Goal: Transaction & Acquisition: Purchase product/service

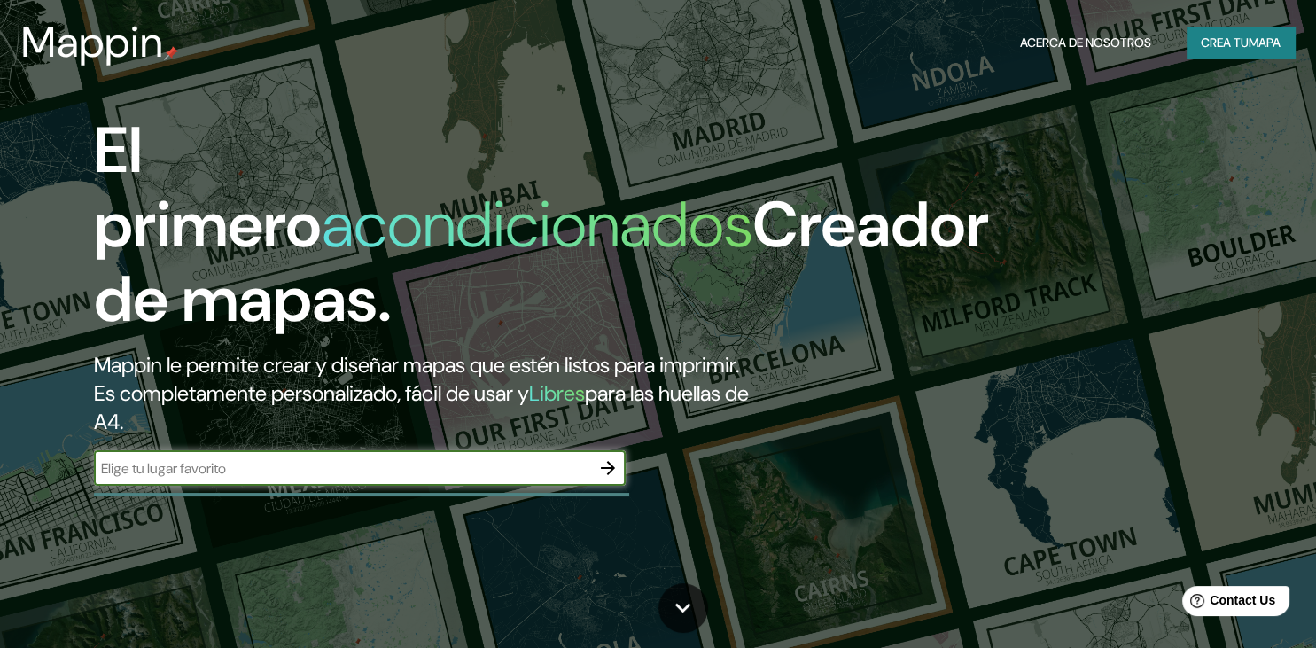
click at [347, 479] on input "text" at bounding box center [342, 468] width 496 height 20
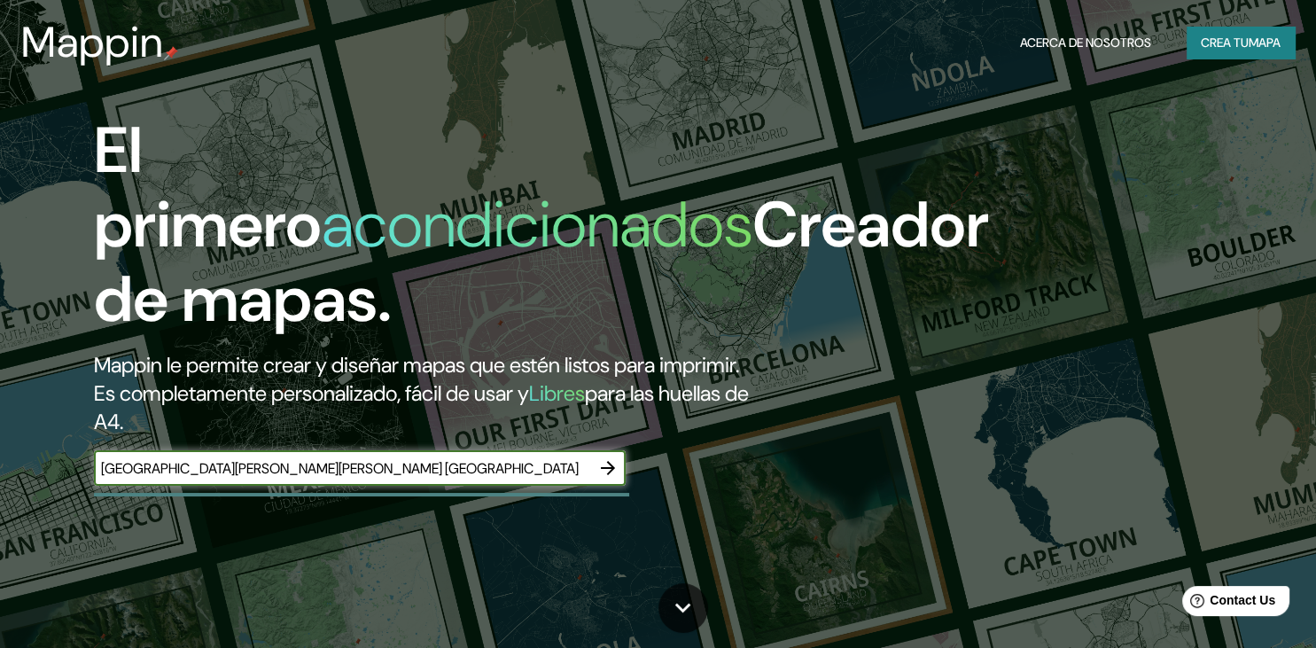
type input "[GEOGRAPHIC_DATA][PERSON_NAME][PERSON_NAME] [GEOGRAPHIC_DATA]"
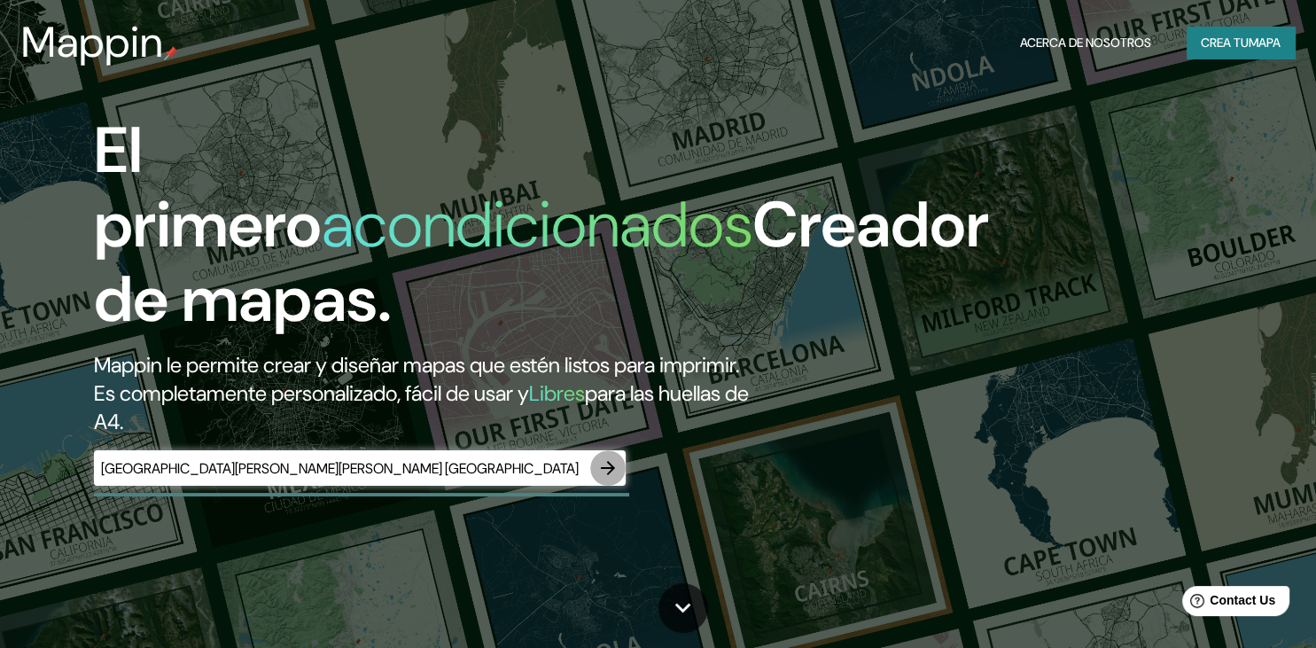
click at [608, 475] on icon "button" at bounding box center [608, 468] width 14 height 14
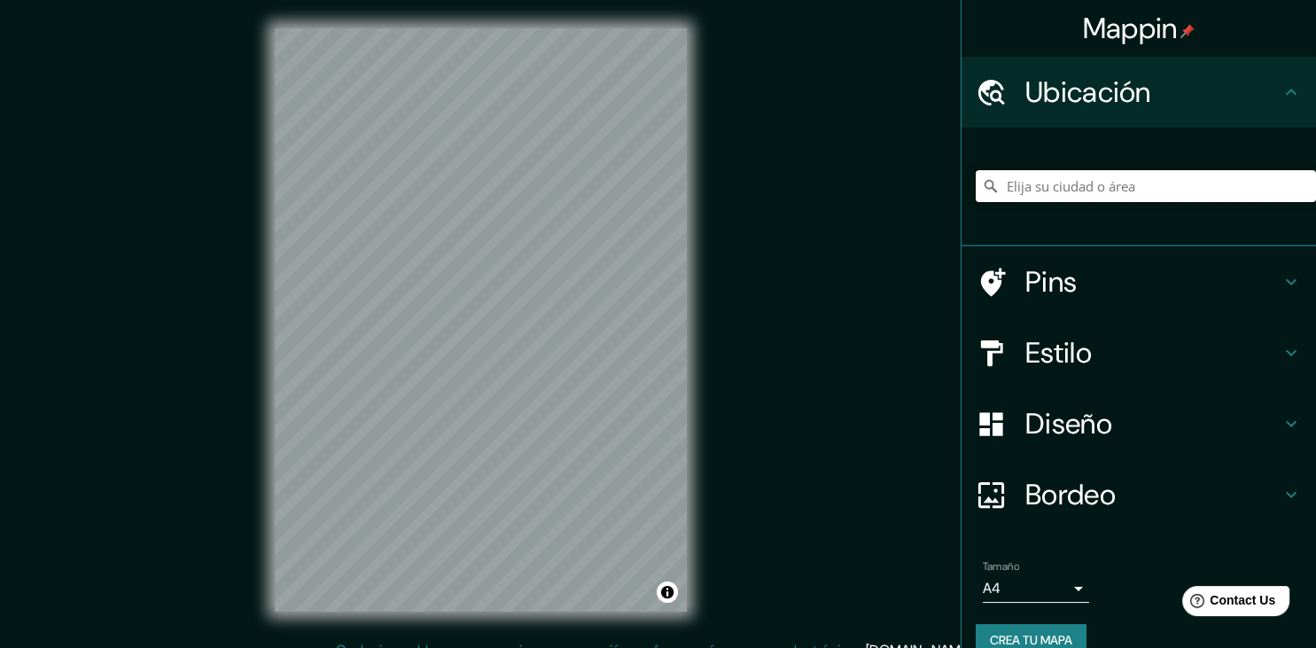
click at [1023, 190] on input "Elija su ciudad o área" at bounding box center [1146, 186] width 340 height 32
click at [1030, 183] on input "Elija su ciudad o área" at bounding box center [1146, 186] width 340 height 32
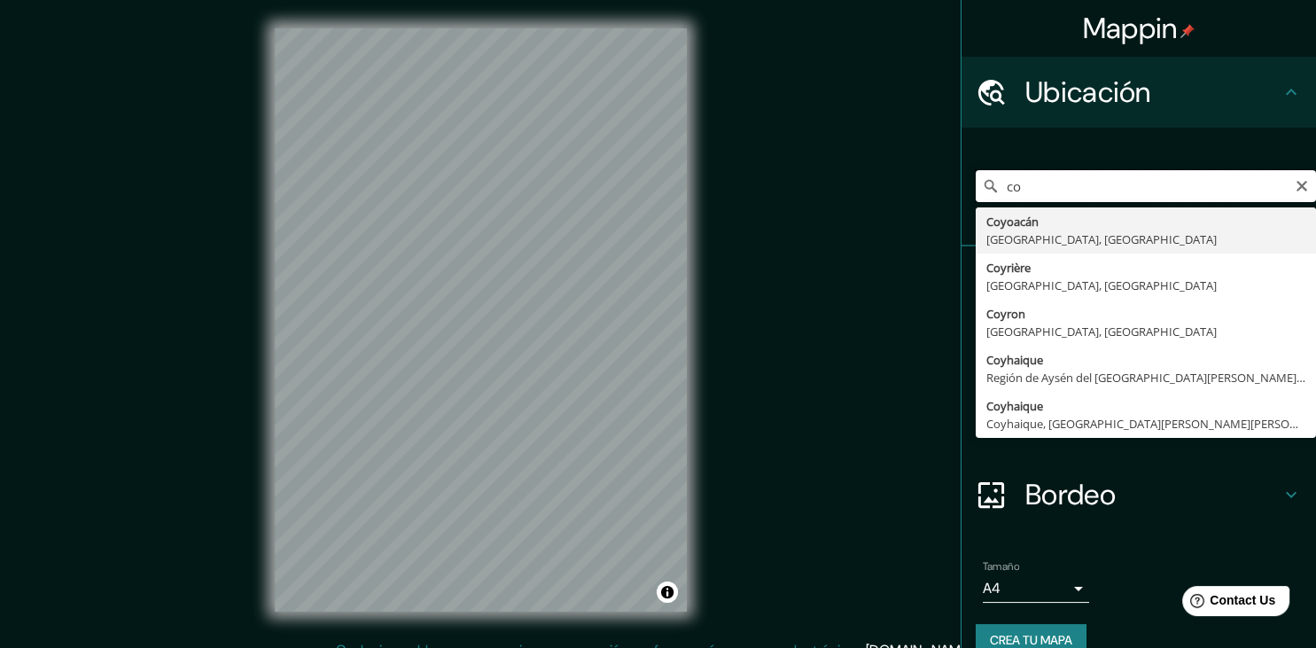
type input "c"
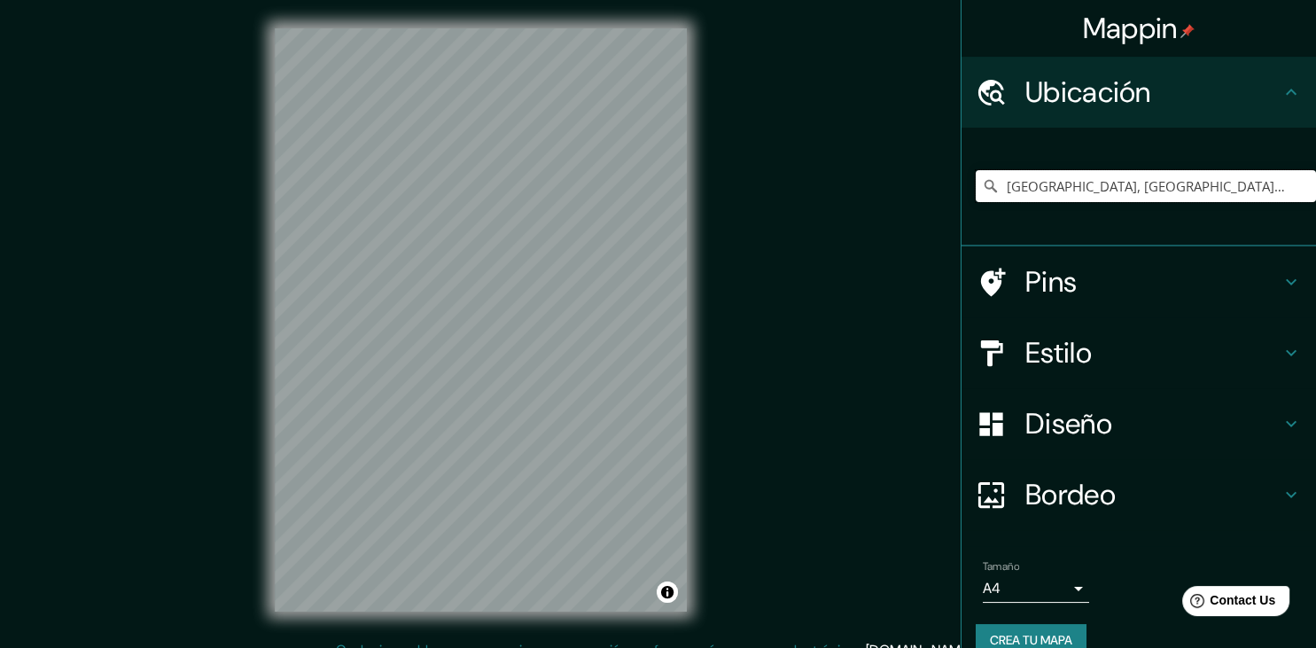
type input "[GEOGRAPHIC_DATA], [GEOGRAPHIC_DATA], [GEOGRAPHIC_DATA], [GEOGRAPHIC_DATA]"
click at [1296, 351] on icon at bounding box center [1291, 353] width 11 height 6
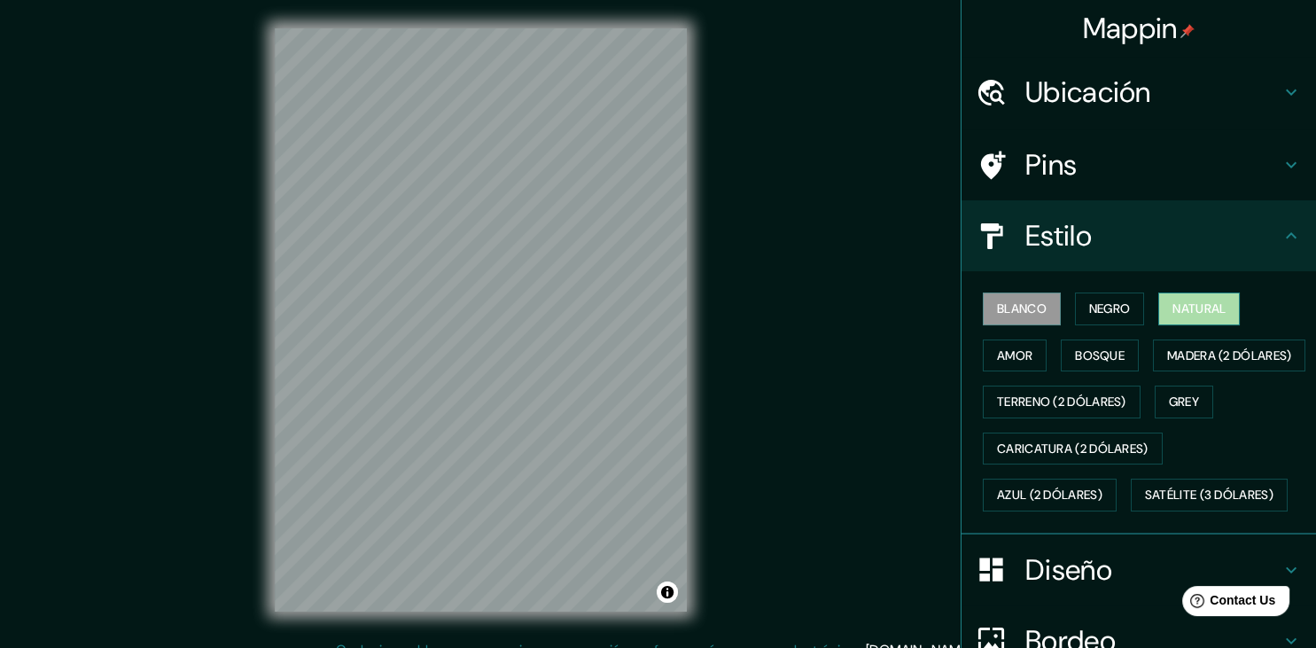
click at [1192, 316] on button "Natural" at bounding box center [1199, 308] width 82 height 33
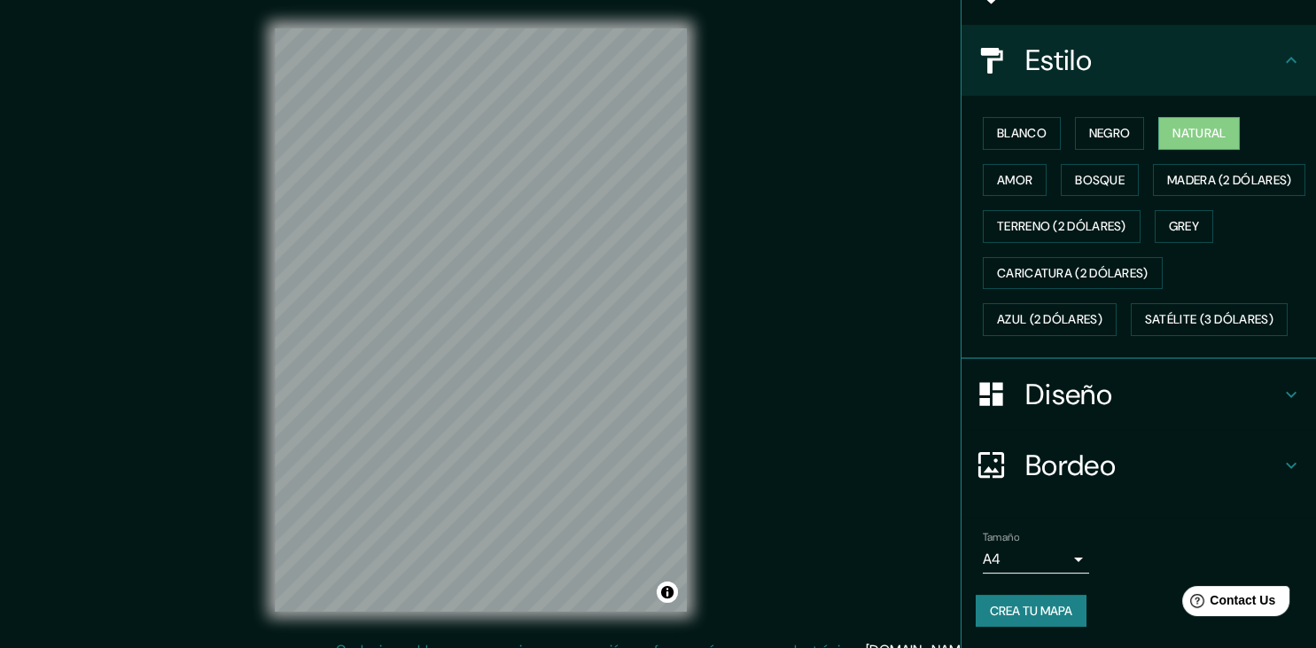
scroll to position [218, 0]
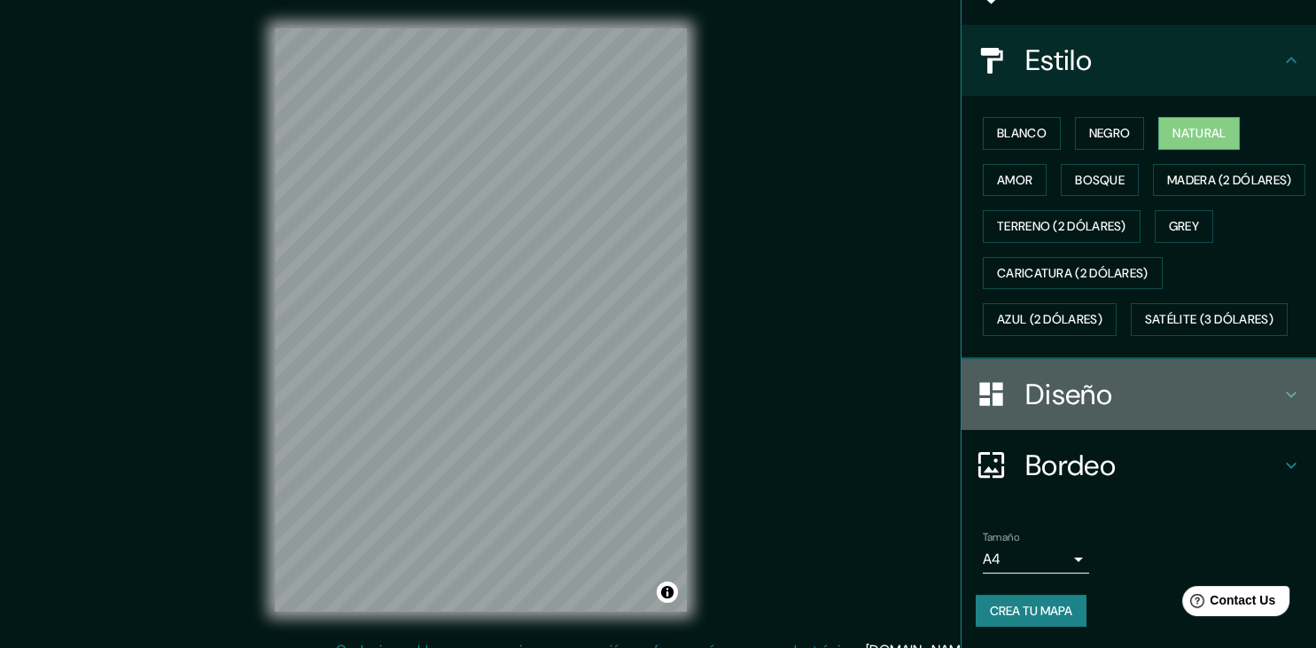
click at [1285, 395] on icon at bounding box center [1291, 394] width 21 height 21
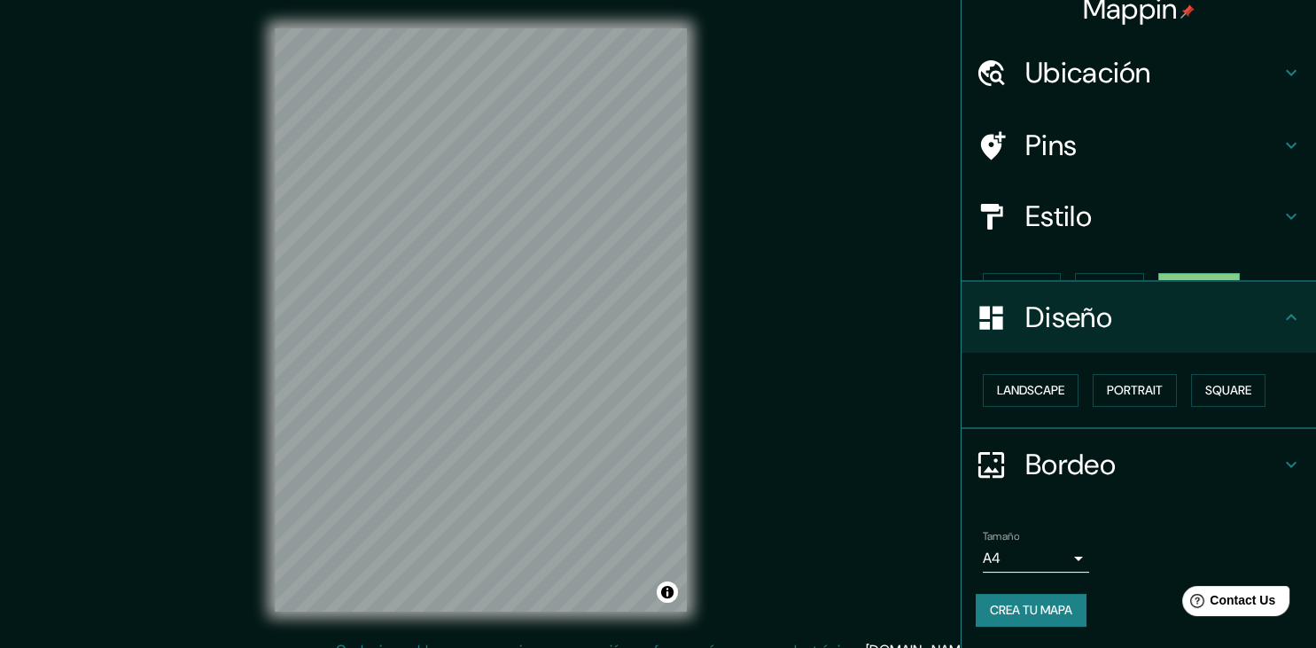
scroll to position [0, 0]
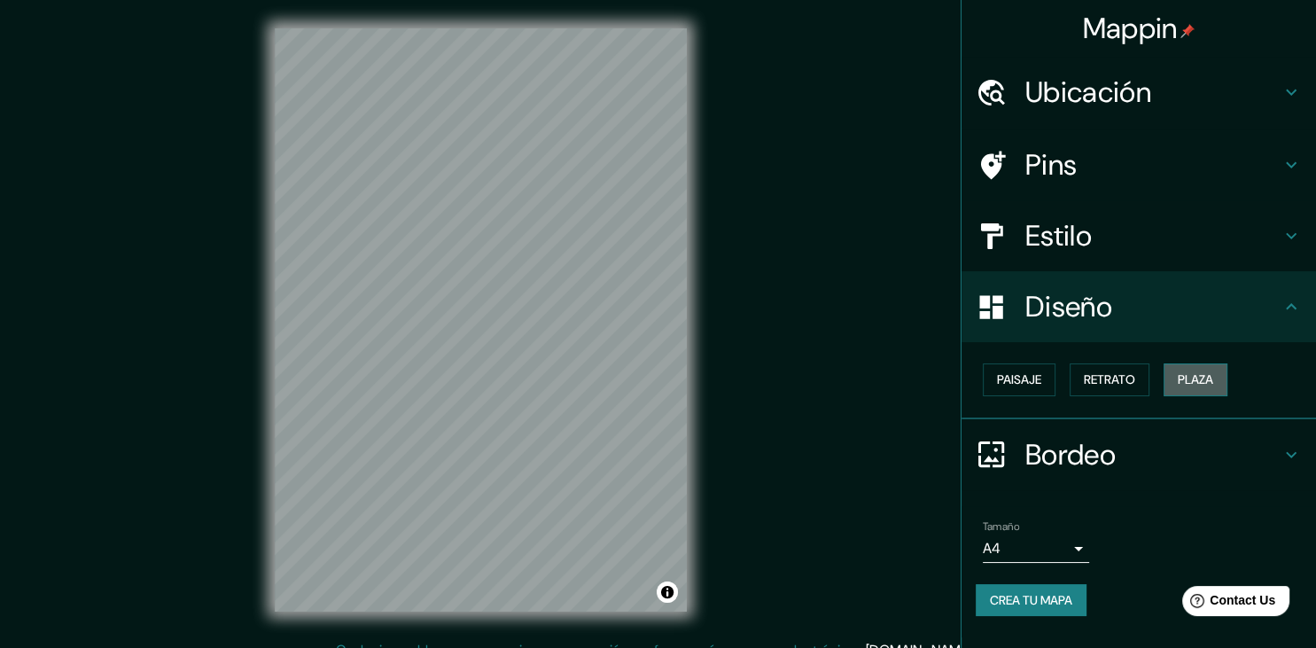
click at [1198, 384] on button "Plaza" at bounding box center [1196, 379] width 64 height 33
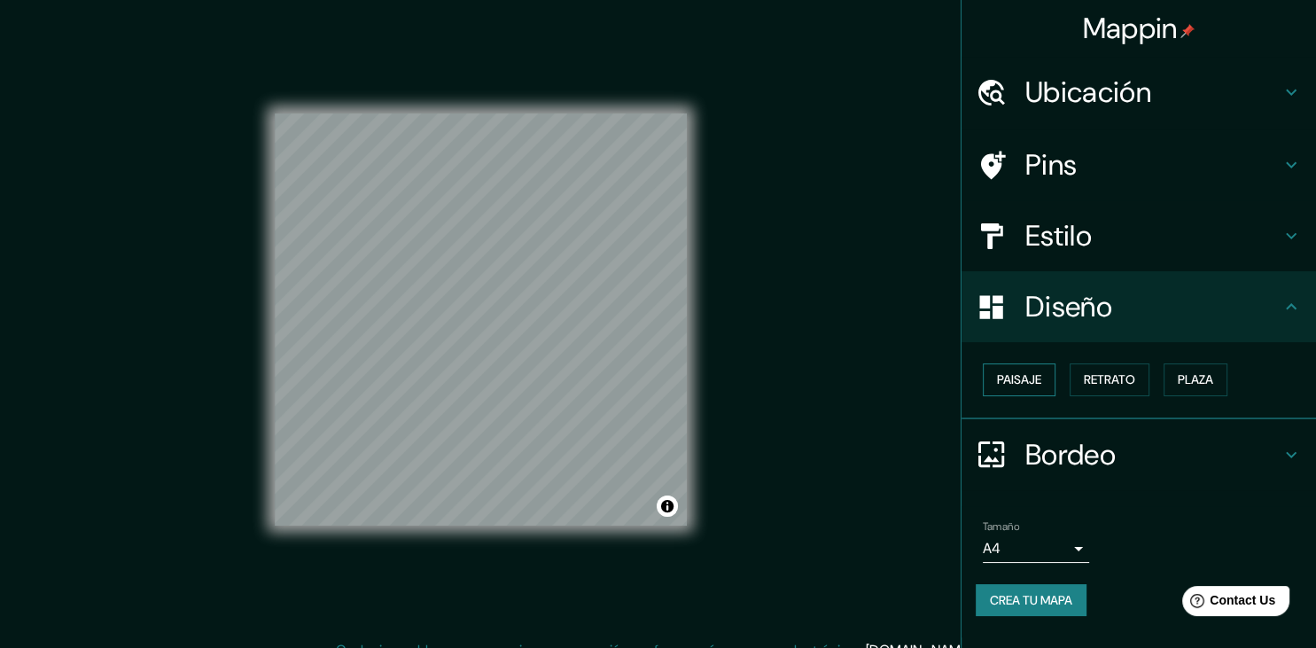
click at [1040, 383] on button "Paisaje" at bounding box center [1019, 379] width 73 height 33
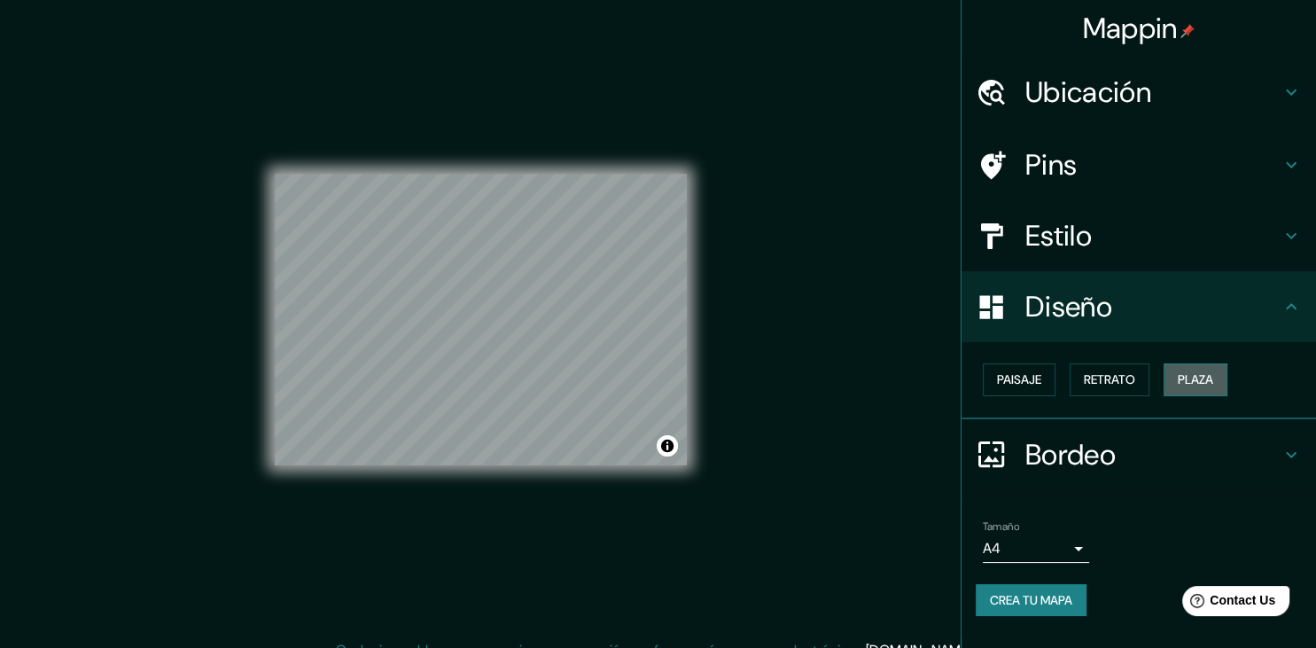
click at [1194, 378] on button "Plaza" at bounding box center [1196, 379] width 64 height 33
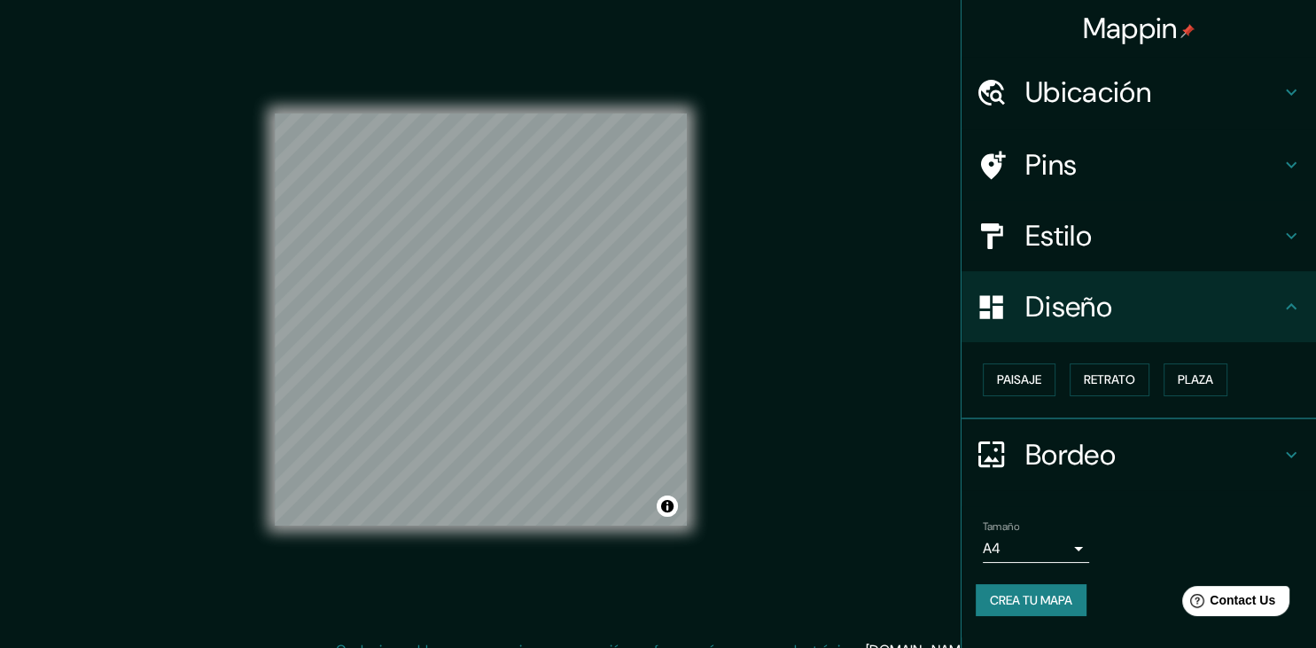
click at [1286, 451] on icon at bounding box center [1291, 454] width 21 height 21
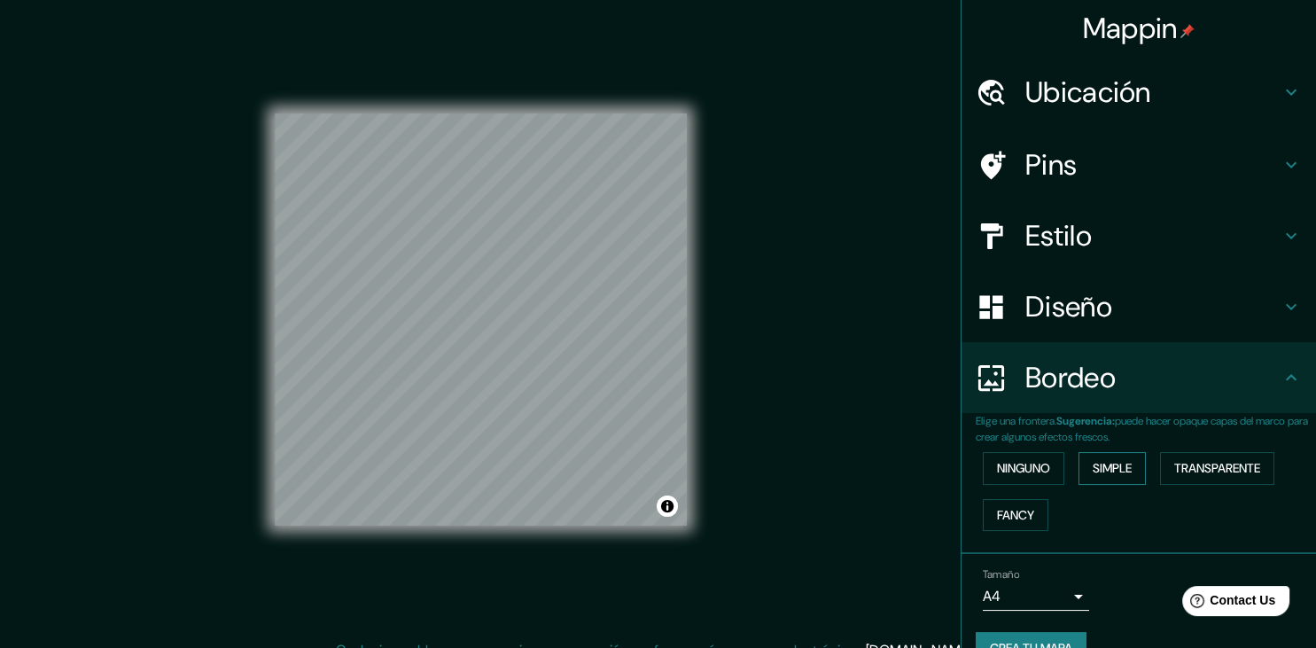
click at [1117, 470] on button "Simple" at bounding box center [1112, 468] width 67 height 33
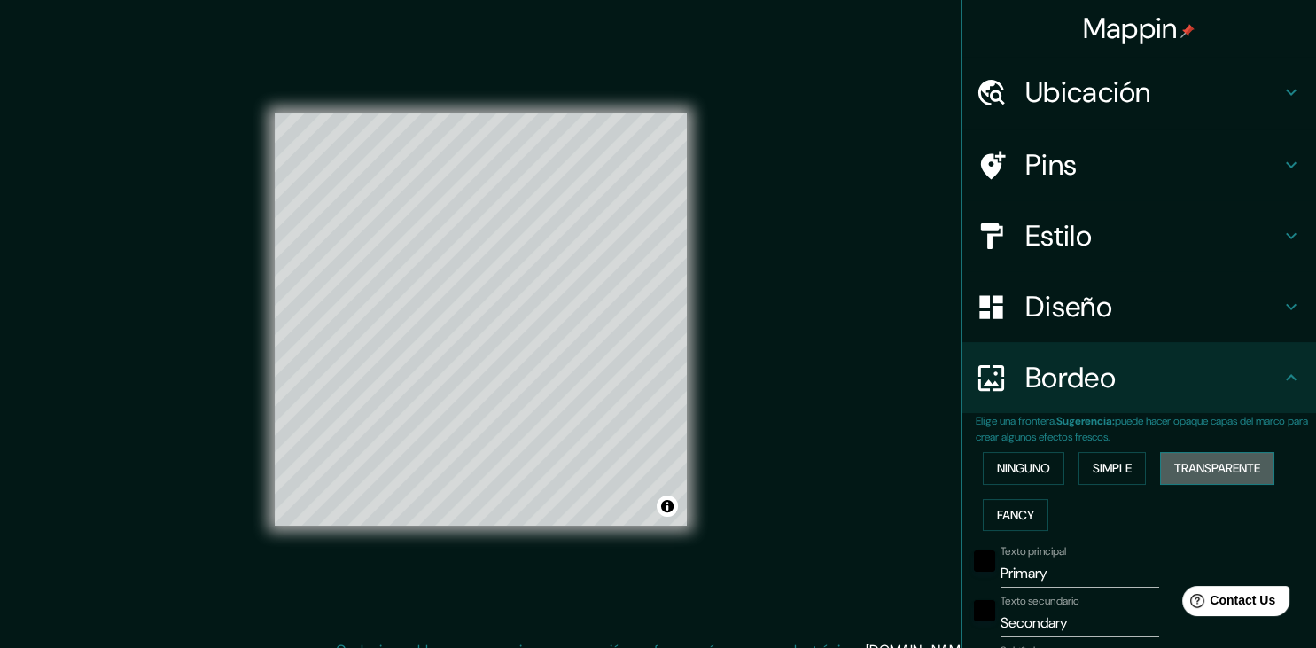
click at [1212, 469] on button "Transparente" at bounding box center [1217, 468] width 114 height 33
click at [1014, 522] on button "Fancy" at bounding box center [1016, 515] width 66 height 33
click at [932, 130] on div "Mappin Ubicación Central, [GEOGRAPHIC_DATA], [GEOGRAPHIC_DATA], [GEOGRAPHIC_DAT…" at bounding box center [658, 334] width 1316 height 668
click at [1033, 167] on h4 "Pins" at bounding box center [1153, 164] width 255 height 35
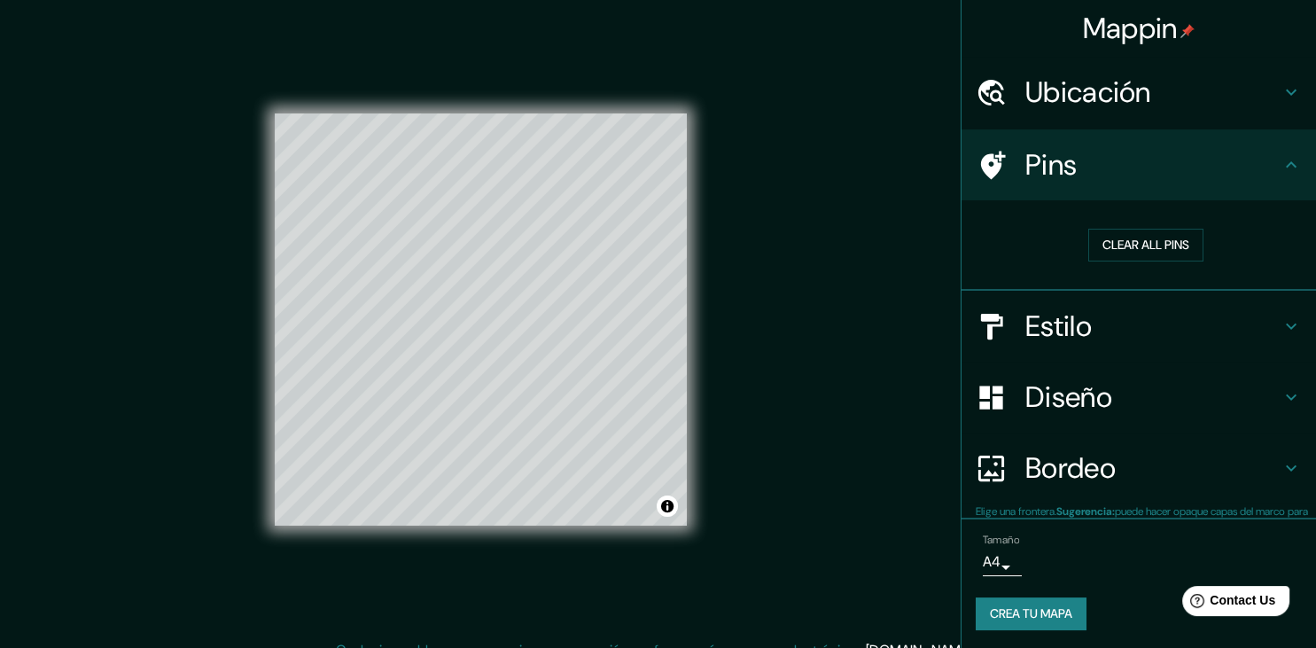
type input "37"
type input "19"
click at [1242, 161] on h4 "Pins" at bounding box center [1153, 164] width 255 height 35
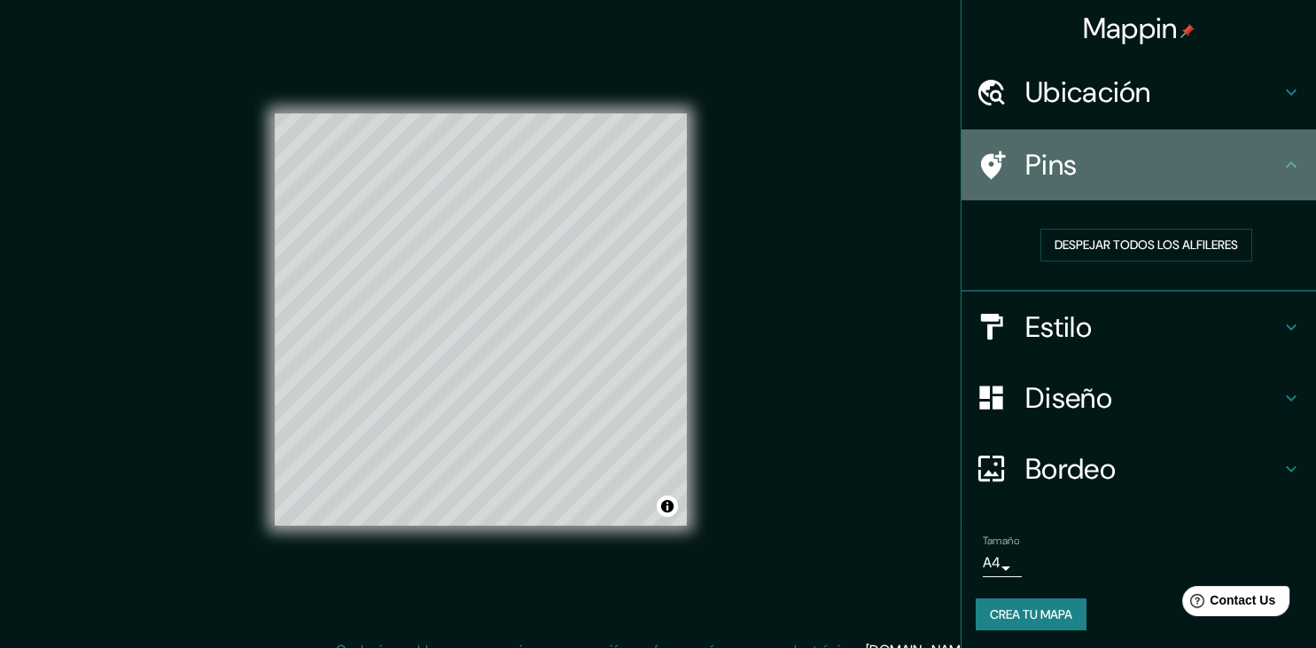
click at [1293, 163] on icon at bounding box center [1291, 164] width 11 height 6
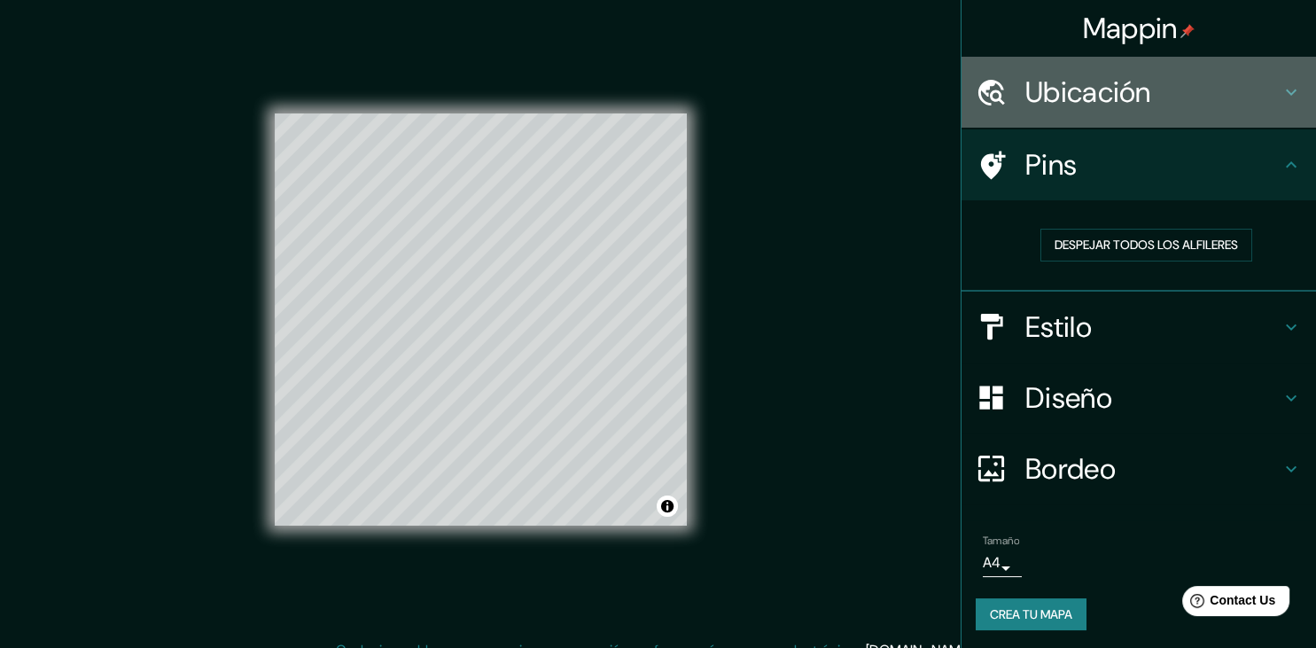
click at [1290, 96] on icon at bounding box center [1291, 92] width 21 height 21
type input "37"
type input "19"
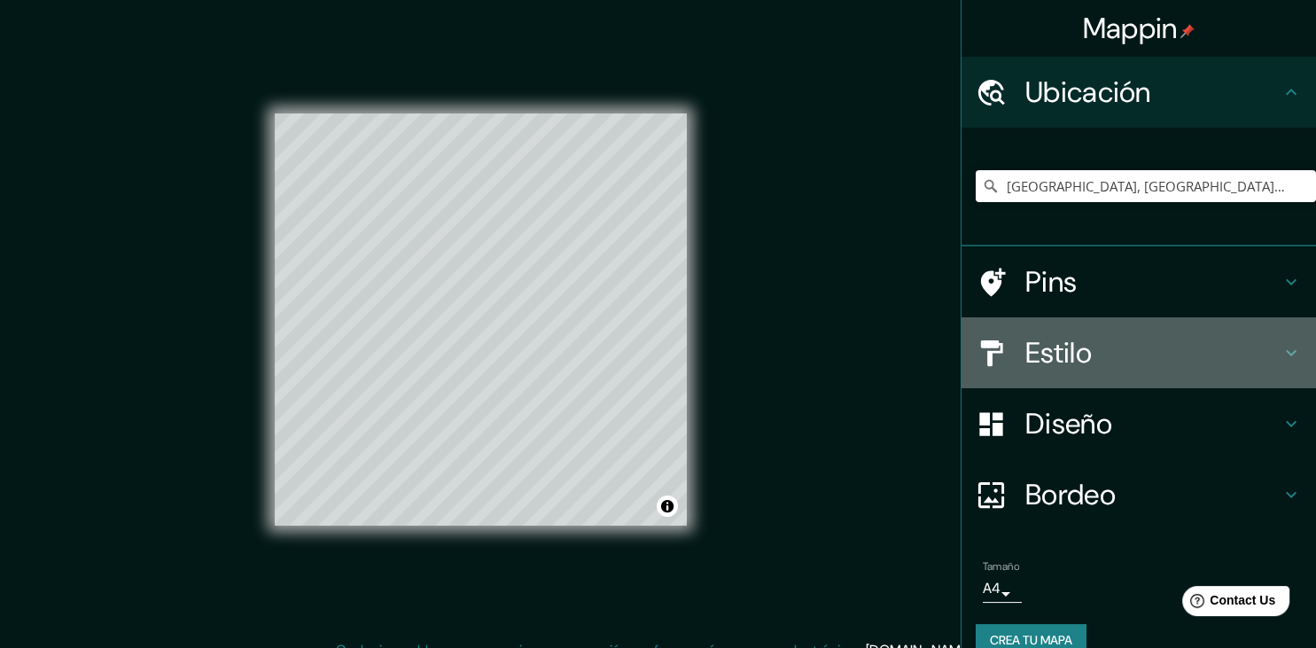
click at [1298, 358] on icon at bounding box center [1291, 352] width 21 height 21
type input "37"
type input "19"
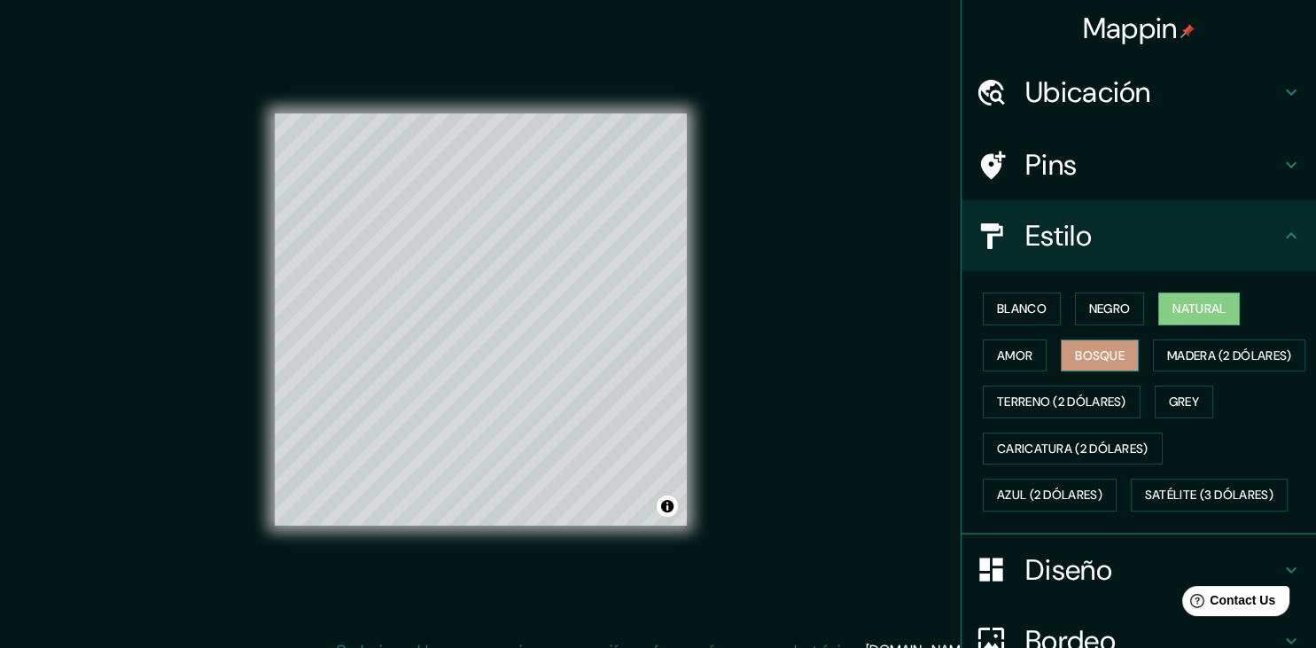
click at [1118, 358] on button "Bosque" at bounding box center [1100, 355] width 78 height 33
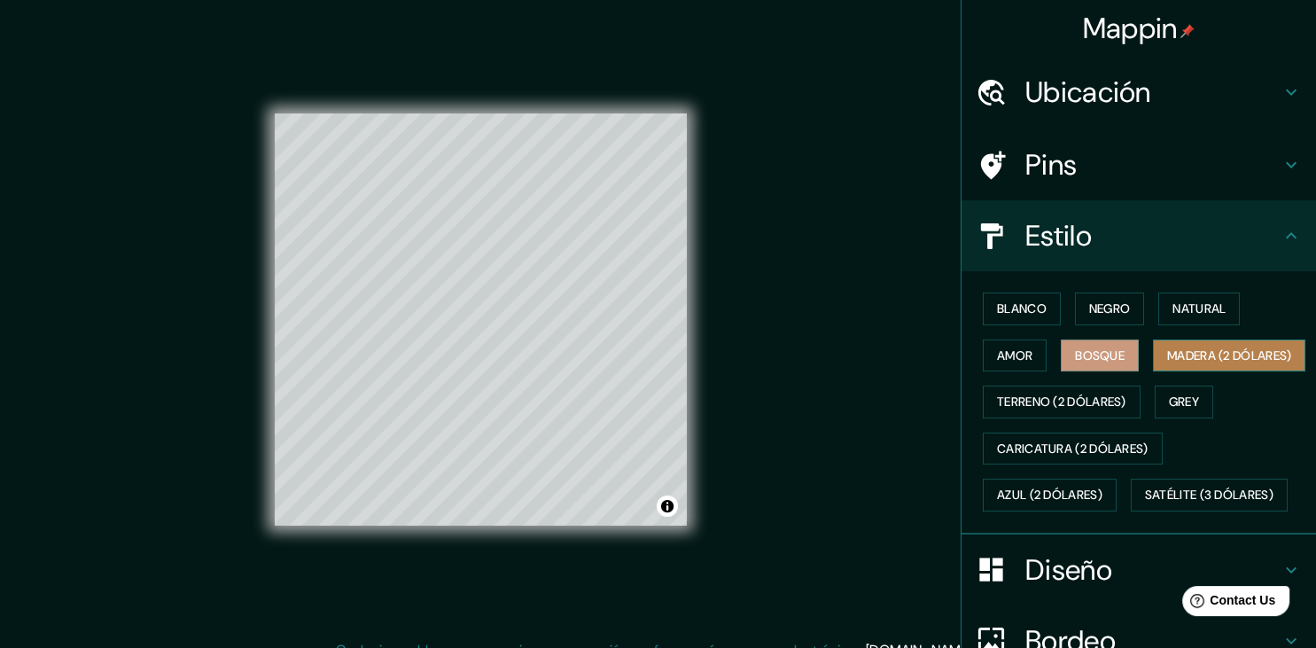
click at [1153, 372] on button "Madera (2 dólares)" at bounding box center [1229, 355] width 152 height 33
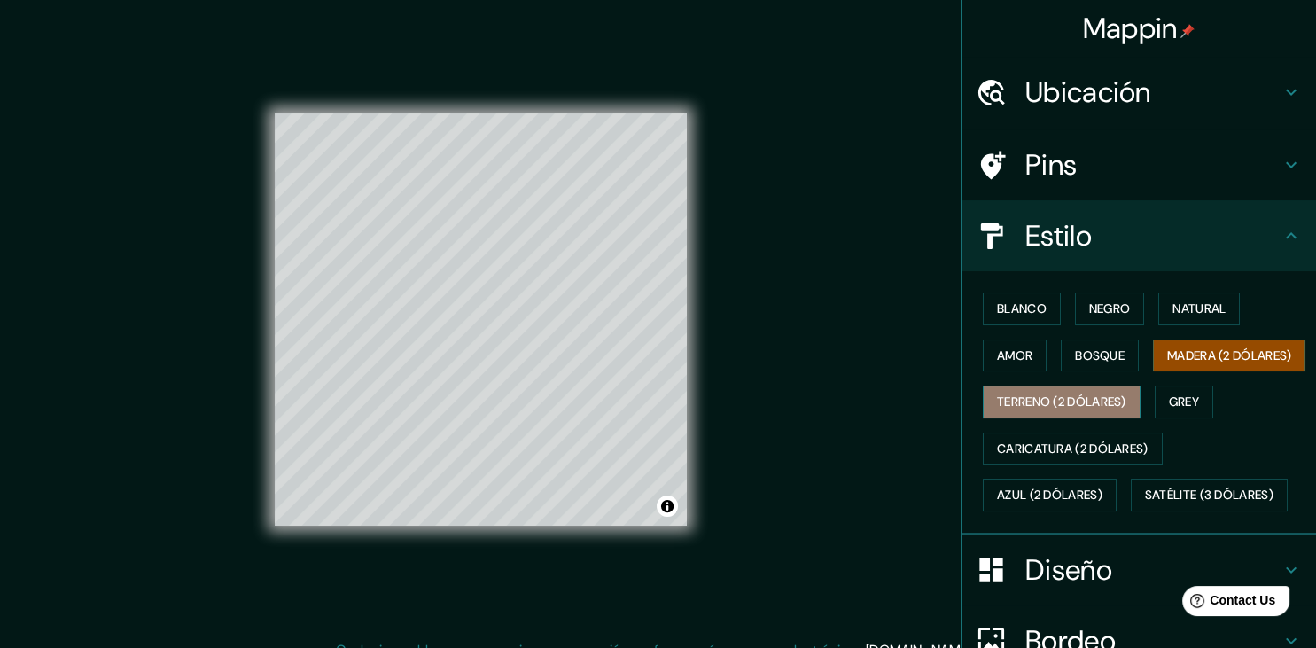
click at [1090, 418] on button "Terreno (2 dólares)" at bounding box center [1062, 402] width 158 height 33
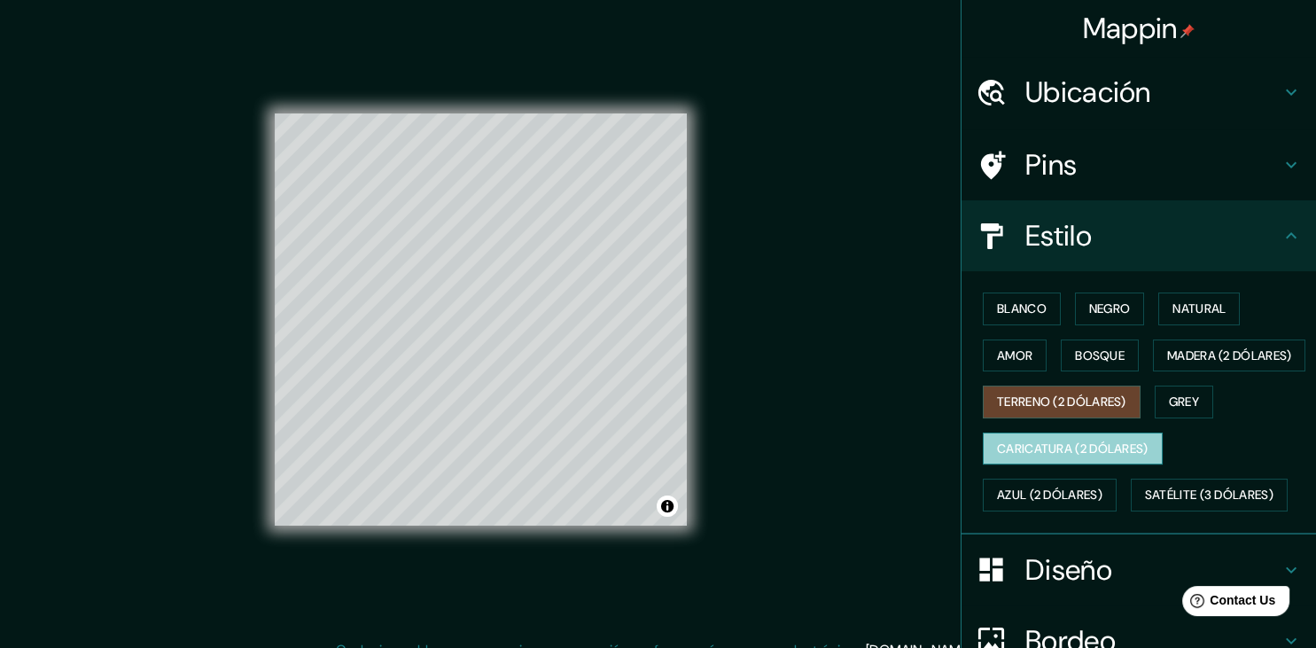
click at [1076, 465] on button "Caricatura (2 dólares)" at bounding box center [1073, 449] width 180 height 33
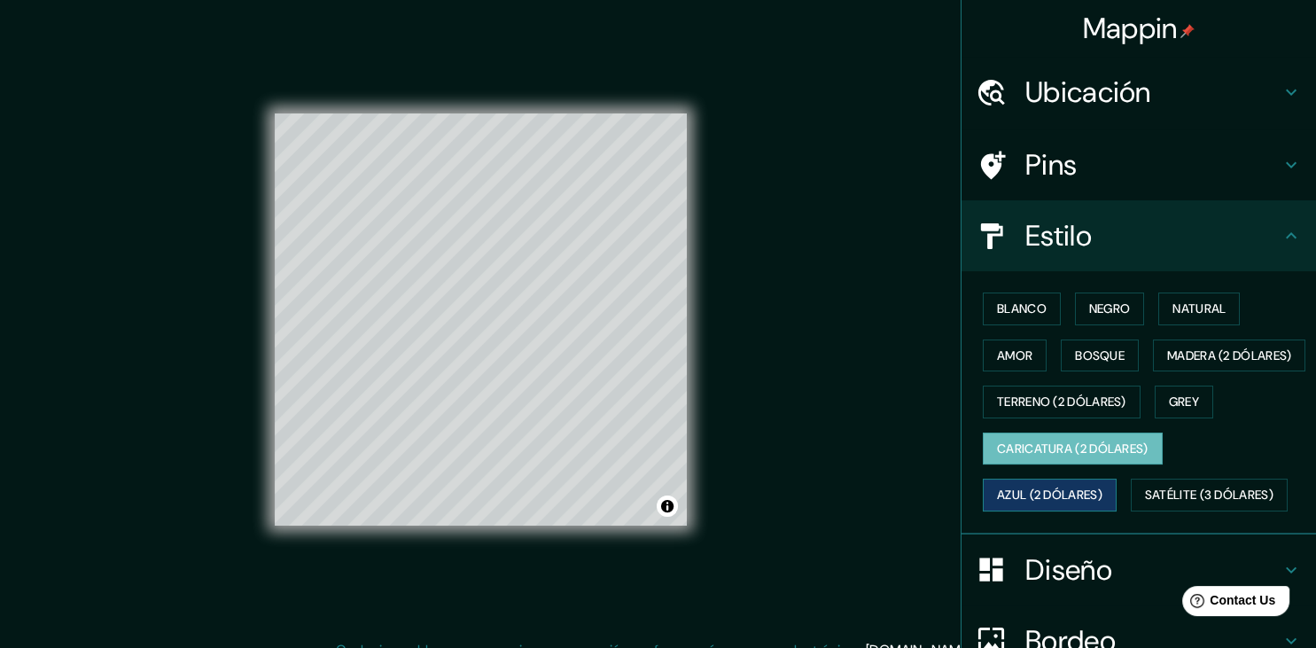
click at [1049, 511] on button "Azul (2 dólares)" at bounding box center [1050, 495] width 134 height 33
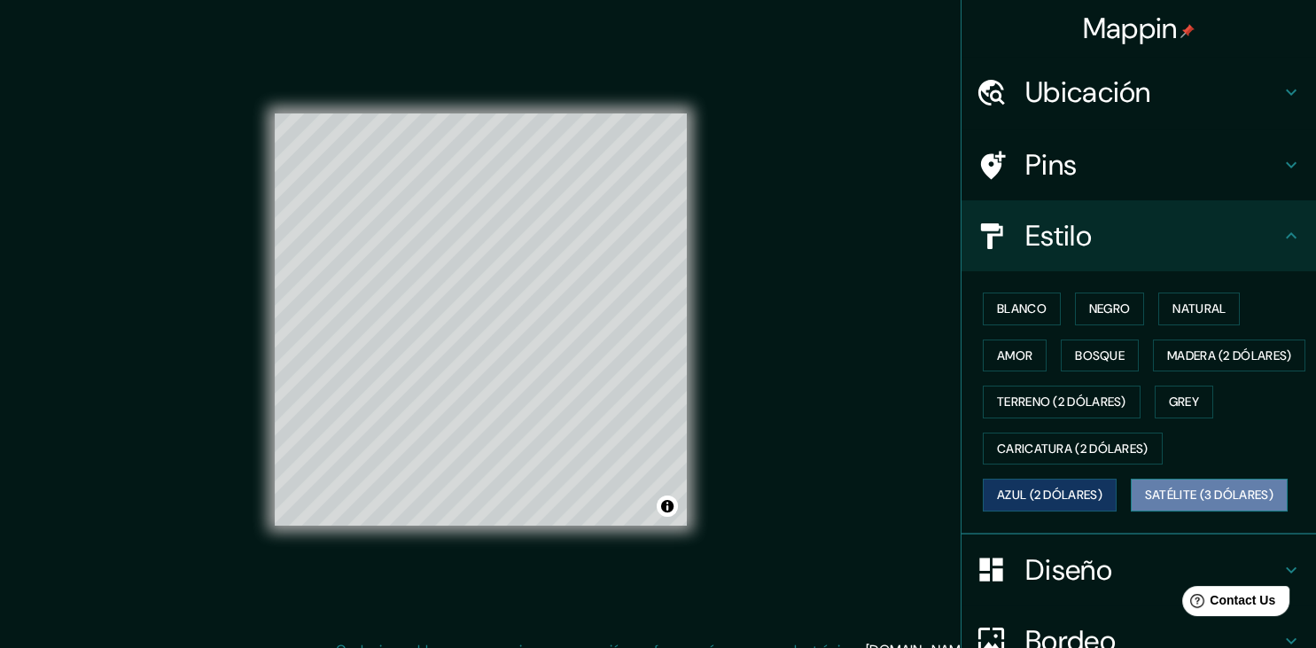
click at [1189, 511] on button "Satélite (3 dólares)" at bounding box center [1209, 495] width 157 height 33
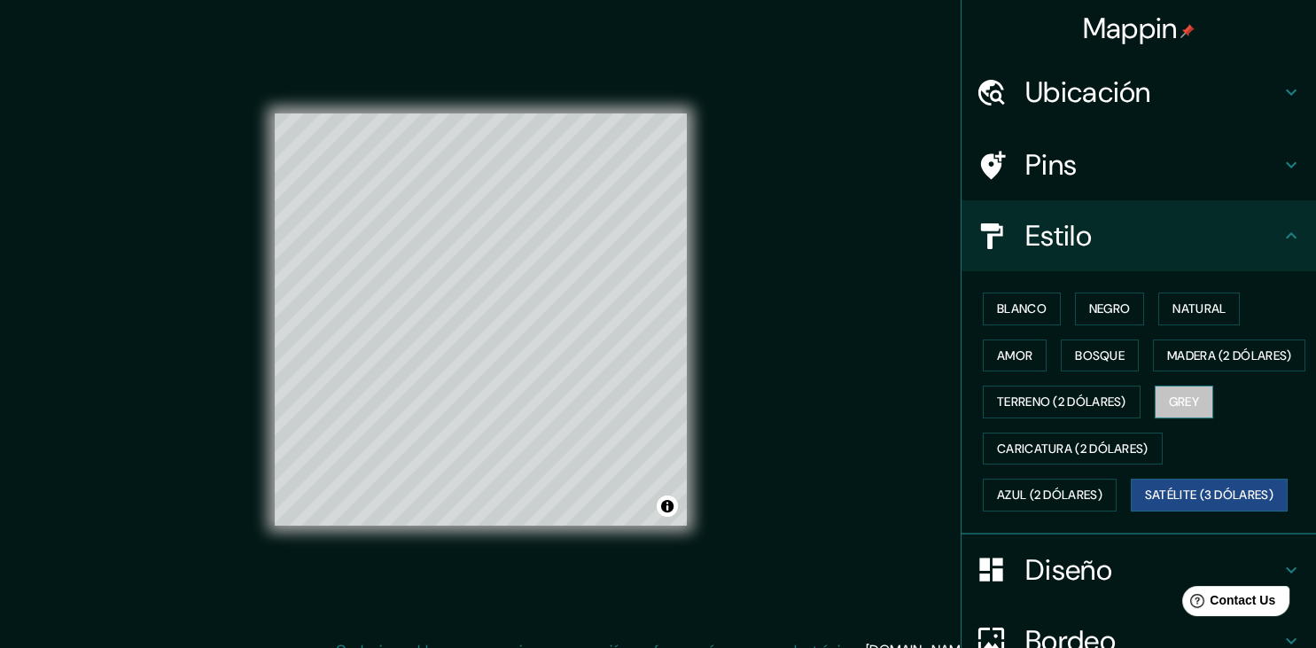
click at [1189, 418] on button "Grey" at bounding box center [1184, 402] width 58 height 33
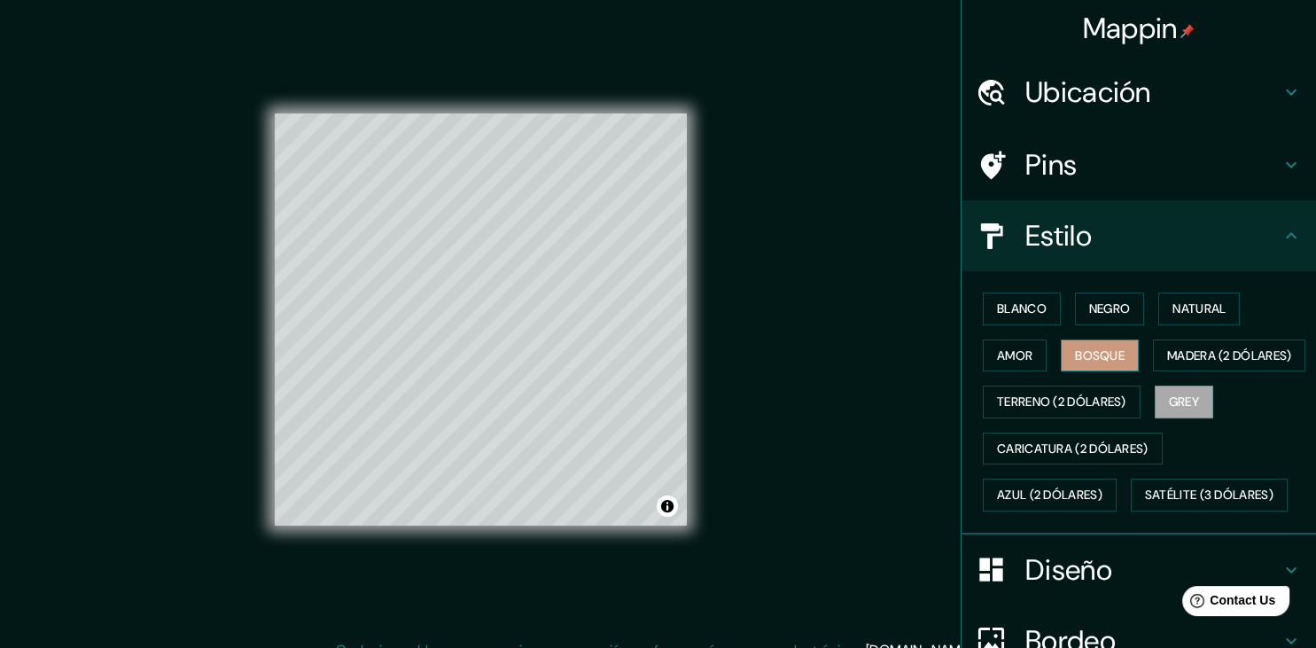
click at [1099, 360] on button "Bosque" at bounding box center [1100, 355] width 78 height 33
click at [1026, 361] on button "Amor" at bounding box center [1015, 355] width 64 height 33
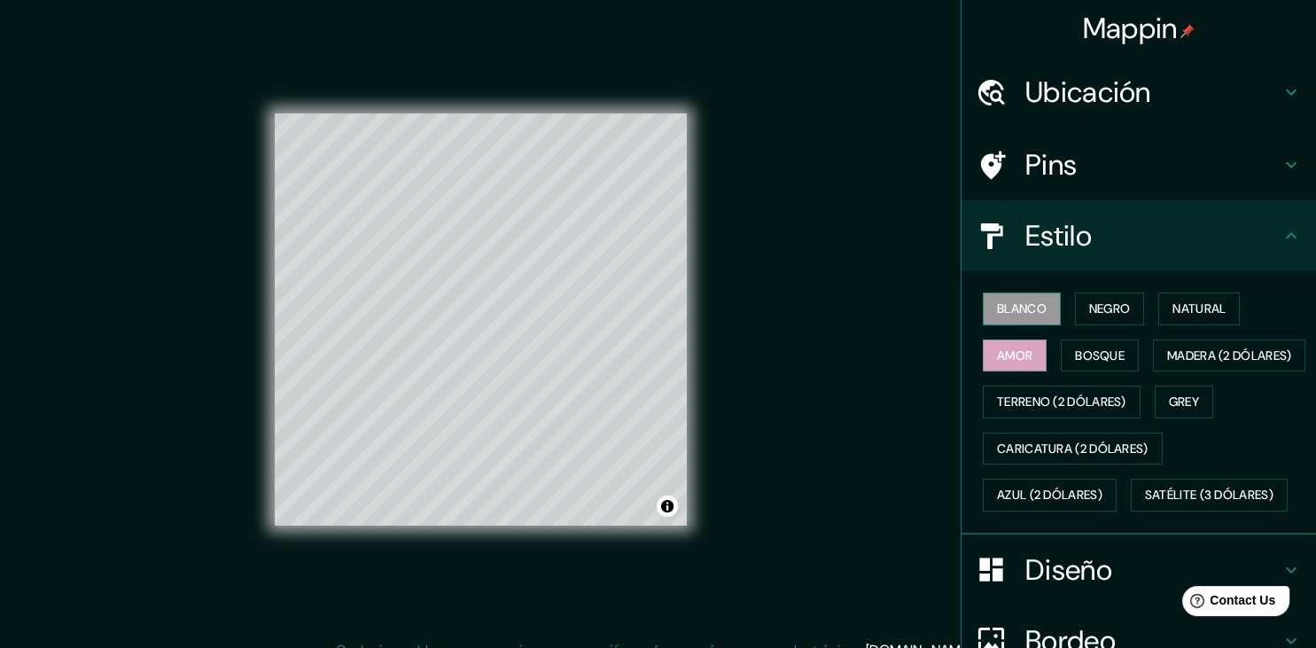
click at [1023, 308] on button "Blanco" at bounding box center [1022, 308] width 78 height 33
click at [1088, 305] on button "Negro" at bounding box center [1110, 308] width 70 height 33
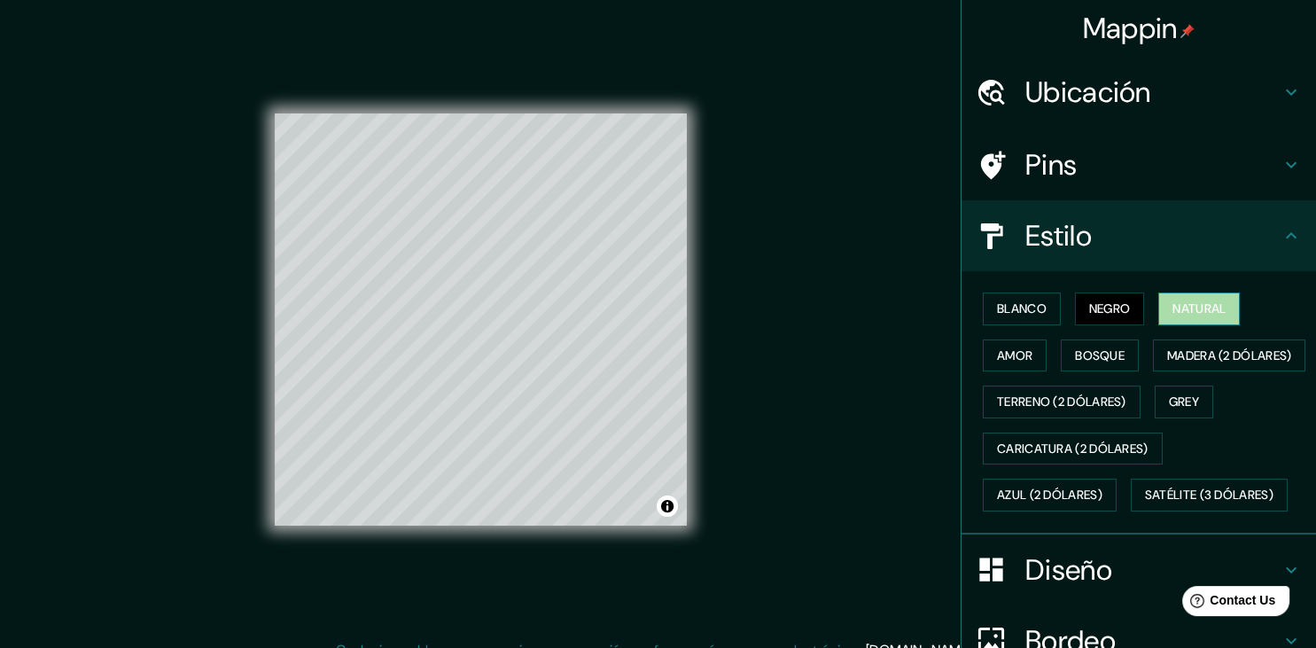
click at [1186, 303] on button "Natural" at bounding box center [1199, 308] width 82 height 33
click at [1104, 350] on button "Bosque" at bounding box center [1100, 355] width 78 height 33
click at [1214, 313] on button "Natural" at bounding box center [1199, 308] width 82 height 33
click at [1113, 360] on button "Bosque" at bounding box center [1100, 355] width 78 height 33
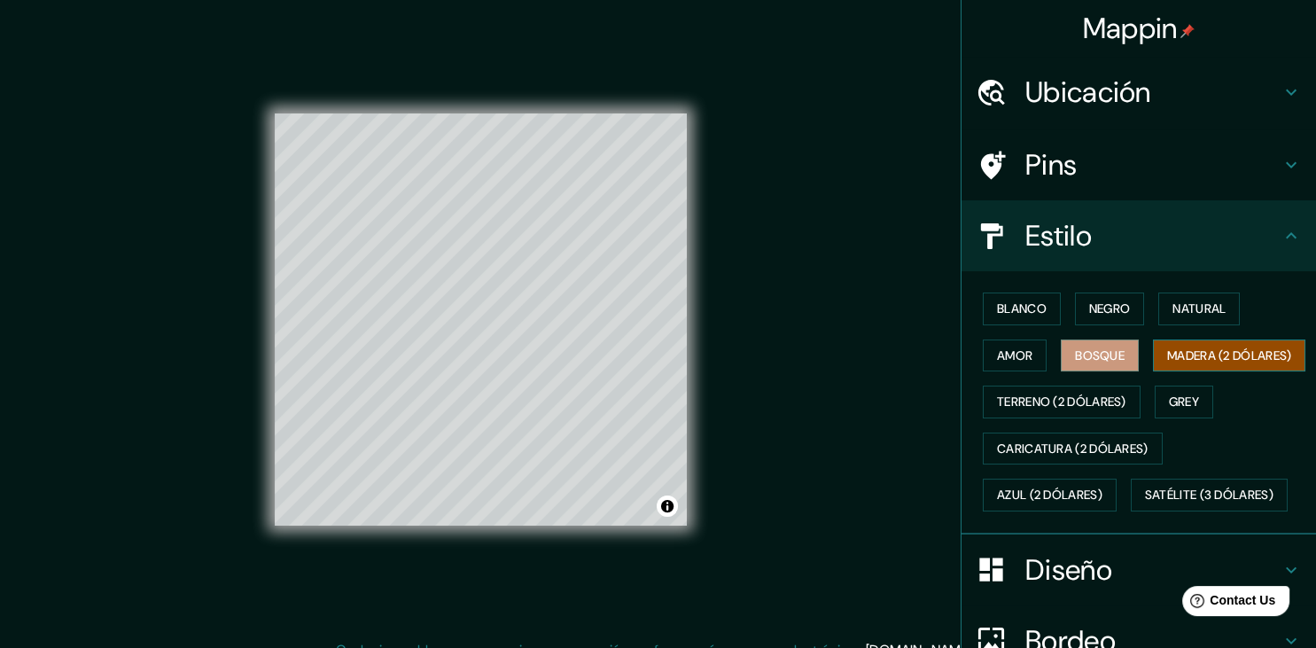
click at [1153, 372] on button "Madera (2 dólares)" at bounding box center [1229, 355] width 152 height 33
click at [1033, 418] on button "Terreno (2 dólares)" at bounding box center [1062, 402] width 158 height 33
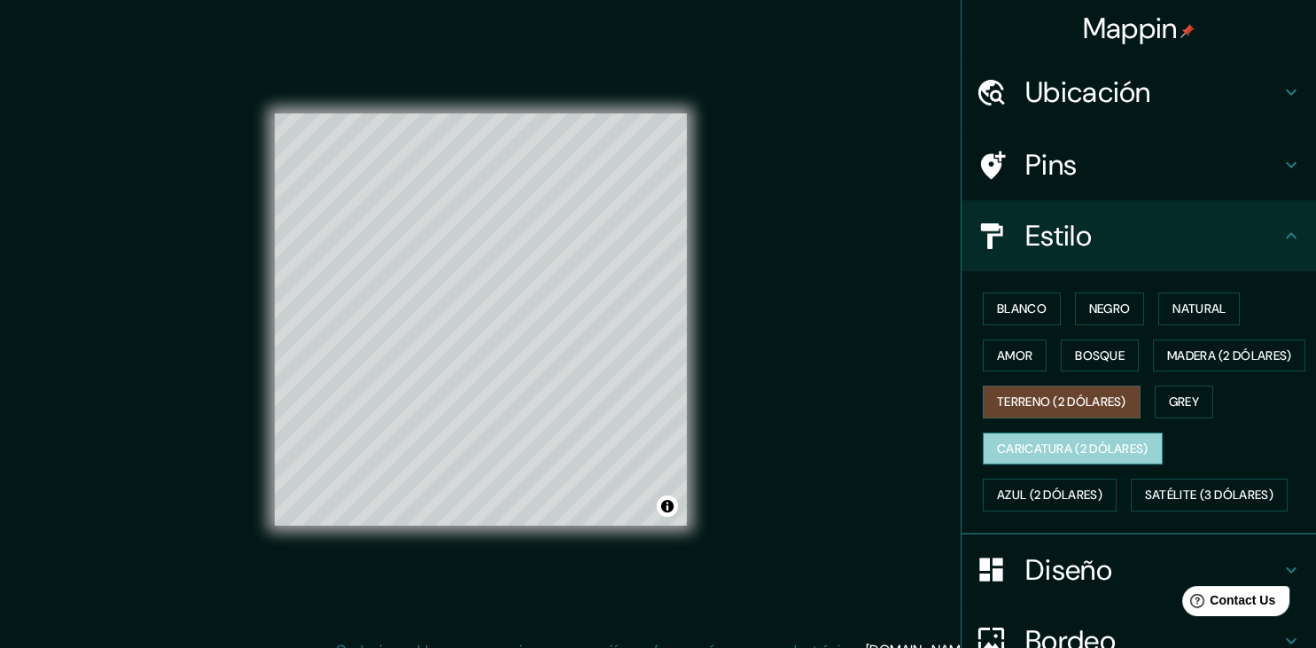
click at [1035, 465] on button "Caricatura (2 dólares)" at bounding box center [1073, 449] width 180 height 33
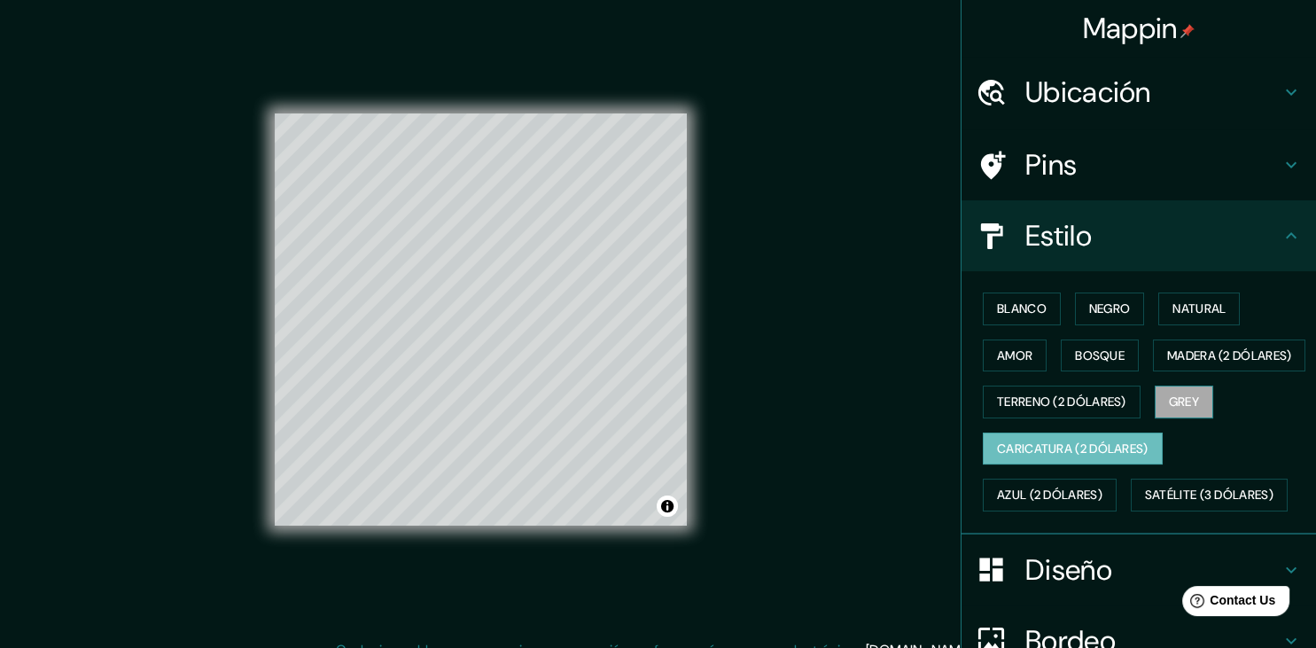
click at [1188, 418] on button "Grey" at bounding box center [1184, 402] width 58 height 33
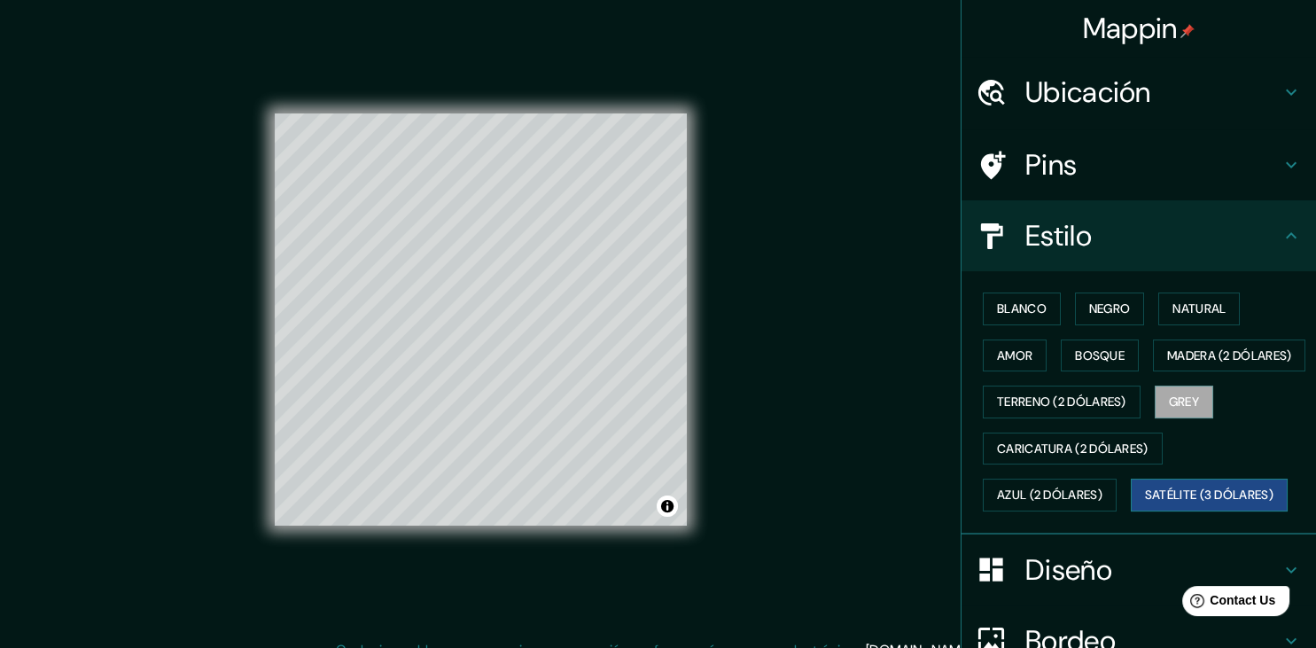
click at [1161, 511] on button "Satélite (3 dólares)" at bounding box center [1209, 495] width 157 height 33
click at [1099, 511] on button "Azul (2 dólares)" at bounding box center [1050, 495] width 134 height 33
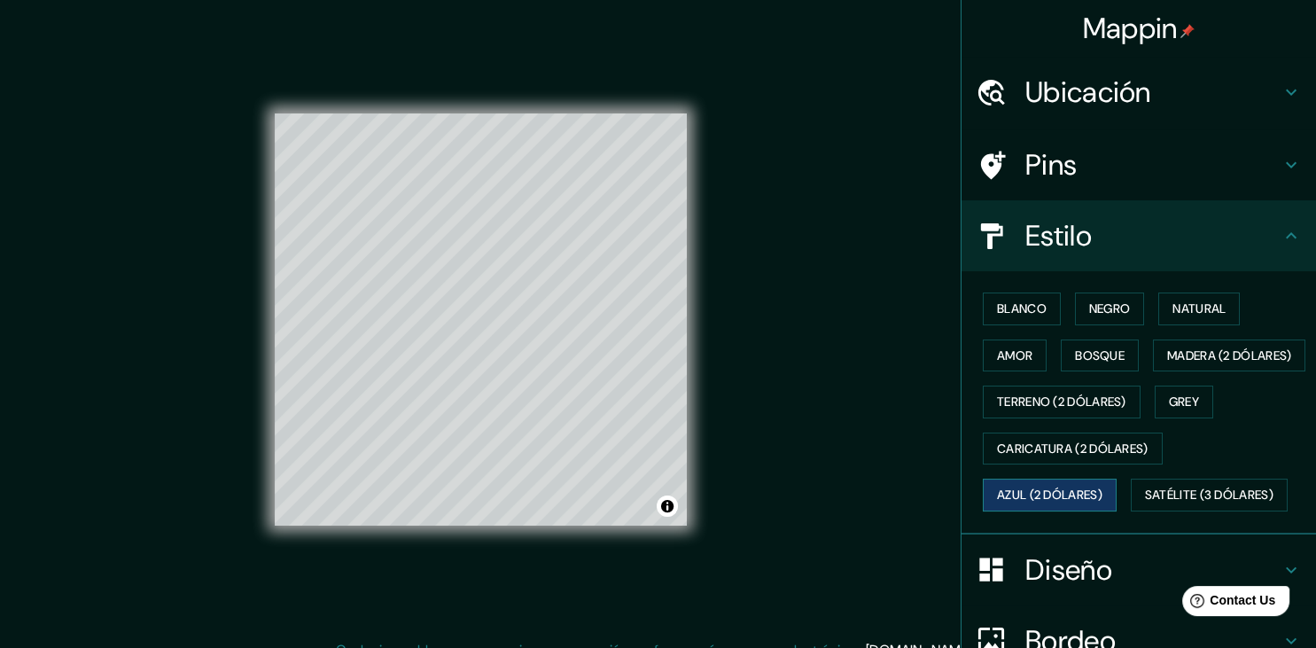
scroll to position [187, 0]
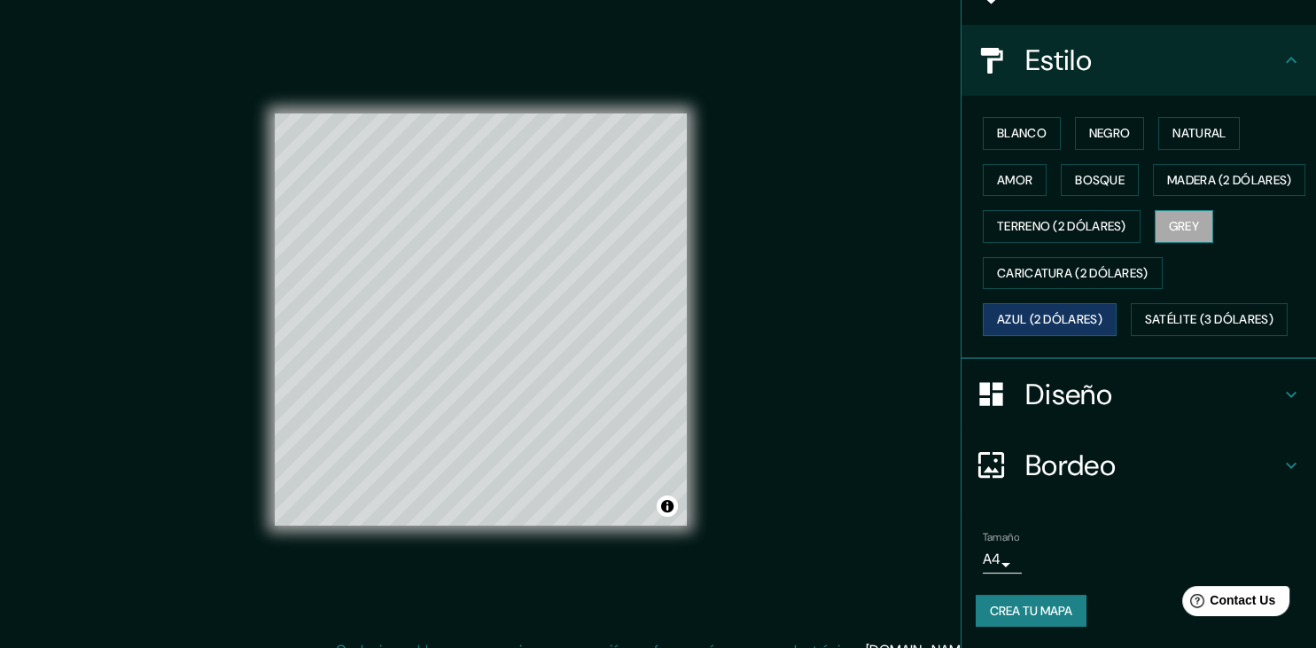
click at [1204, 243] on button "Grey" at bounding box center [1184, 226] width 58 height 33
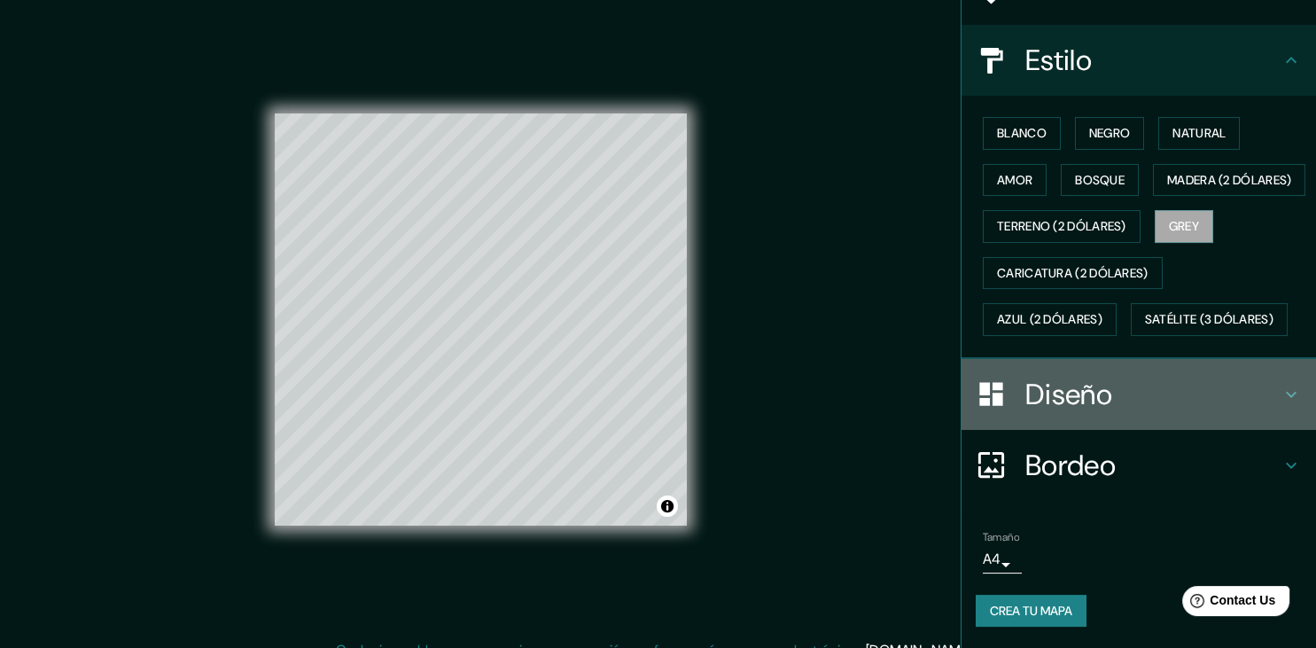
click at [1289, 397] on icon at bounding box center [1291, 394] width 11 height 6
type input "37"
type input "19"
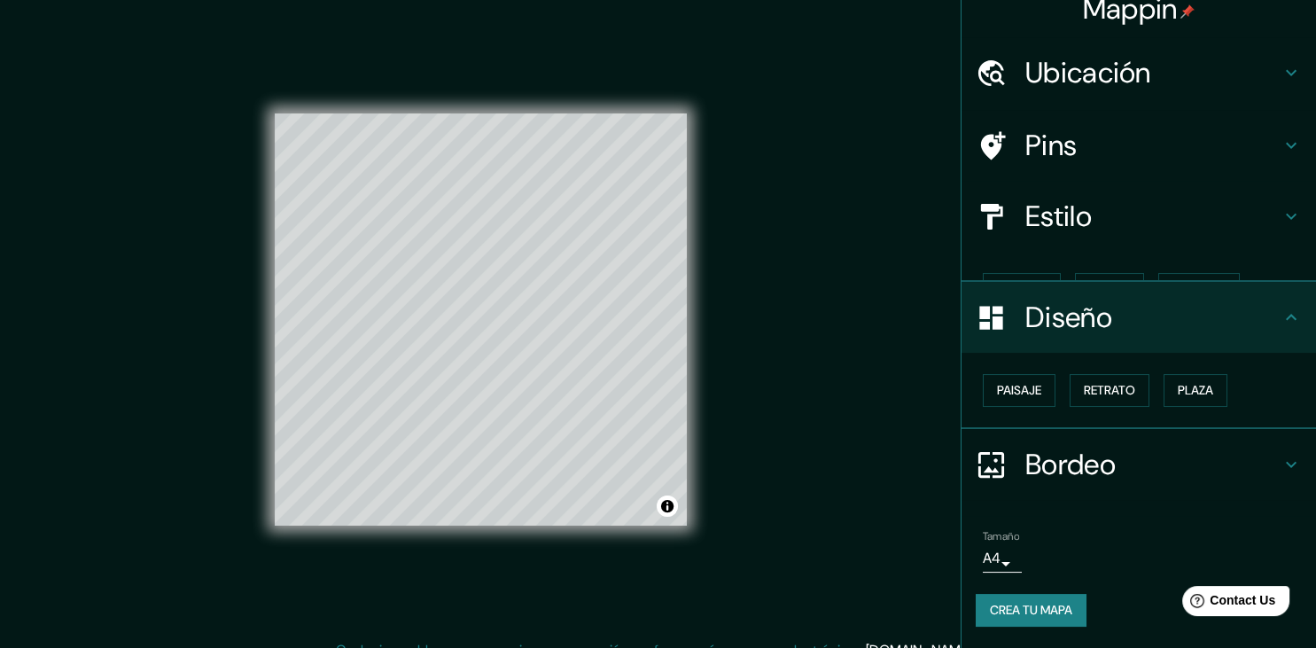
scroll to position [0, 0]
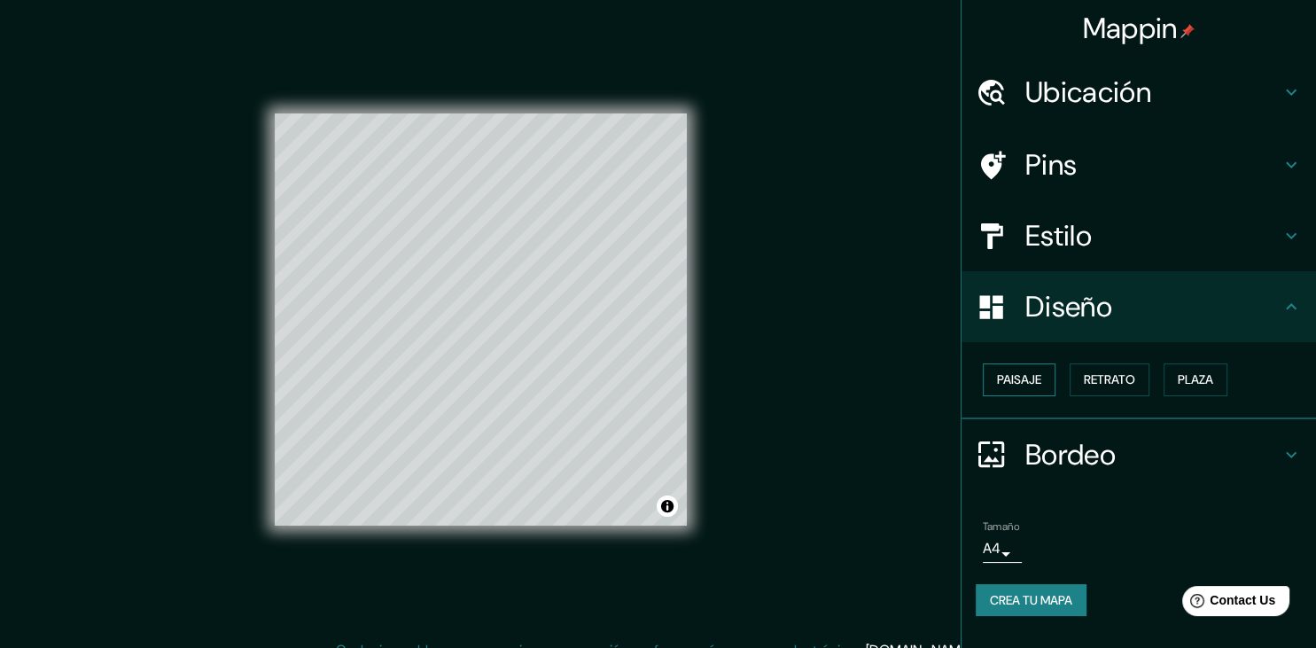
click at [1033, 378] on button "Paisaje" at bounding box center [1019, 379] width 73 height 33
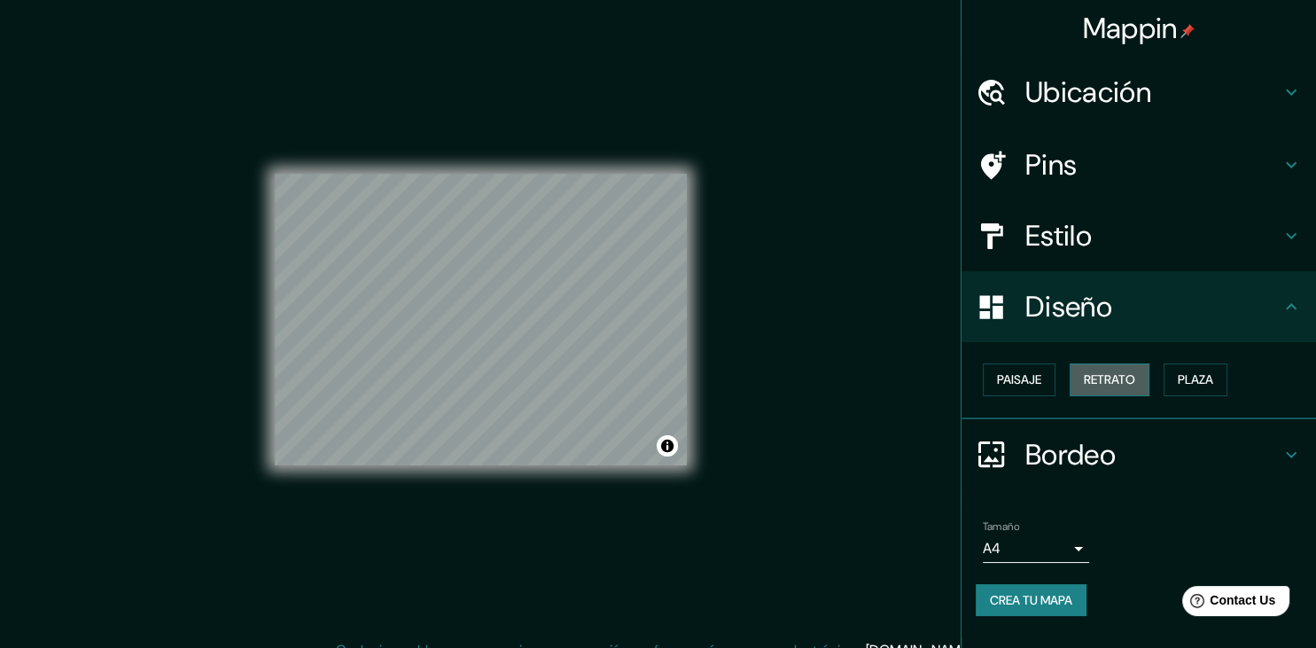
click at [1104, 383] on button "Retrato" at bounding box center [1110, 379] width 80 height 33
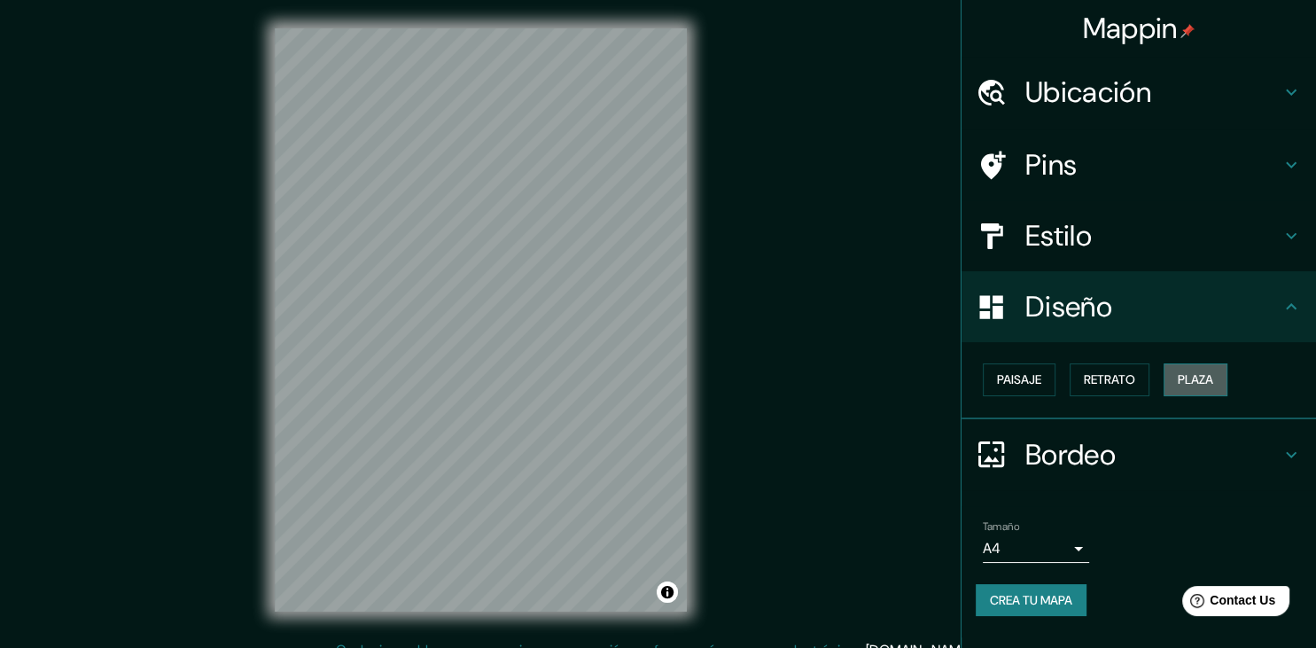
click at [1189, 381] on button "Plaza" at bounding box center [1196, 379] width 64 height 33
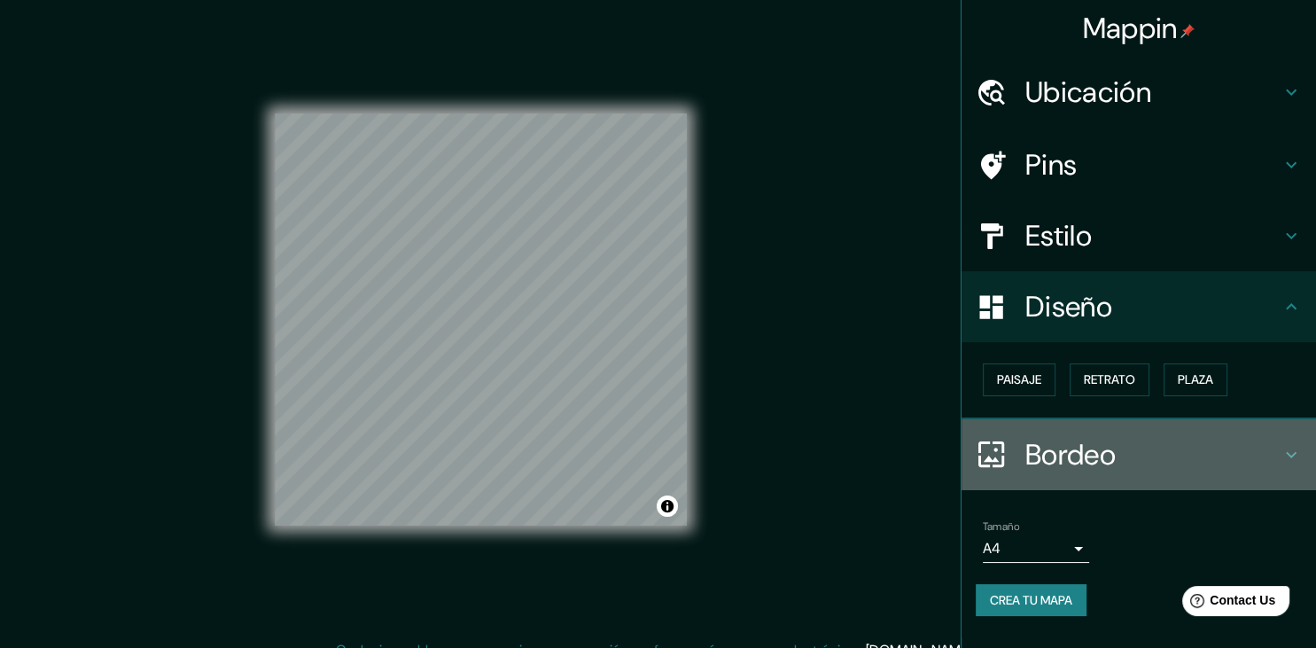
click at [1287, 456] on icon at bounding box center [1291, 454] width 21 height 21
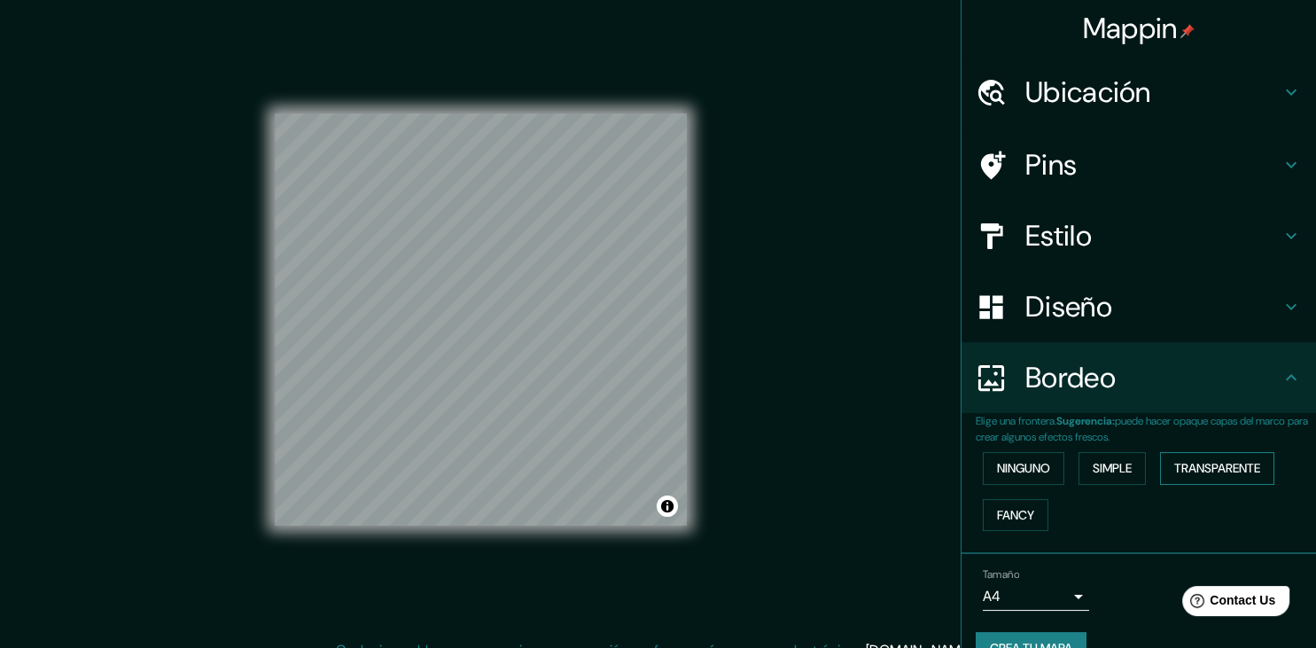
click at [1264, 463] on button "Transparente" at bounding box center [1217, 468] width 114 height 33
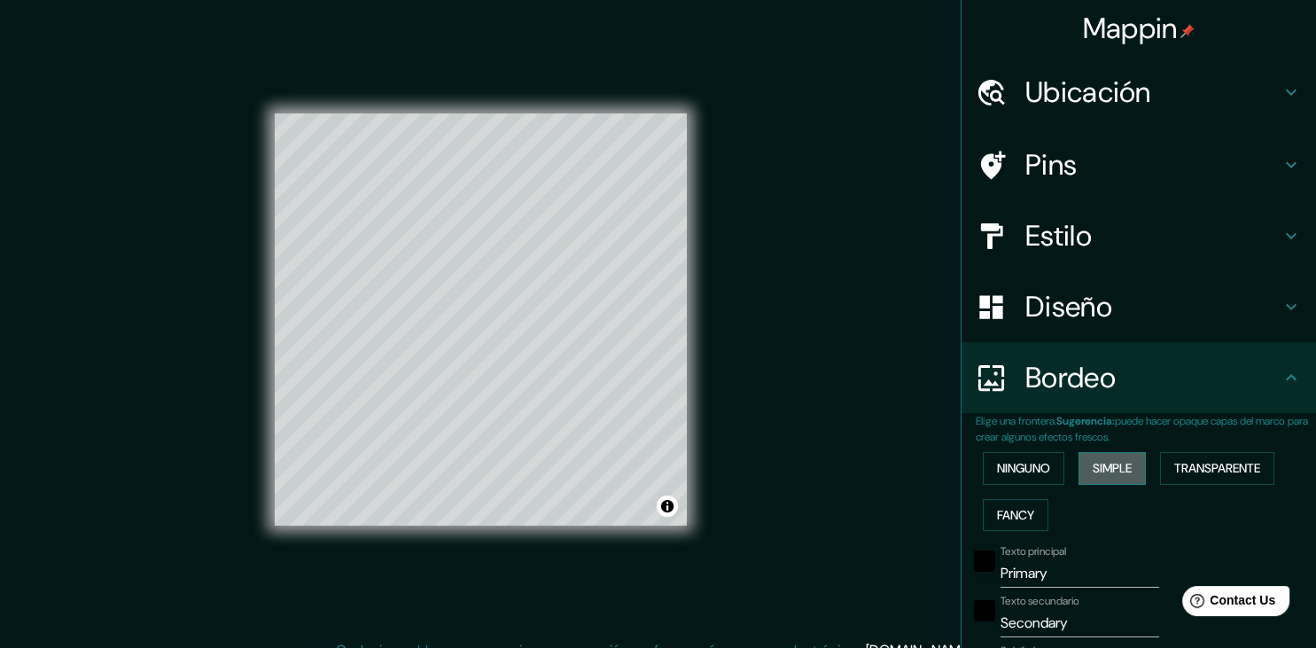
click at [1137, 464] on button "Simple" at bounding box center [1112, 468] width 67 height 33
click at [1032, 466] on button "Ninguno" at bounding box center [1024, 468] width 82 height 33
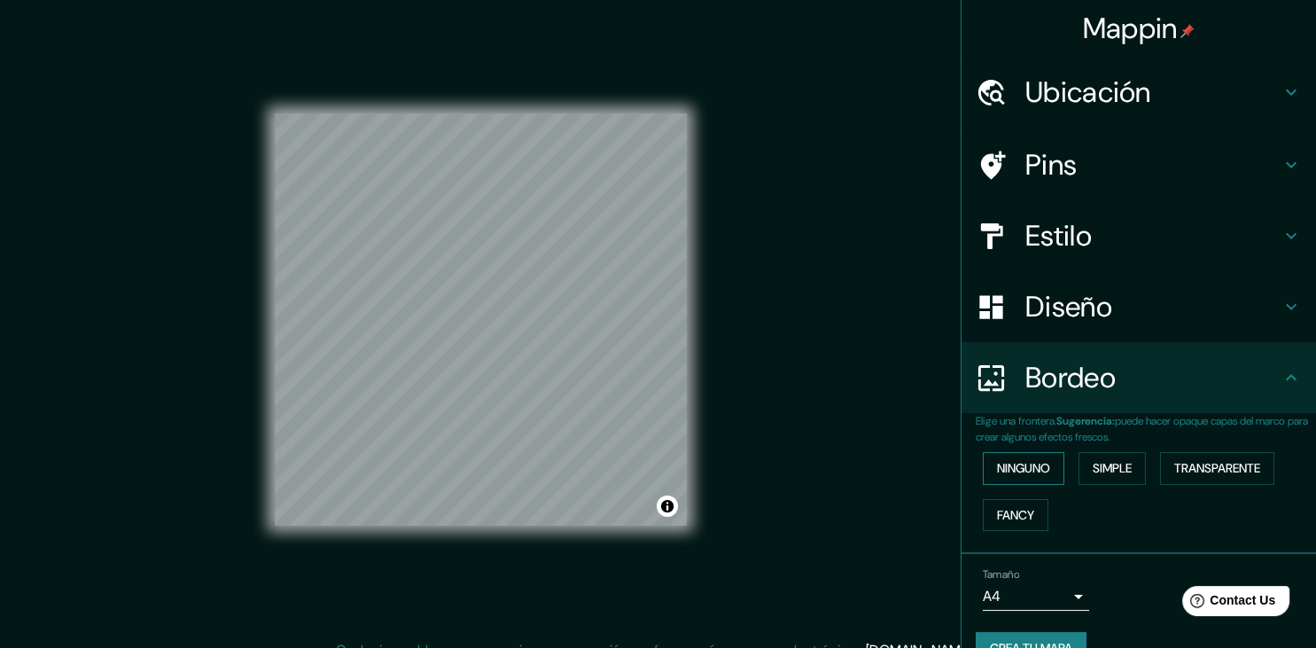
click at [1041, 466] on button "Ninguno" at bounding box center [1024, 468] width 82 height 33
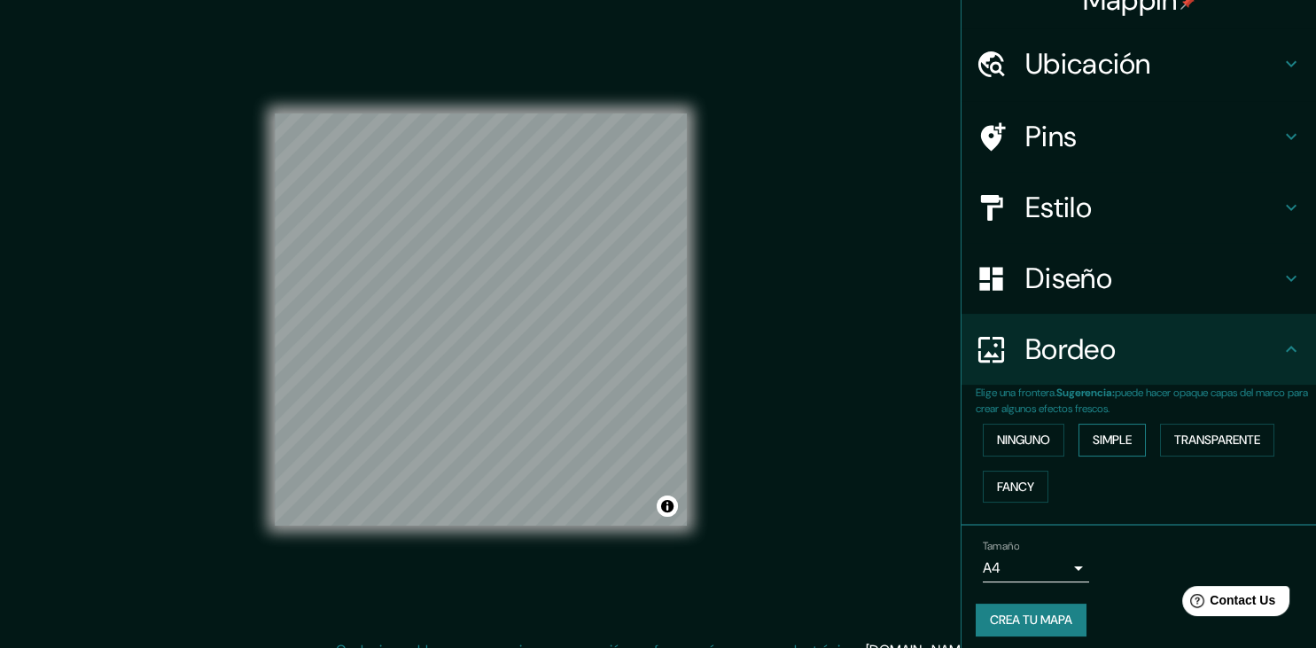
scroll to position [35, 0]
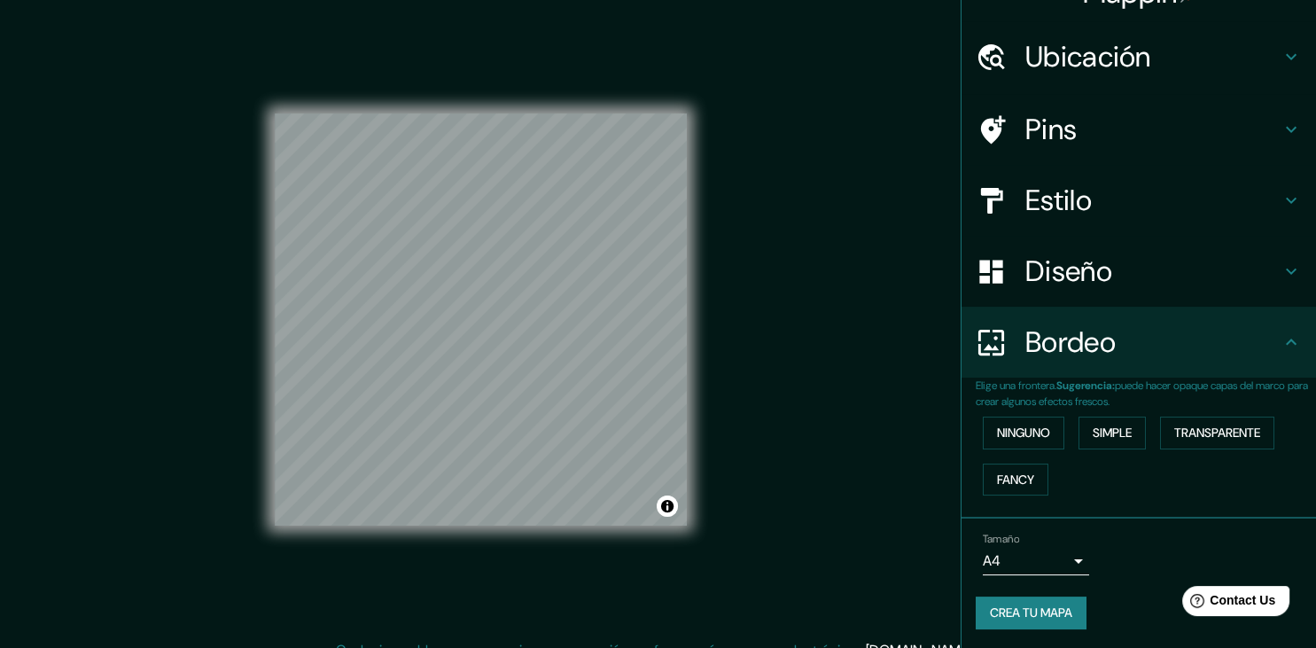
click at [1150, 269] on h4 "Diseño" at bounding box center [1153, 270] width 255 height 35
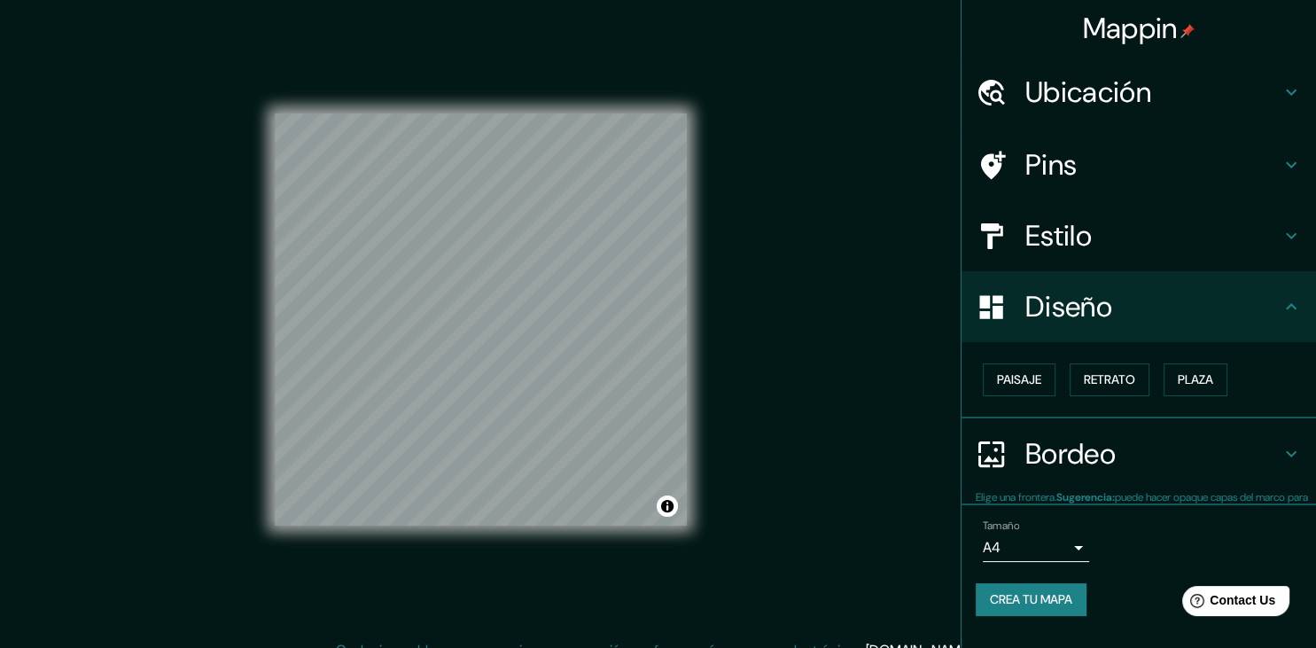
scroll to position [0, 0]
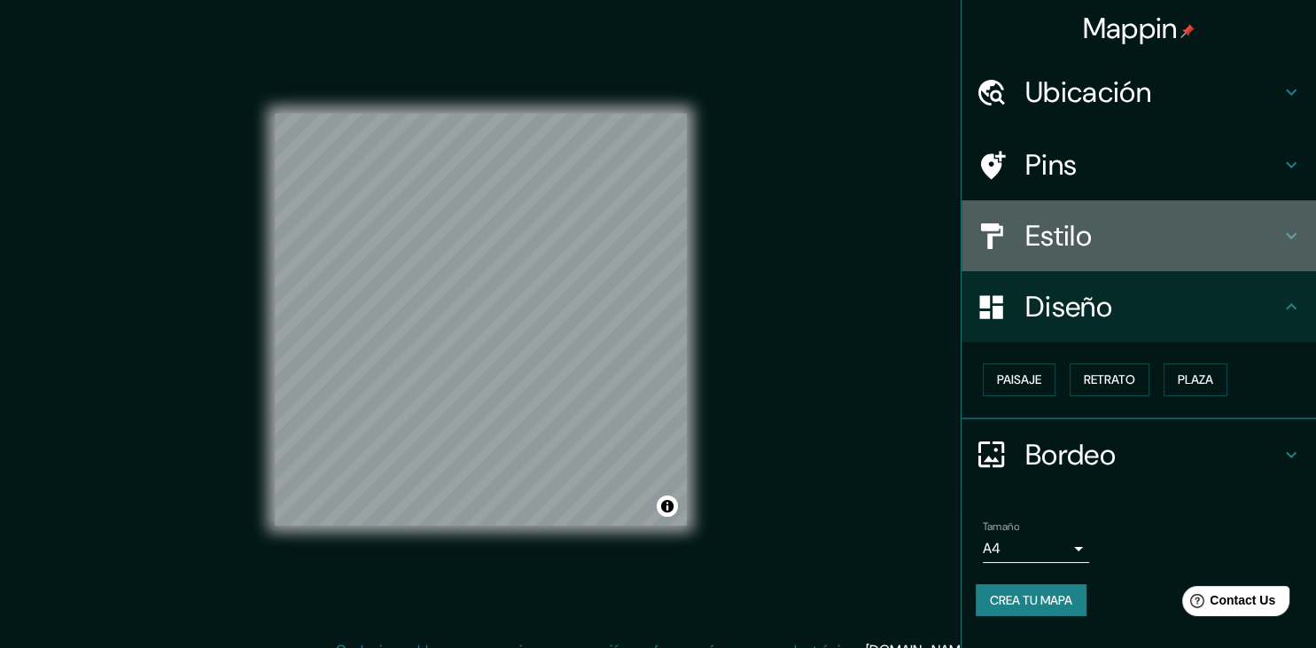
click at [1135, 246] on h4 "Estilo" at bounding box center [1153, 235] width 255 height 35
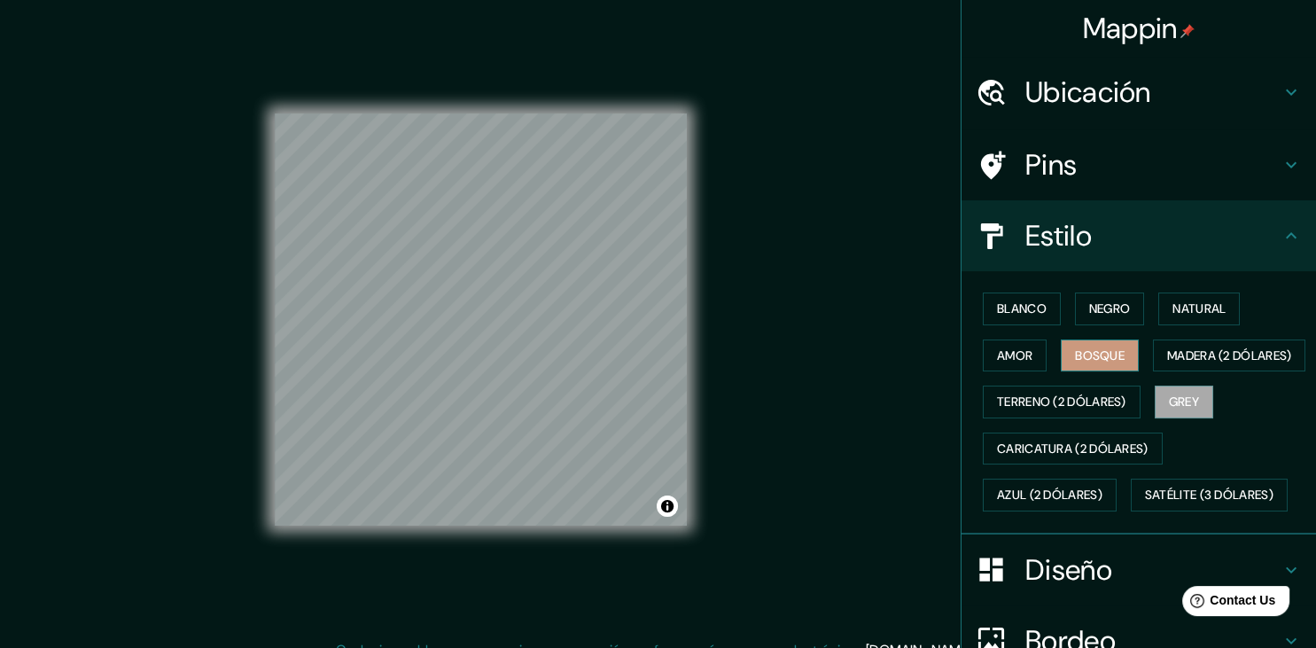
click at [1121, 352] on button "Bosque" at bounding box center [1100, 355] width 78 height 33
click at [1048, 312] on button "Blanco" at bounding box center [1022, 308] width 78 height 33
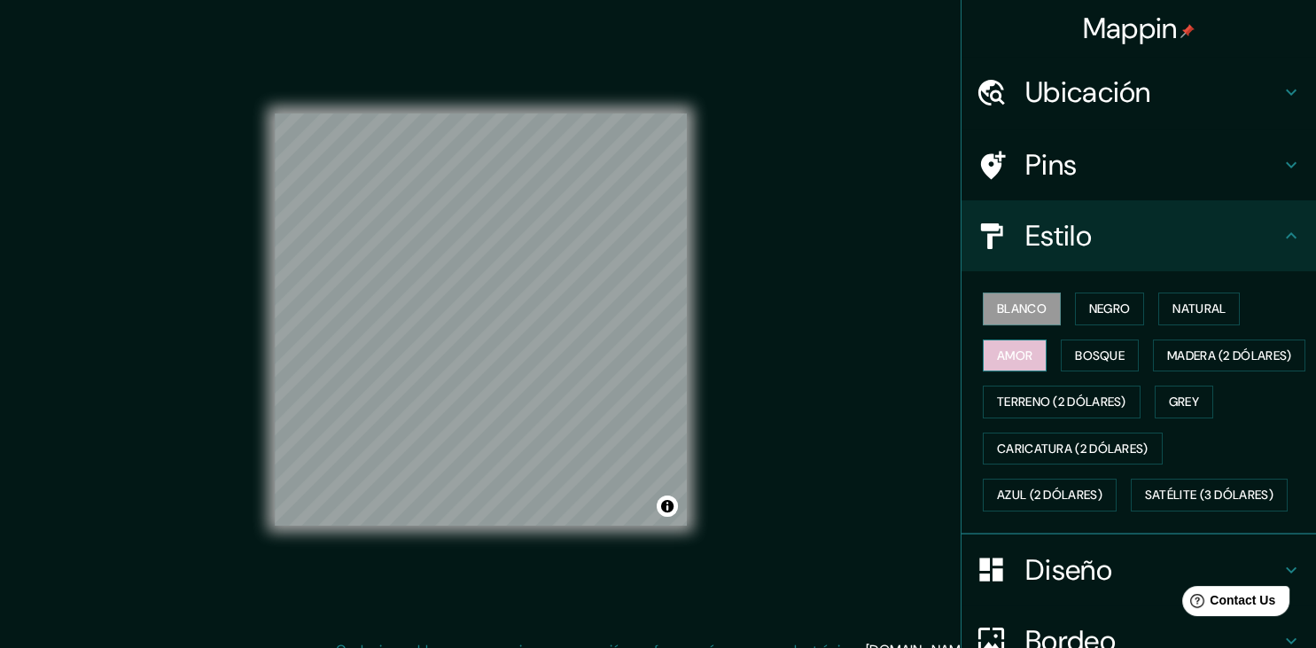
click at [1030, 358] on button "Amor" at bounding box center [1015, 355] width 64 height 33
click at [1034, 313] on button "Blanco" at bounding box center [1022, 308] width 78 height 33
click at [1090, 307] on button "Negro" at bounding box center [1110, 308] width 70 height 33
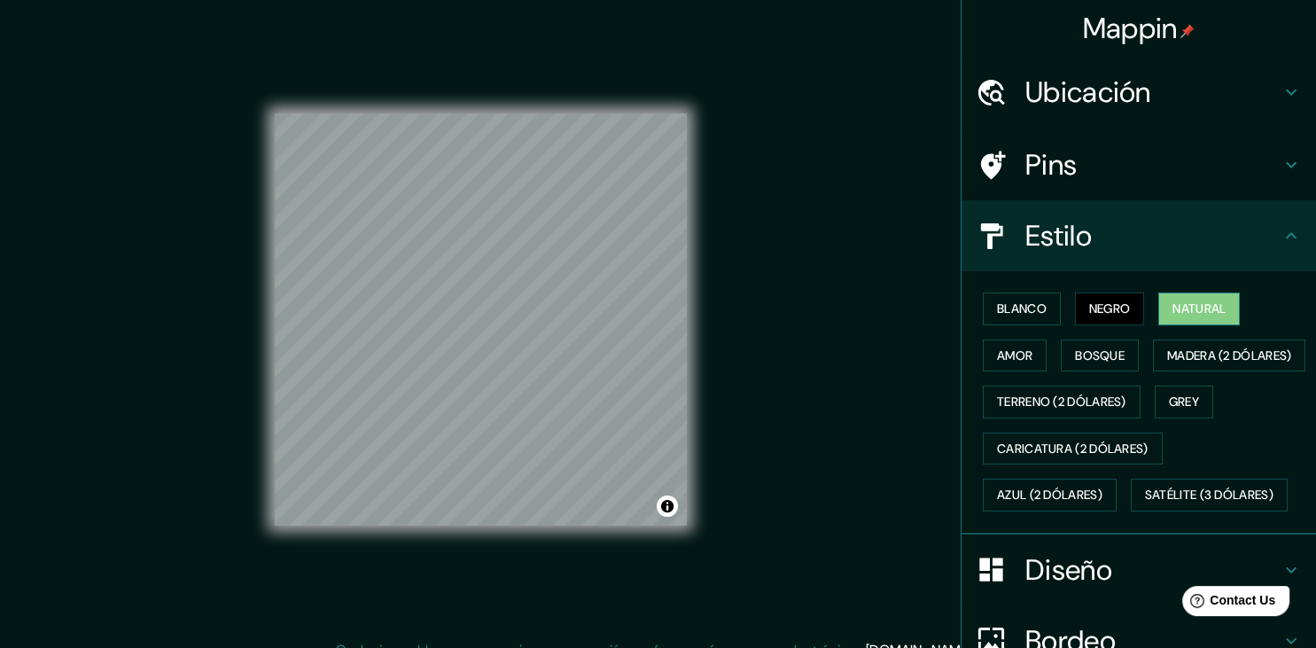
click at [1181, 307] on button "Natural" at bounding box center [1199, 308] width 82 height 33
click at [1153, 372] on button "Madera (2 dólares)" at bounding box center [1229, 355] width 152 height 33
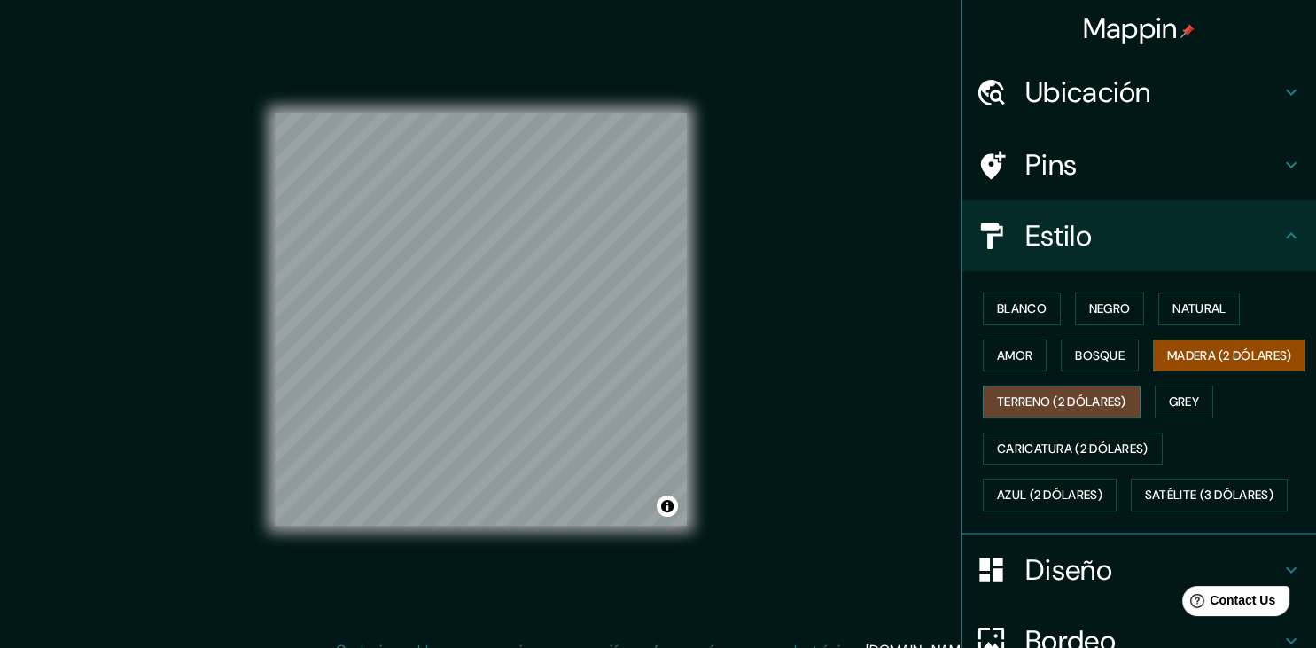
click at [1035, 418] on button "Terreno (2 dólares)" at bounding box center [1062, 402] width 158 height 33
click at [1202, 418] on button "Grey" at bounding box center [1184, 402] width 58 height 33
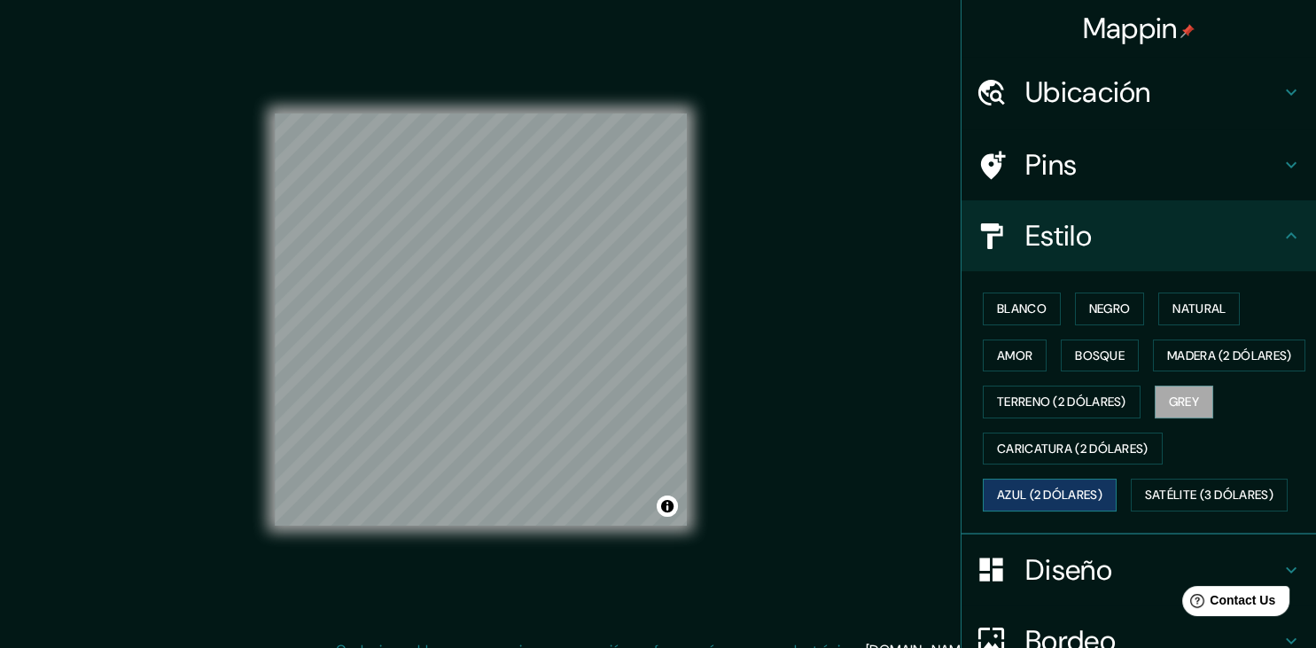
click at [1076, 511] on button "Azul (2 dólares)" at bounding box center [1050, 495] width 134 height 33
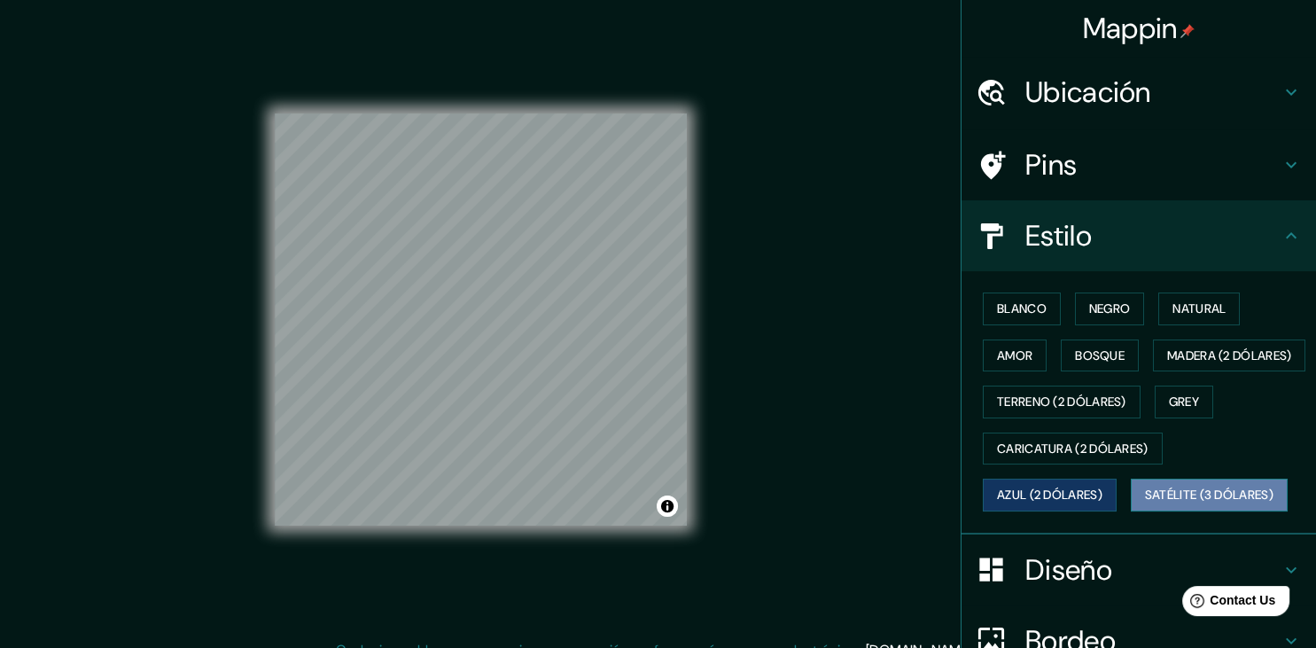
click at [1205, 511] on button "Satélite (3 dólares)" at bounding box center [1209, 495] width 157 height 33
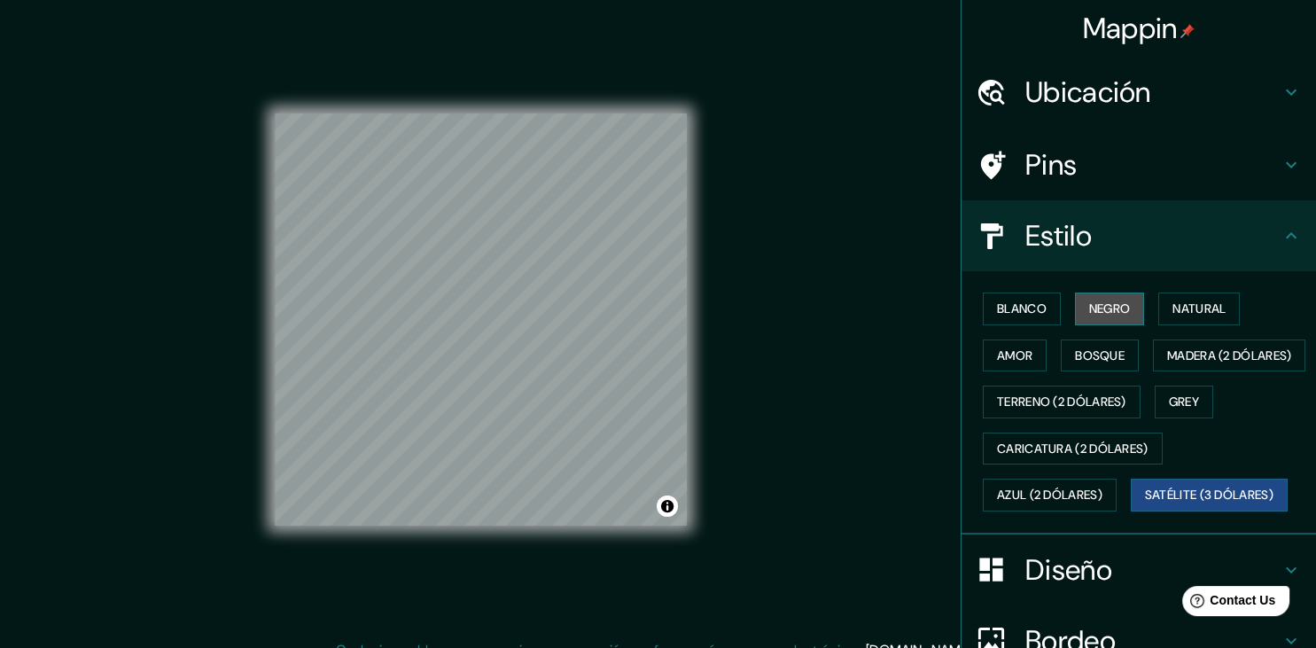
click at [1116, 306] on button "Negro" at bounding box center [1110, 308] width 70 height 33
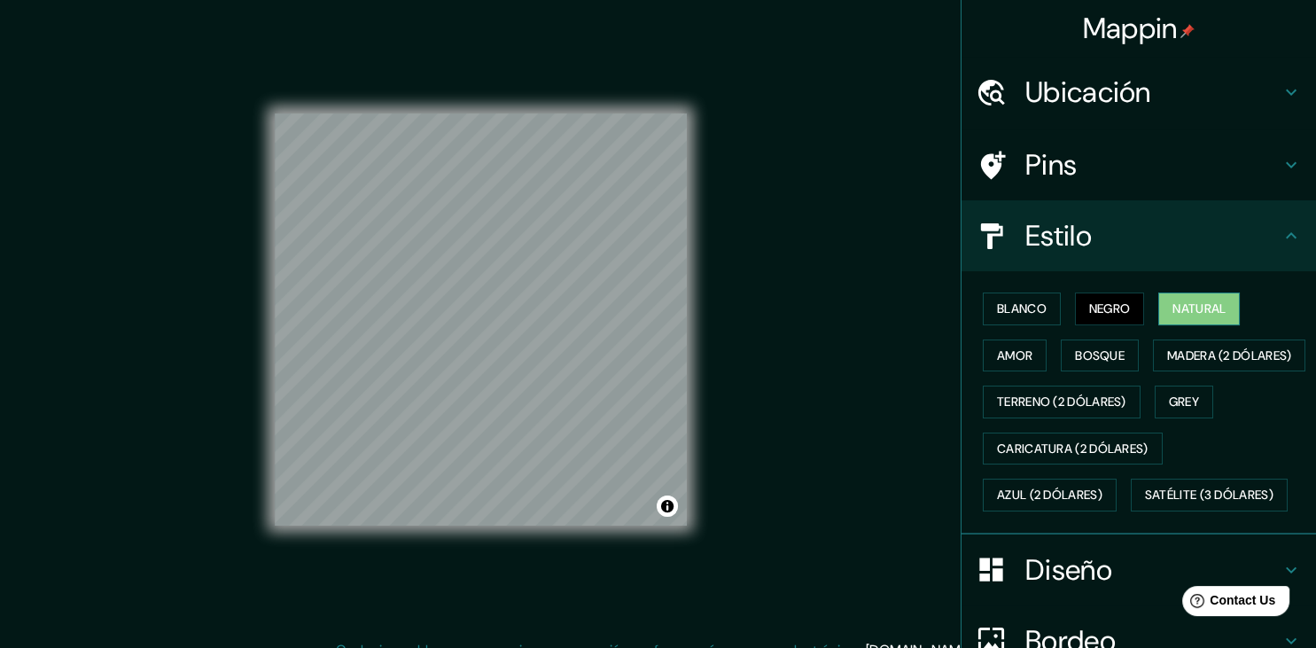
click at [1189, 305] on button "Natural" at bounding box center [1199, 308] width 82 height 33
click at [1153, 372] on button "Madera (2 dólares)" at bounding box center [1229, 355] width 152 height 33
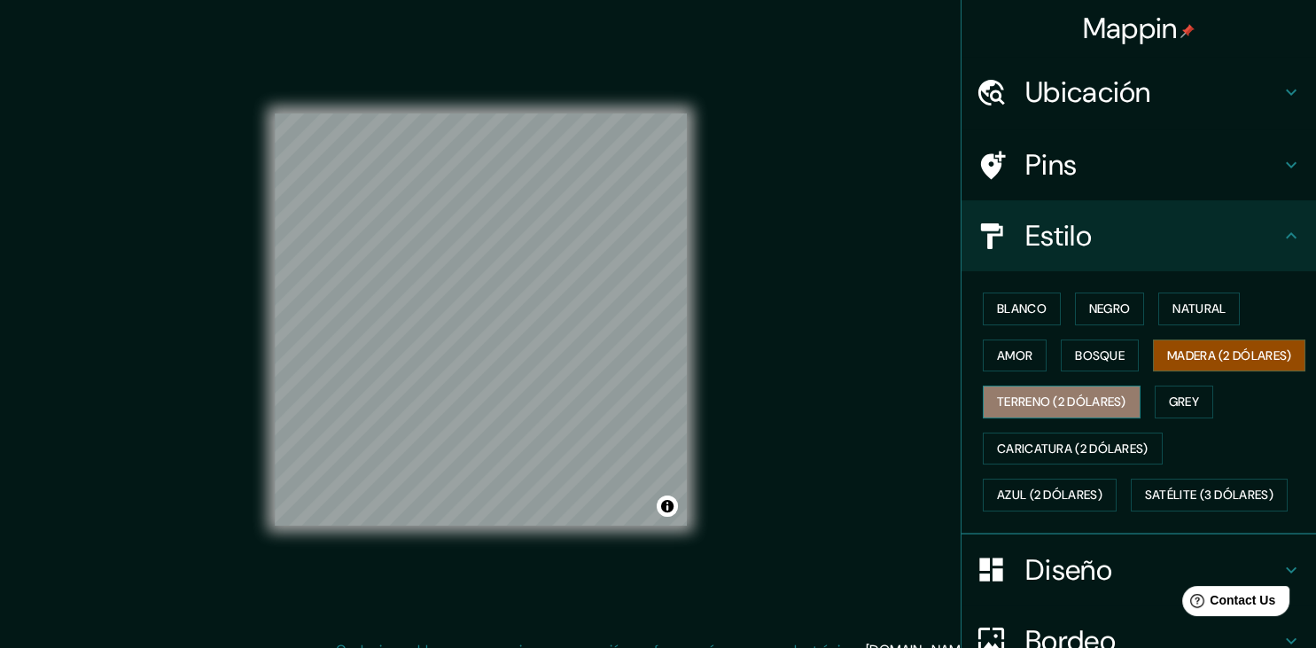
click at [1042, 418] on button "Terreno (2 dólares)" at bounding box center [1062, 402] width 158 height 33
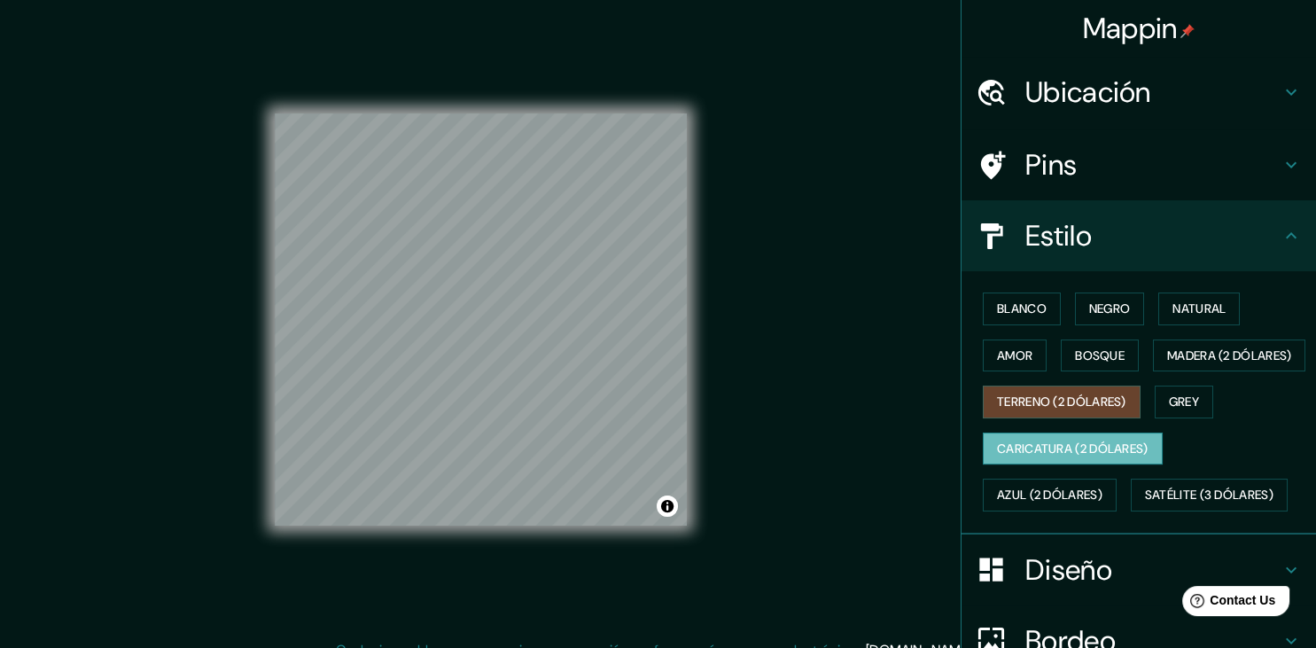
click at [1032, 465] on button "Caricatura (2 dólares)" at bounding box center [1073, 449] width 180 height 33
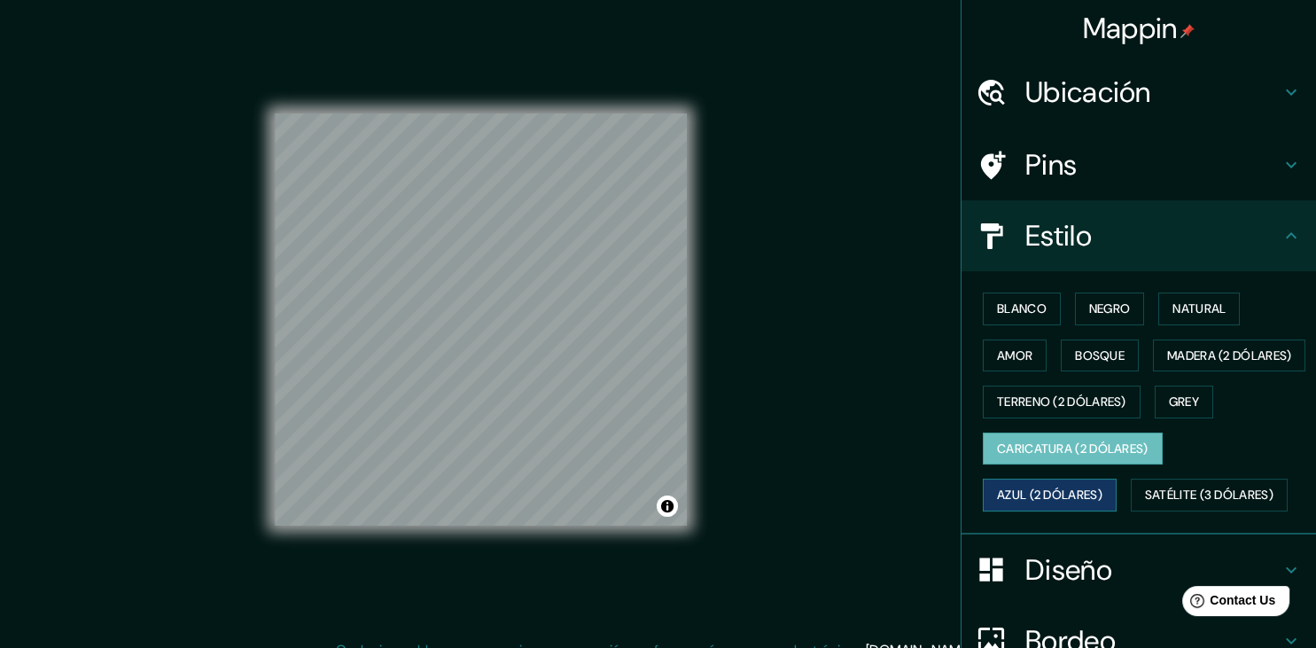
click at [1033, 511] on button "Azul (2 dólares)" at bounding box center [1050, 495] width 134 height 33
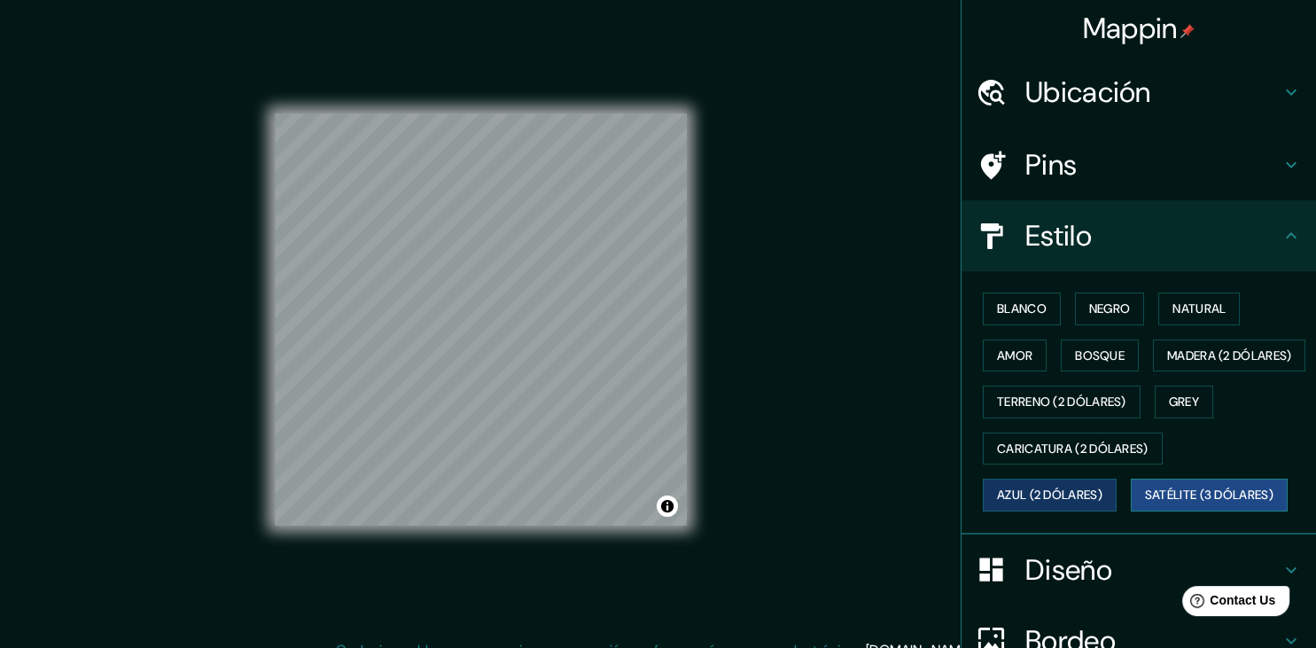
click at [1170, 511] on button "Satélite (3 dólares)" at bounding box center [1209, 495] width 157 height 33
click at [1214, 314] on button "Natural" at bounding box center [1199, 308] width 82 height 33
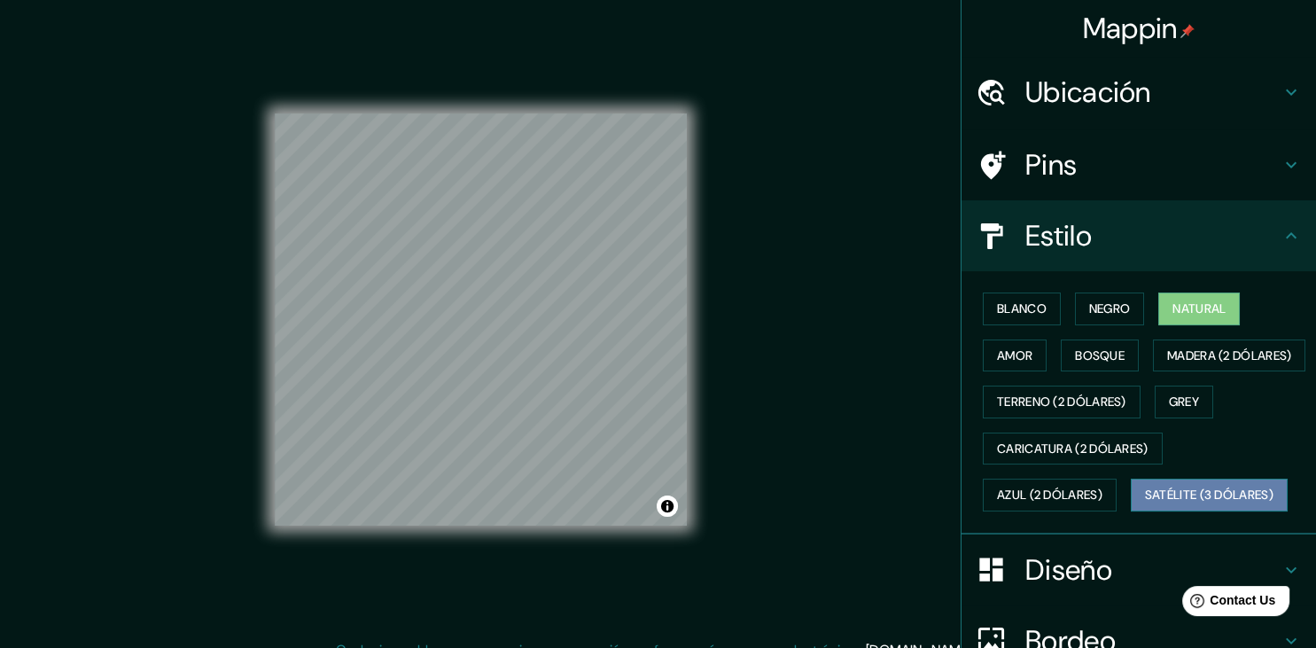
click at [1189, 511] on button "Satélite (3 dólares)" at bounding box center [1209, 495] width 157 height 33
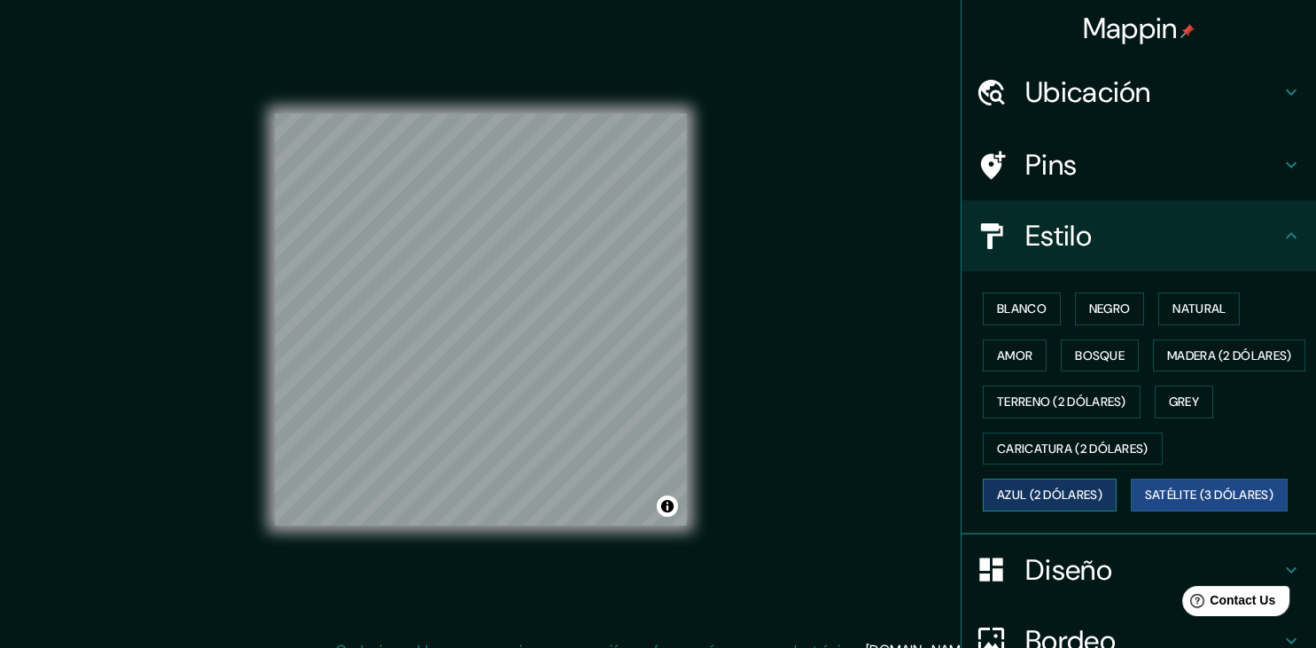
click at [1094, 511] on button "Azul (2 dólares)" at bounding box center [1050, 495] width 134 height 33
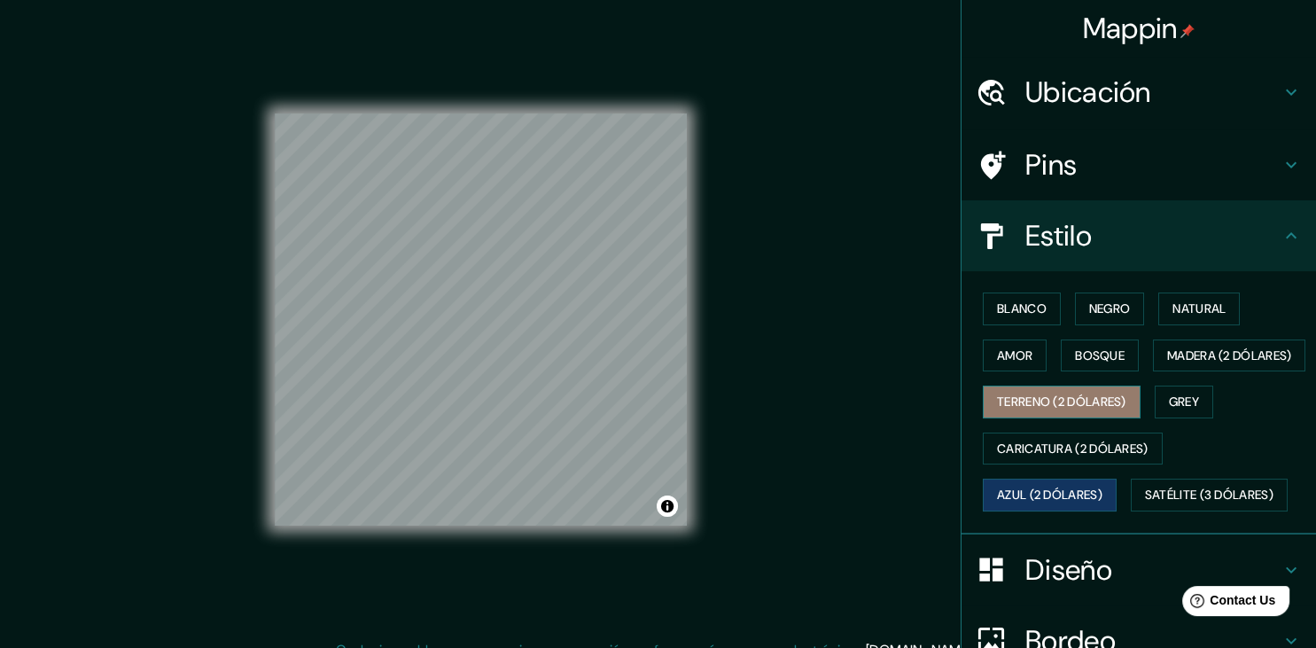
click at [1094, 418] on button "Terreno (2 dólares)" at bounding box center [1062, 402] width 158 height 33
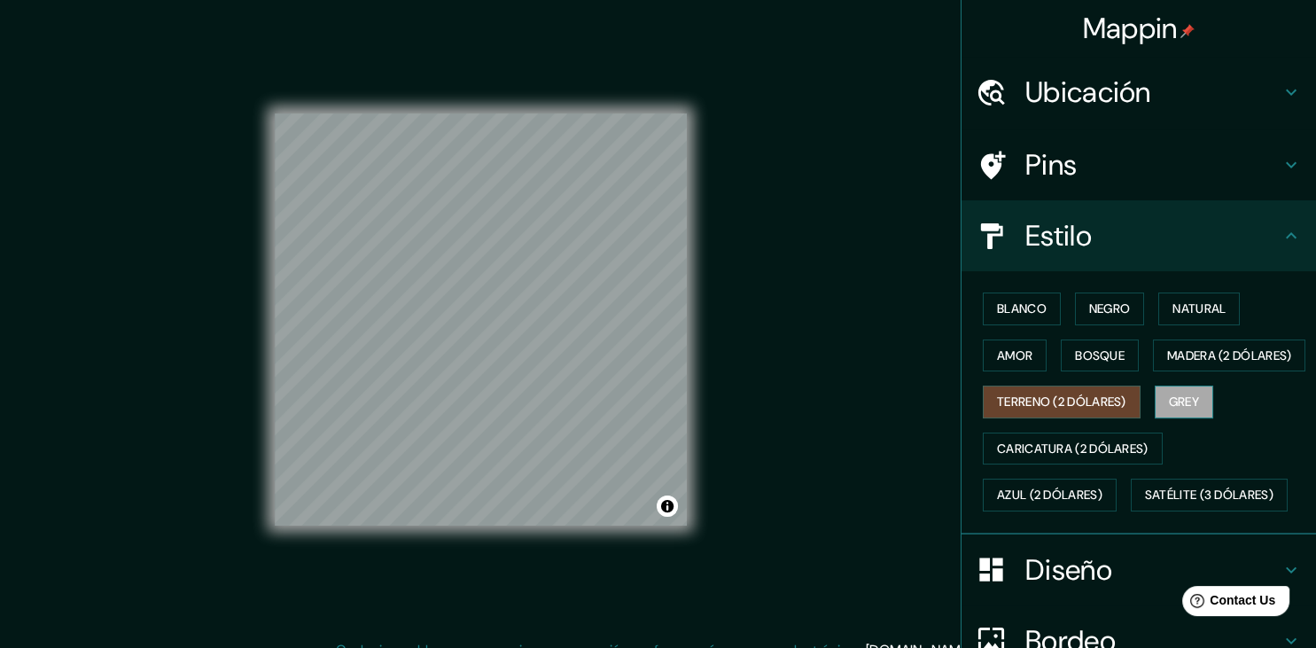
click at [1174, 418] on button "Grey" at bounding box center [1184, 402] width 58 height 33
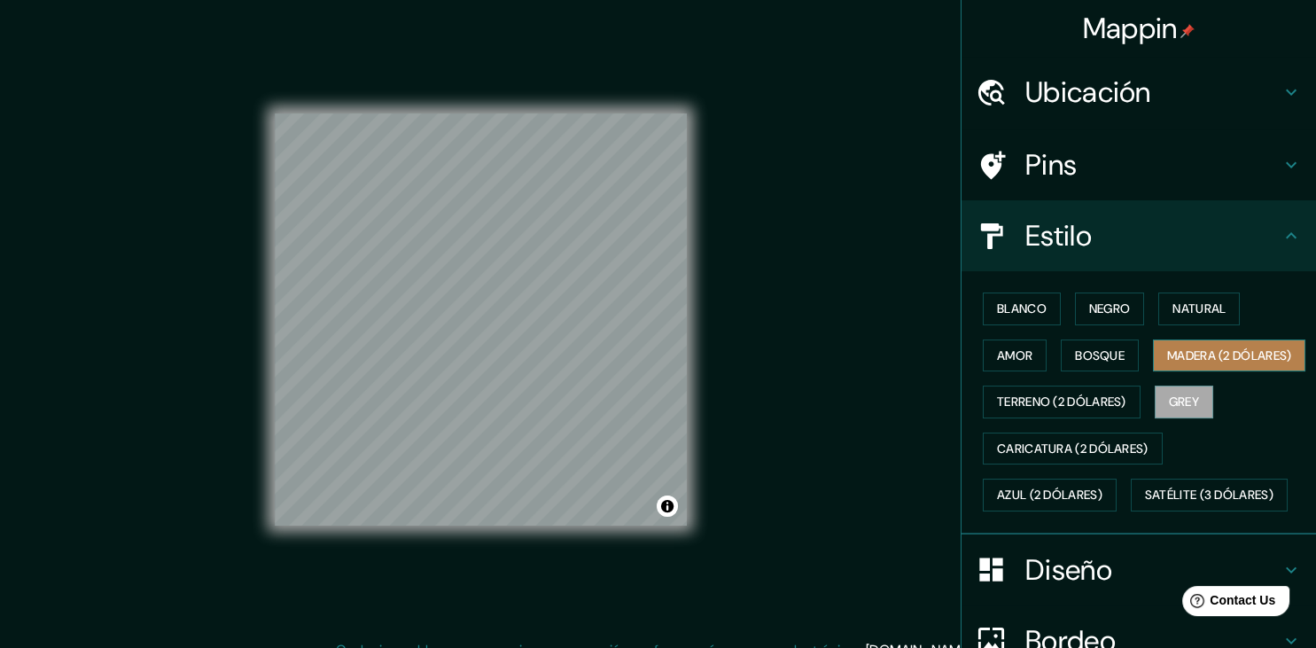
click at [1153, 372] on button "Madera (2 dólares)" at bounding box center [1229, 355] width 152 height 33
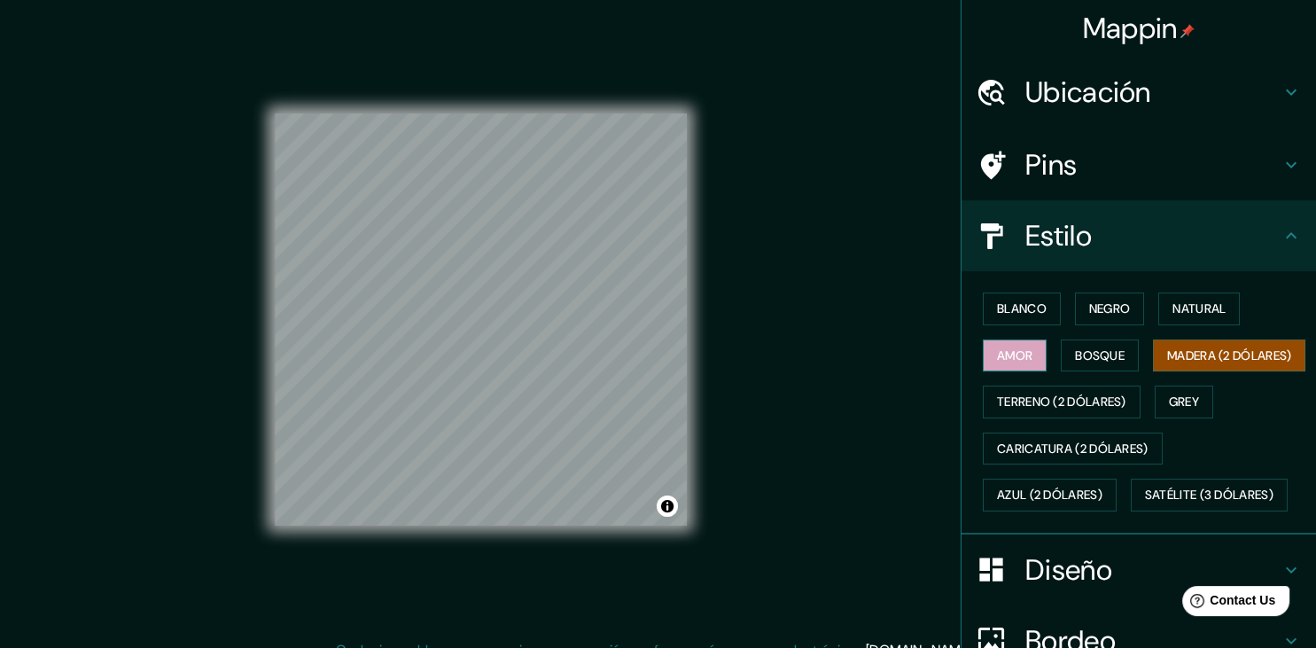
click at [1016, 355] on button "Amor" at bounding box center [1015, 355] width 64 height 33
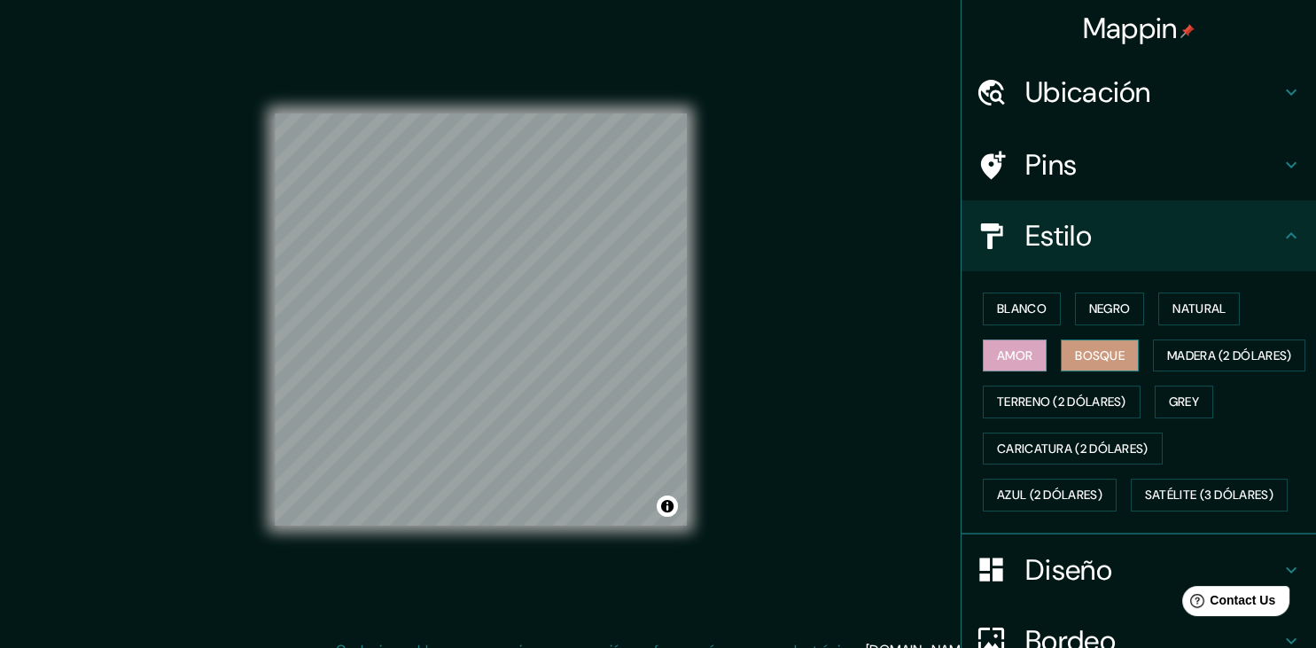
click at [1099, 355] on button "Bosque" at bounding box center [1100, 355] width 78 height 33
click at [1210, 314] on button "Natural" at bounding box center [1199, 308] width 82 height 33
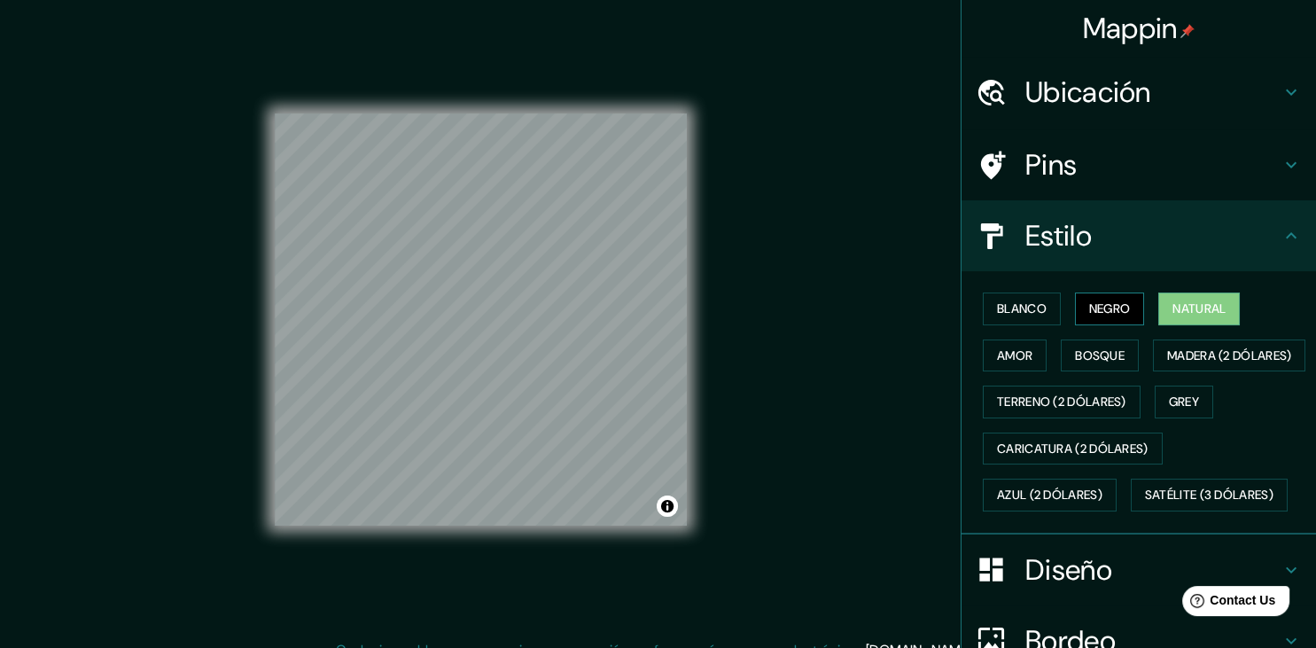
click at [1127, 310] on button "Negro" at bounding box center [1110, 308] width 70 height 33
click at [1035, 310] on button "Blanco" at bounding box center [1022, 308] width 78 height 33
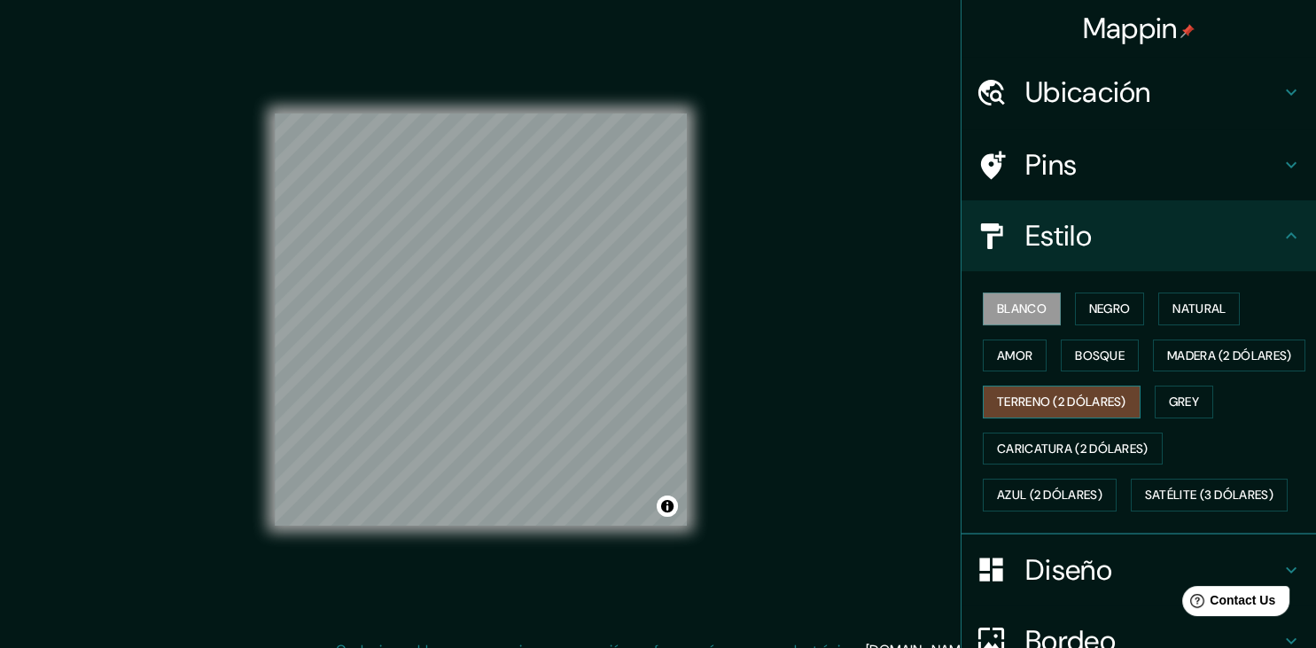
click at [1097, 418] on button "Terreno (2 dólares)" at bounding box center [1062, 402] width 158 height 33
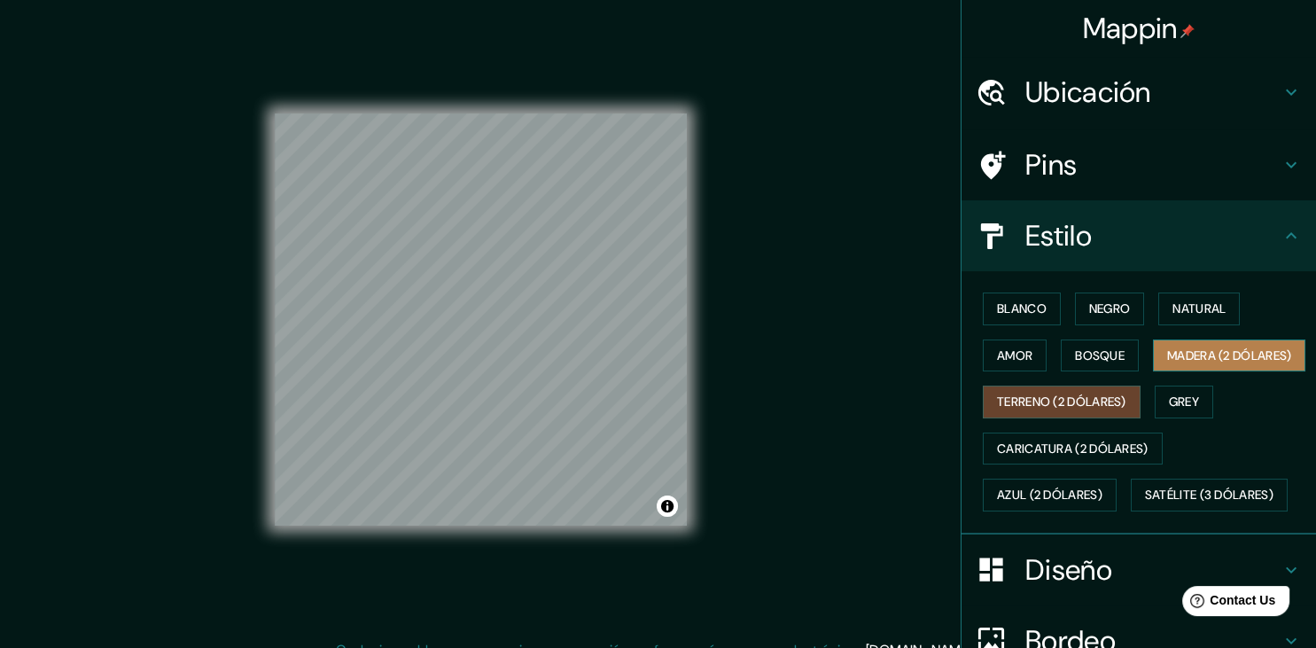
click at [1153, 372] on button "Madera (2 dólares)" at bounding box center [1229, 355] width 152 height 33
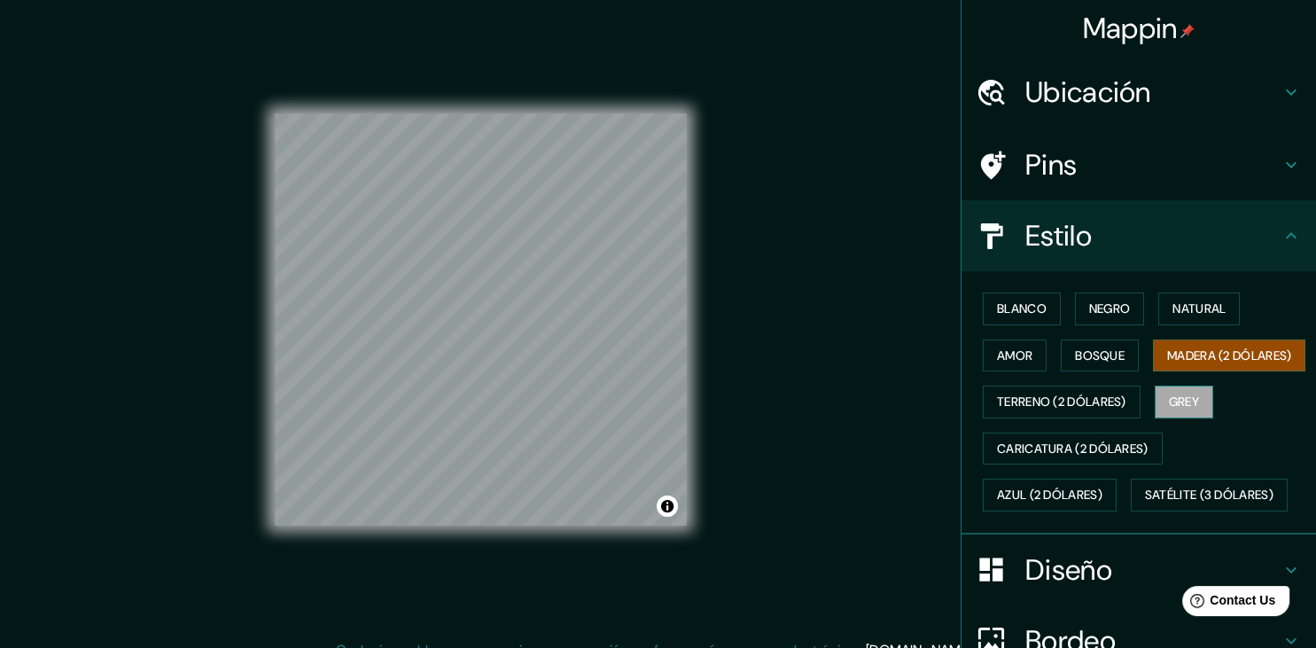
click at [1185, 418] on button "Grey" at bounding box center [1184, 402] width 58 height 33
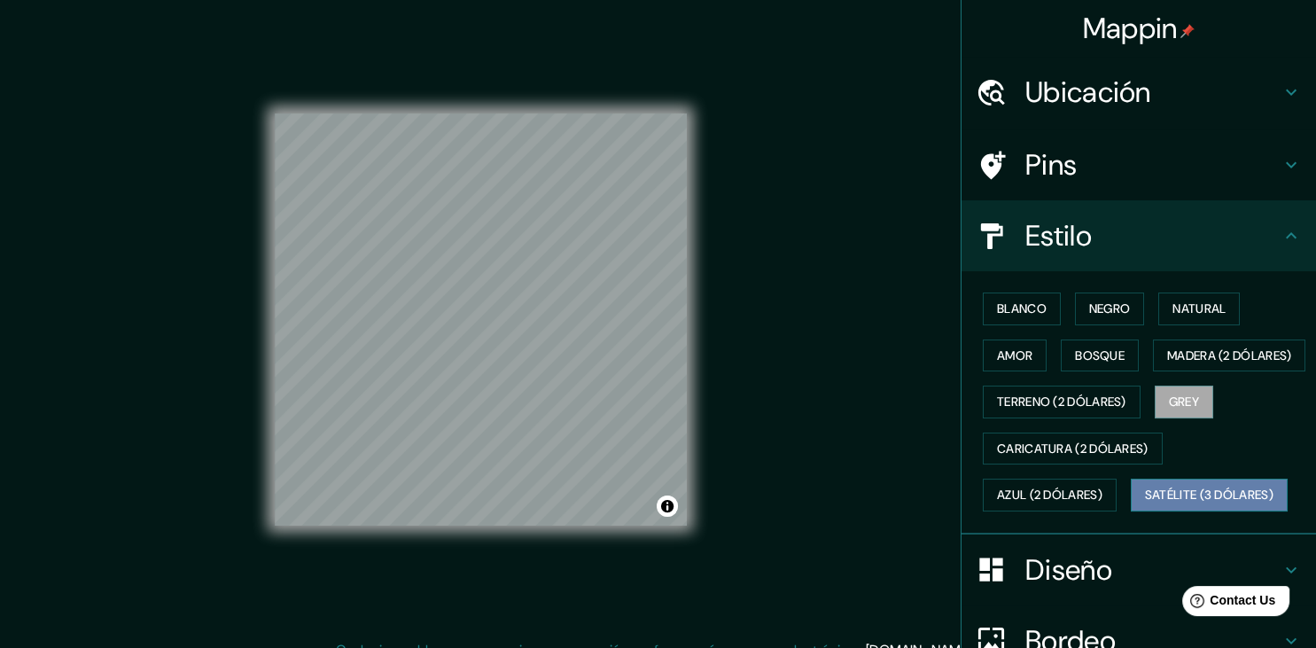
click at [1213, 511] on button "Satélite (3 dólares)" at bounding box center [1209, 495] width 157 height 33
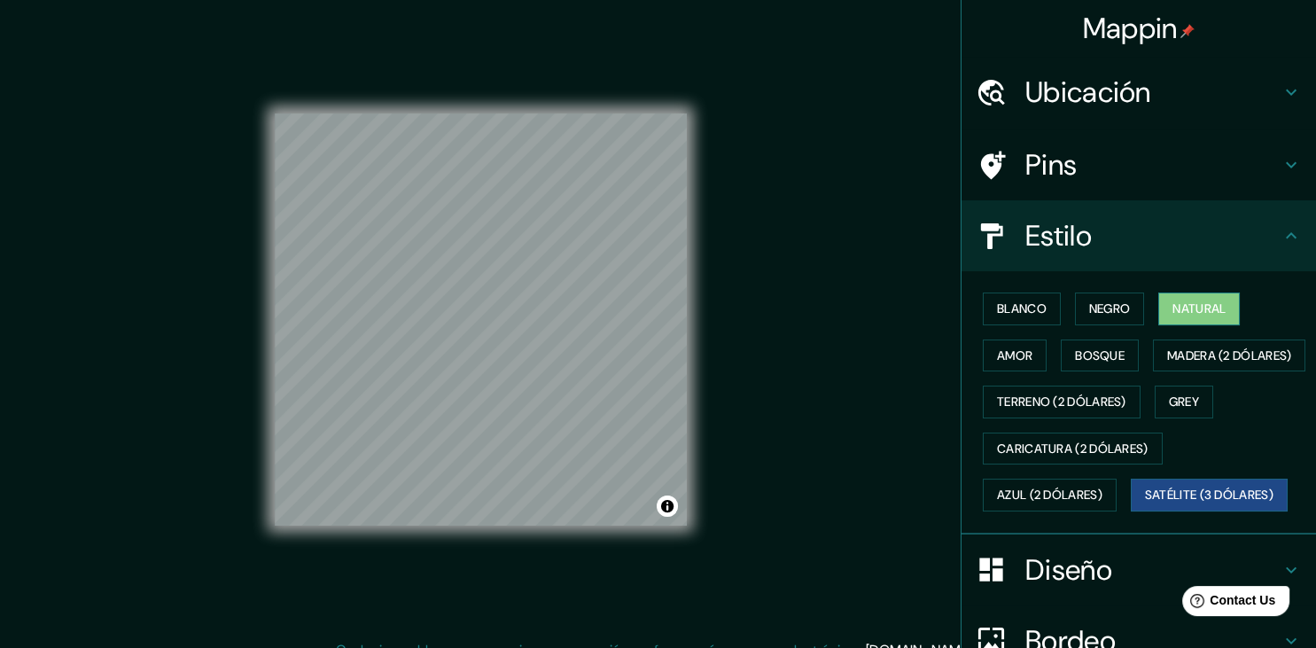
click at [1225, 315] on button "Natural" at bounding box center [1199, 308] width 82 height 33
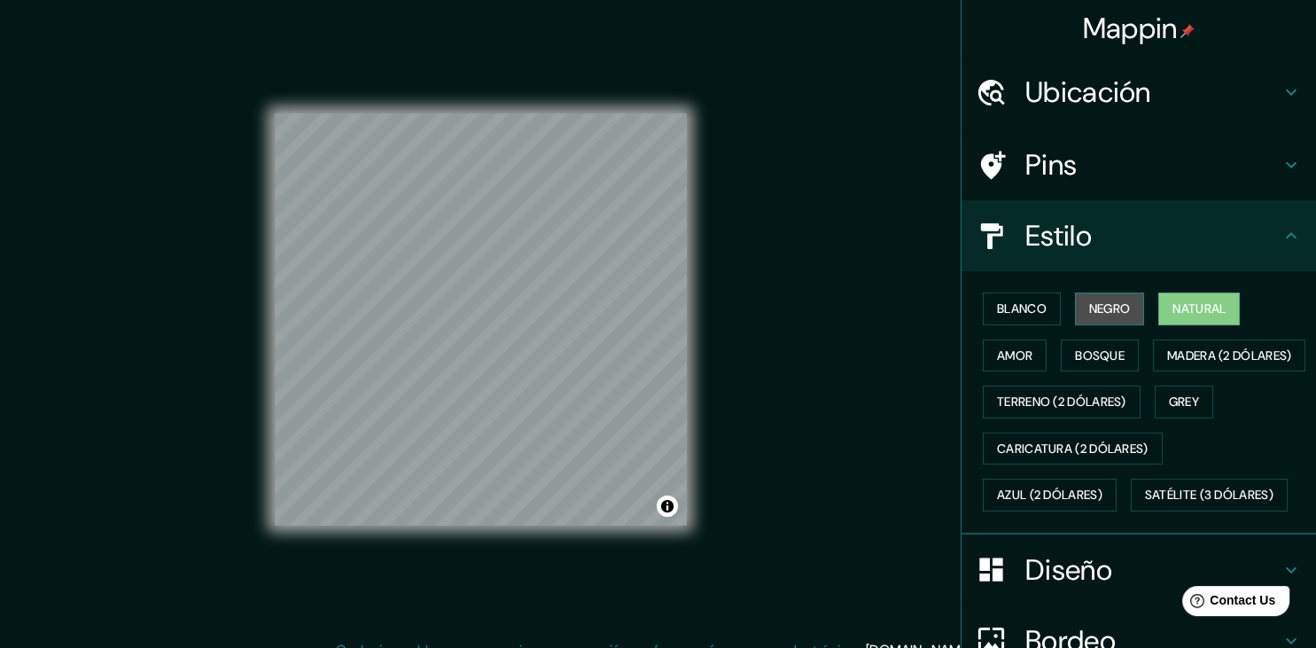
click at [1119, 313] on button "Negro" at bounding box center [1110, 308] width 70 height 33
click at [1041, 312] on button "Blanco" at bounding box center [1022, 308] width 78 height 33
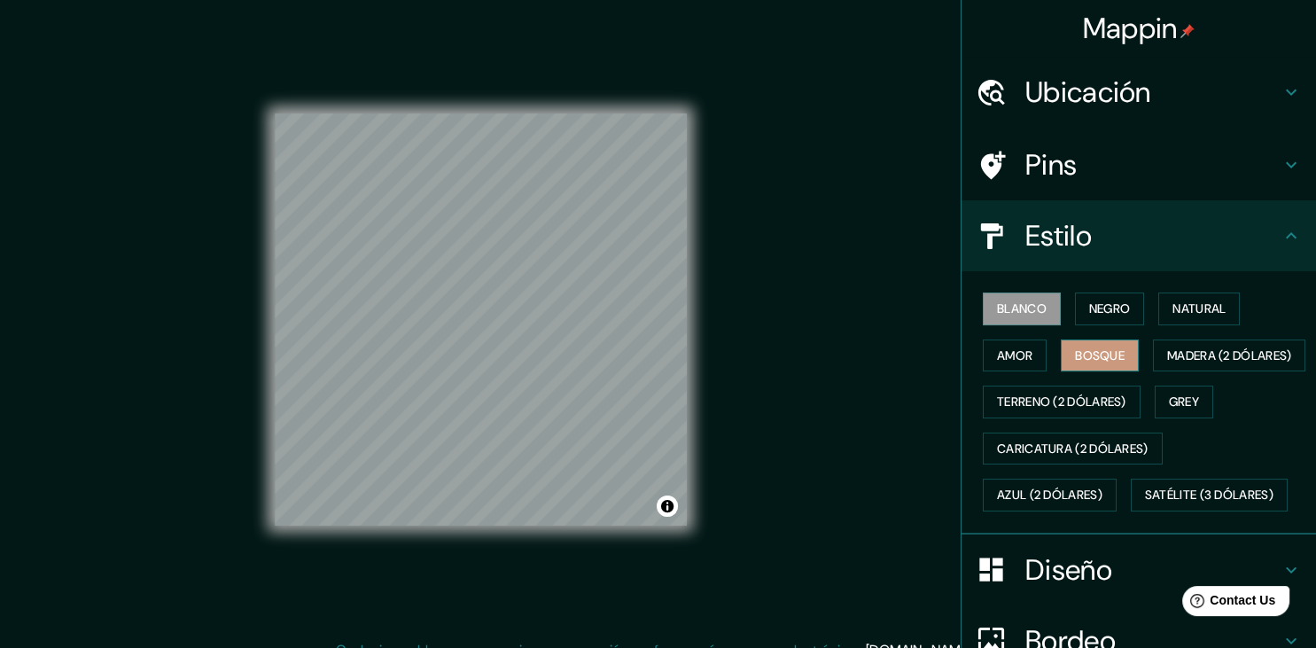
click at [1090, 352] on button "Bosque" at bounding box center [1100, 355] width 78 height 33
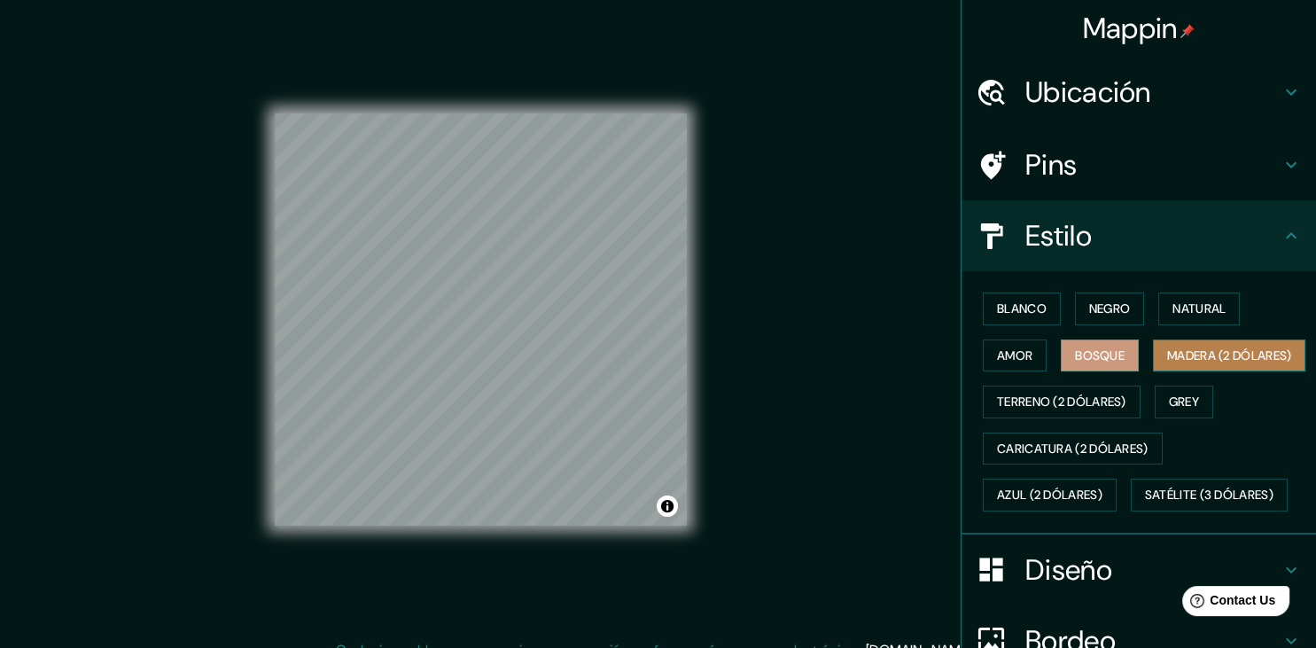
click at [1153, 372] on button "Madera (2 dólares)" at bounding box center [1229, 355] width 152 height 33
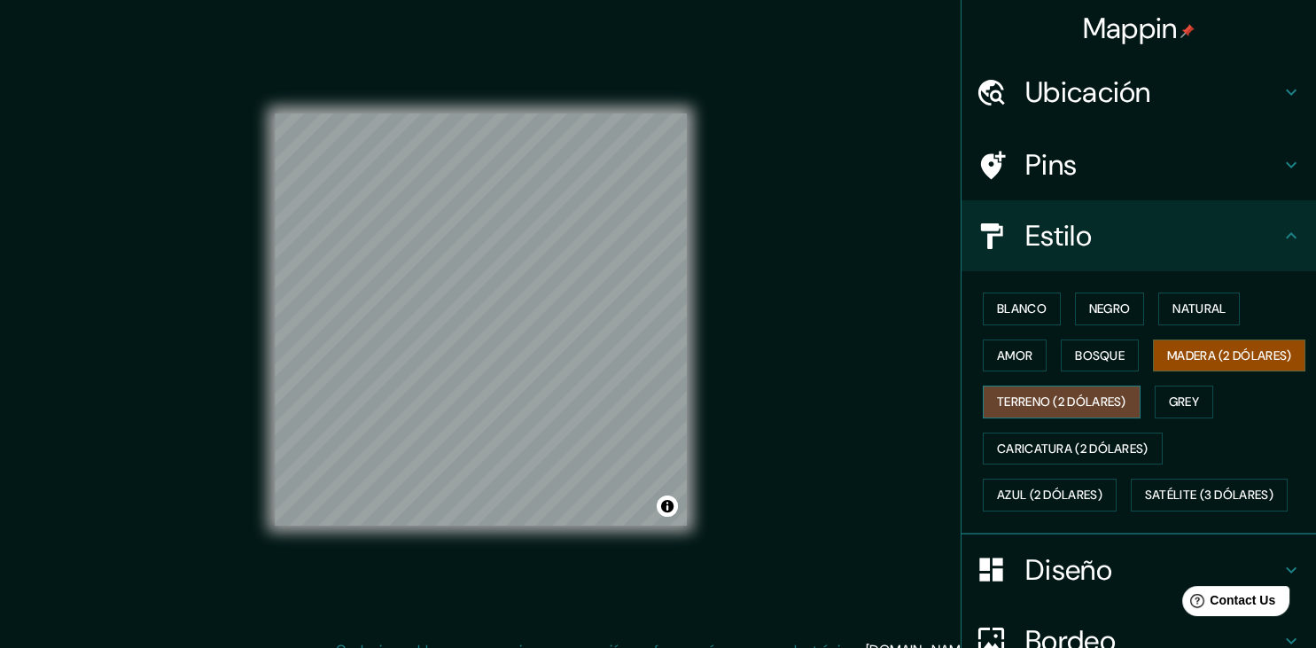
click at [1033, 418] on button "Terreno (2 dólares)" at bounding box center [1062, 402] width 158 height 33
click at [1182, 418] on button "Grey" at bounding box center [1184, 402] width 58 height 33
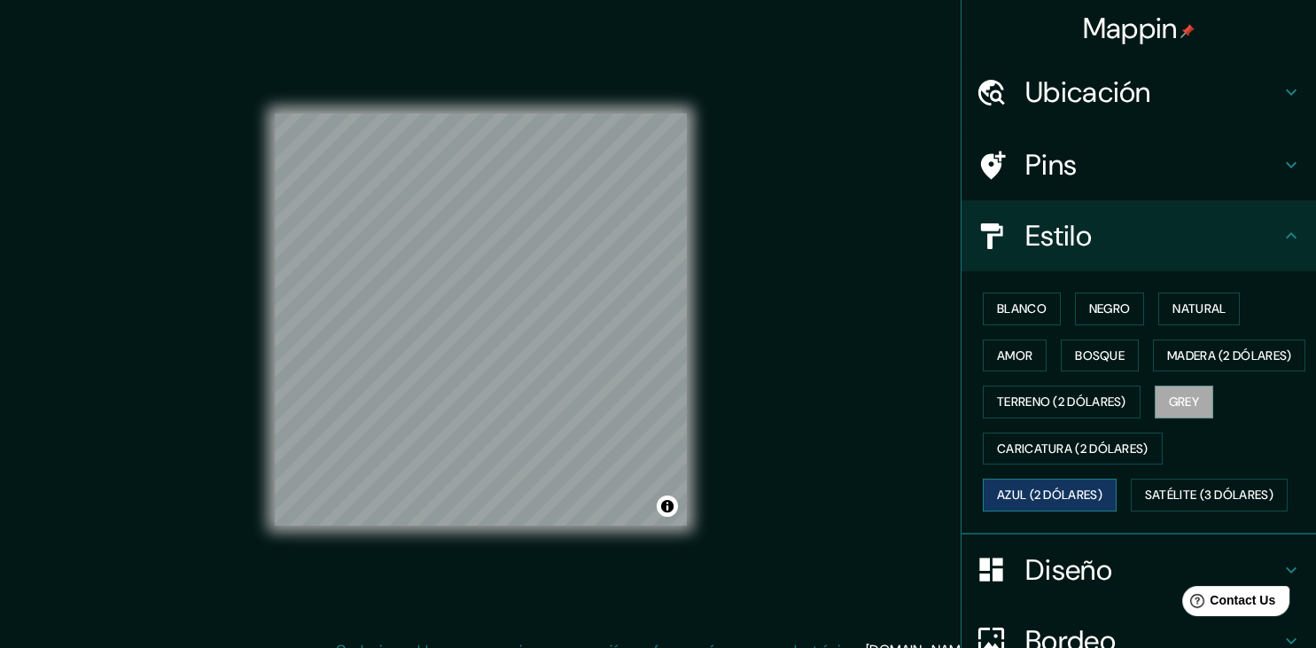
click at [1065, 511] on button "Azul (2 dólares)" at bounding box center [1050, 495] width 134 height 33
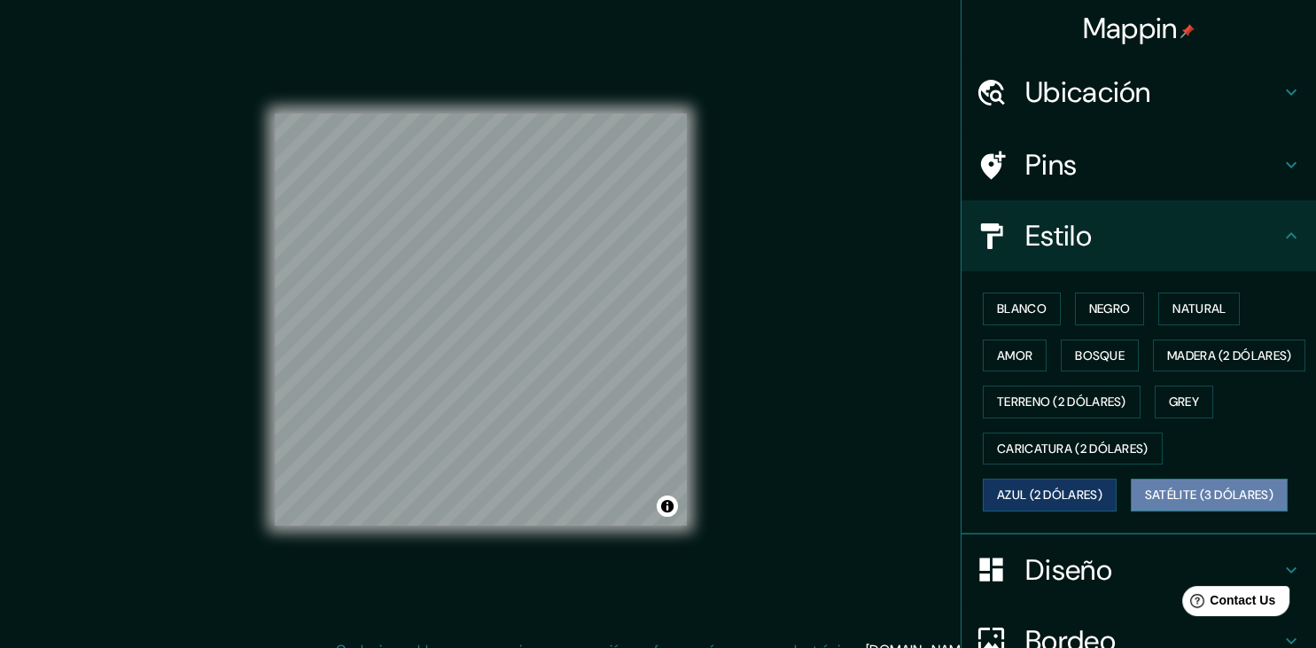
click at [1166, 511] on button "Satélite (3 dólares)" at bounding box center [1209, 495] width 157 height 33
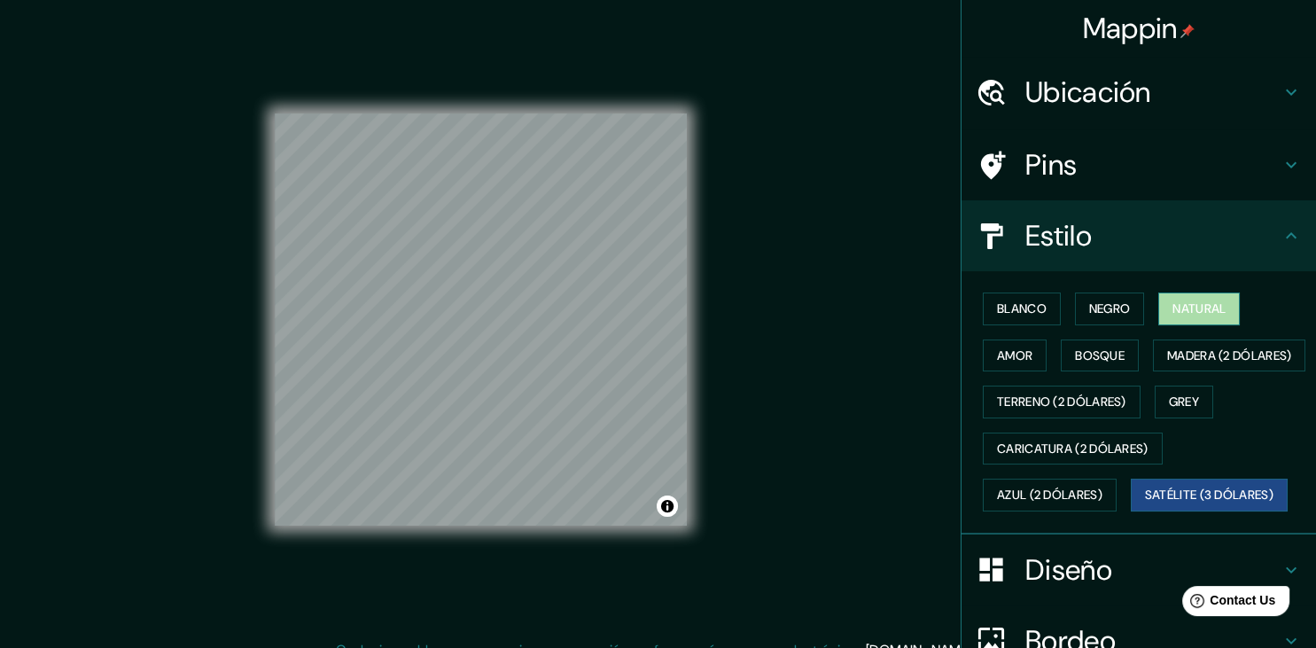
click at [1194, 301] on button "Natural" at bounding box center [1199, 308] width 82 height 33
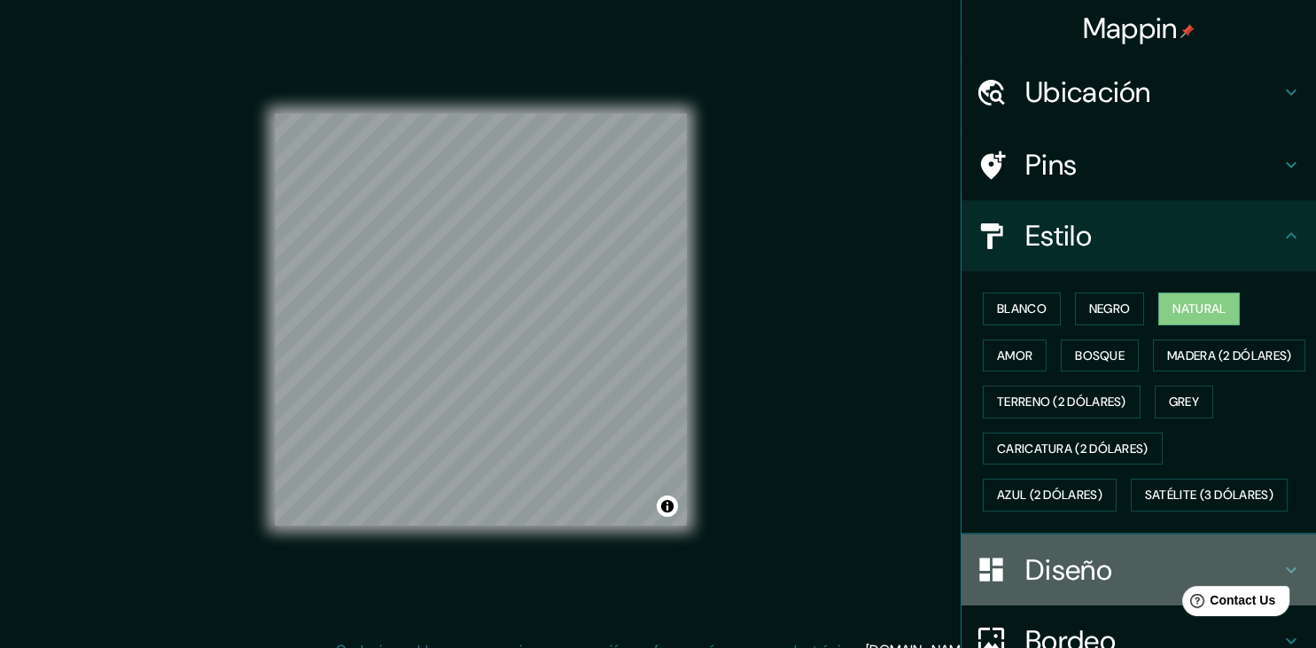
click at [1044, 588] on h4 "Diseño" at bounding box center [1153, 569] width 255 height 35
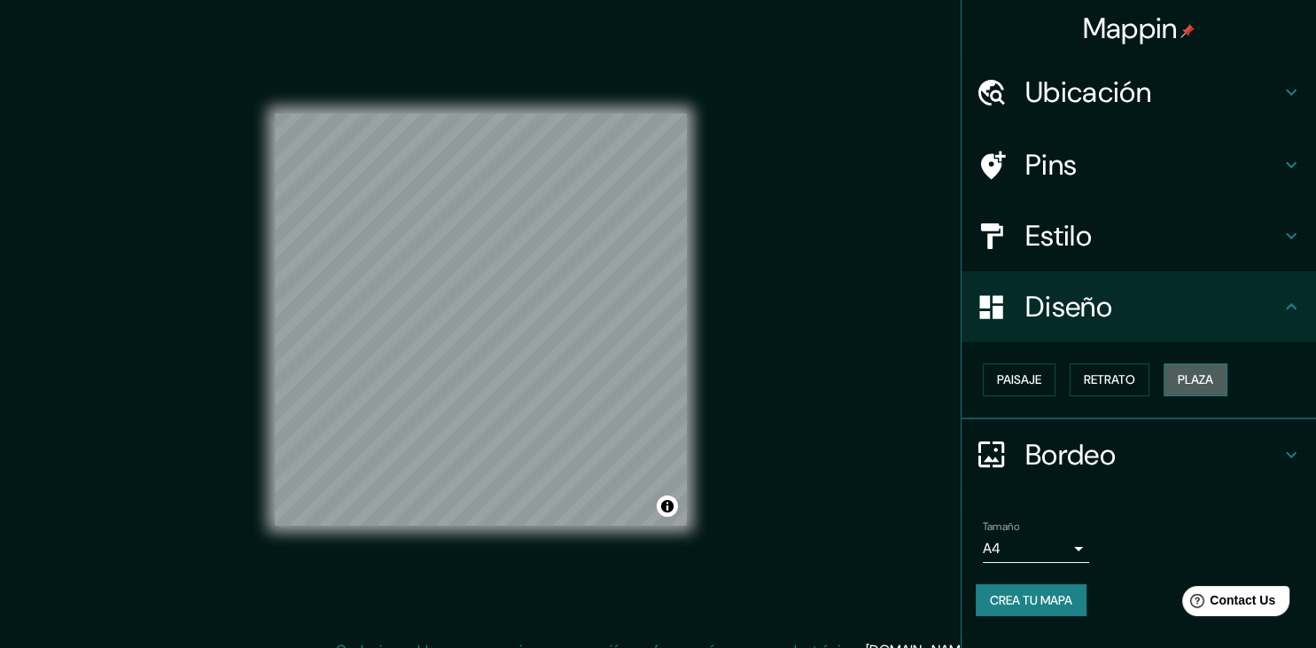
click at [1204, 384] on button "Plaza" at bounding box center [1196, 379] width 64 height 33
click at [1119, 385] on button "Retrato" at bounding box center [1110, 379] width 80 height 33
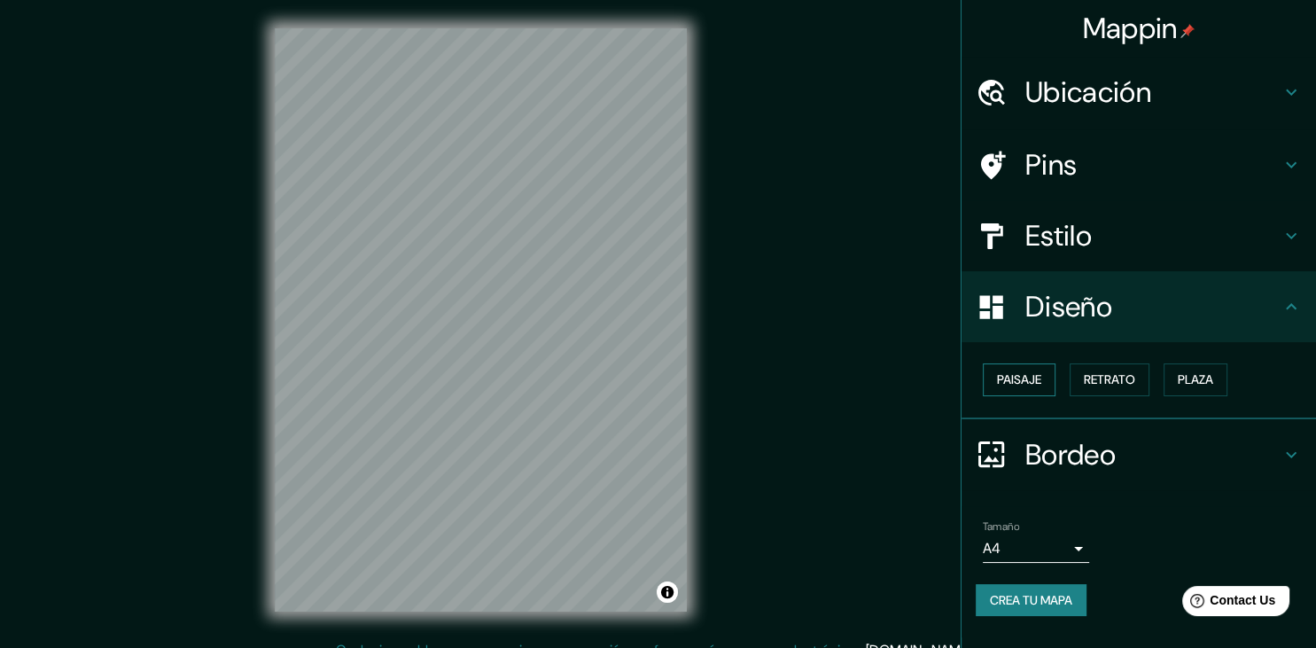
click at [1019, 381] on button "Paisaje" at bounding box center [1019, 379] width 73 height 33
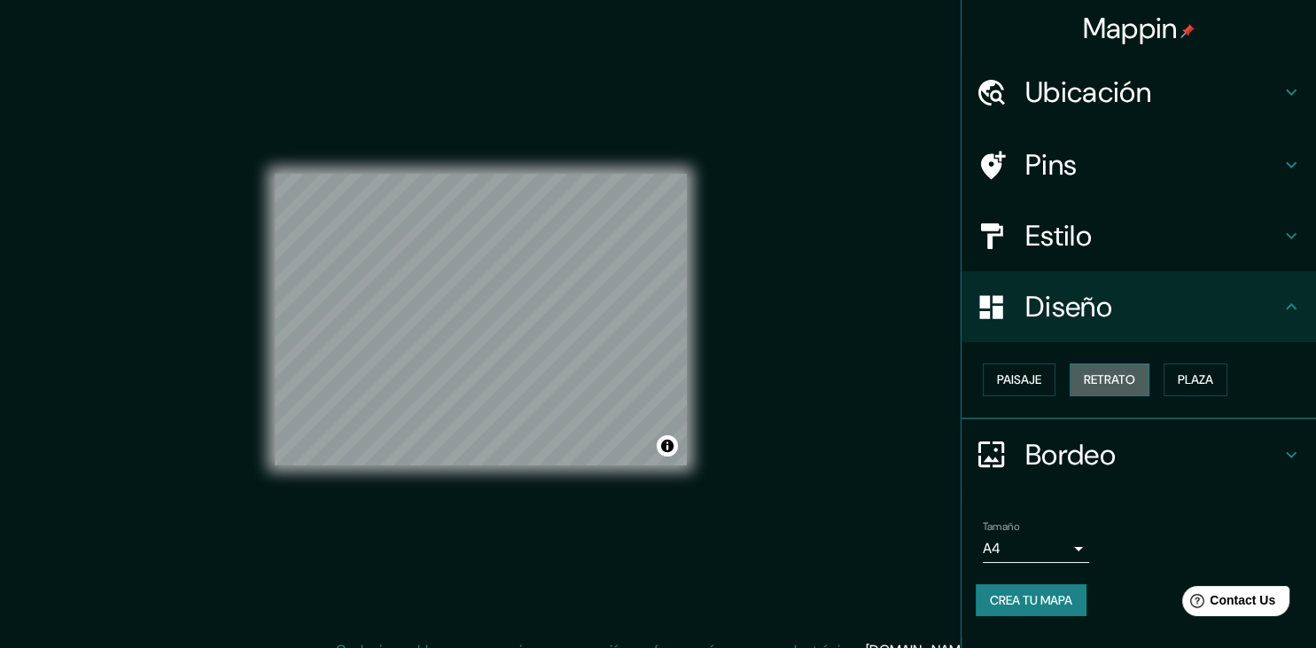
click at [1104, 379] on button "Retrato" at bounding box center [1110, 379] width 80 height 33
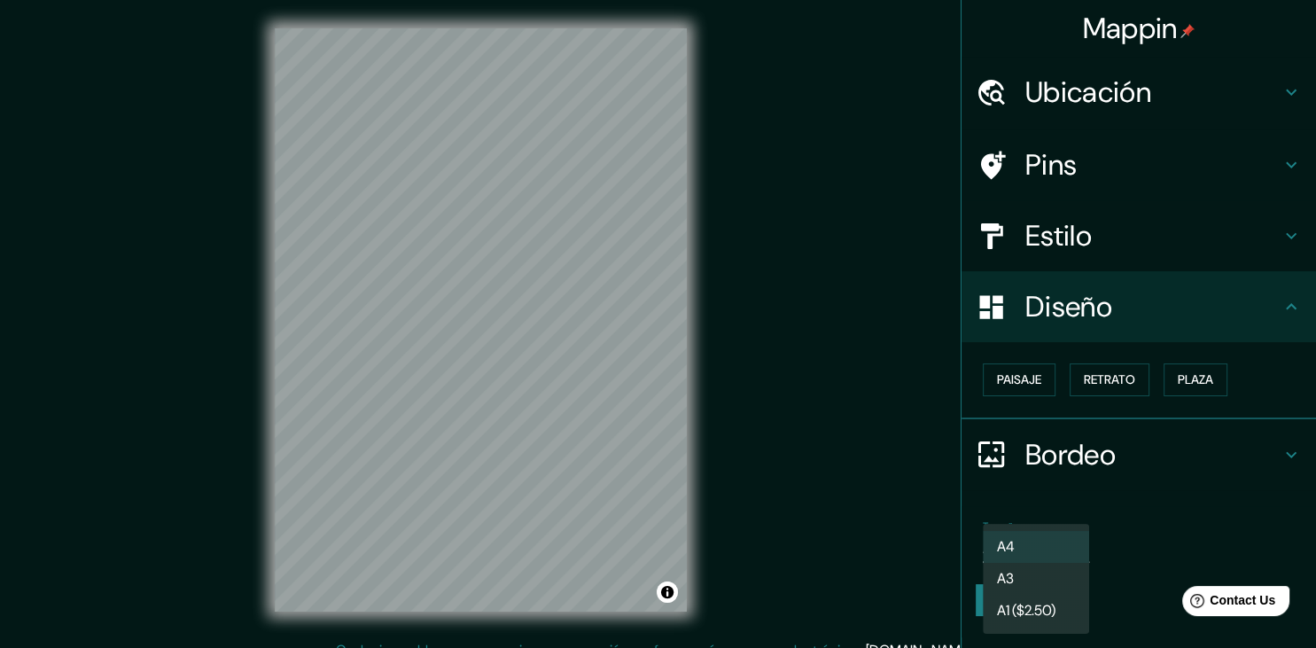
click at [1076, 546] on body "Mappin [GEOGRAPHIC_DATA], [GEOGRAPHIC_DATA], [GEOGRAPHIC_DATA], [GEOGRAPHIC_DAT…" at bounding box center [658, 324] width 1316 height 648
click at [1041, 583] on li "A3" at bounding box center [1036, 579] width 106 height 32
click at [1072, 548] on body "Mappin [GEOGRAPHIC_DATA], [GEOGRAPHIC_DATA], [GEOGRAPHIC_DATA], [GEOGRAPHIC_DAT…" at bounding box center [658, 324] width 1316 height 648
click at [1009, 550] on li "A4" at bounding box center [1036, 547] width 106 height 32
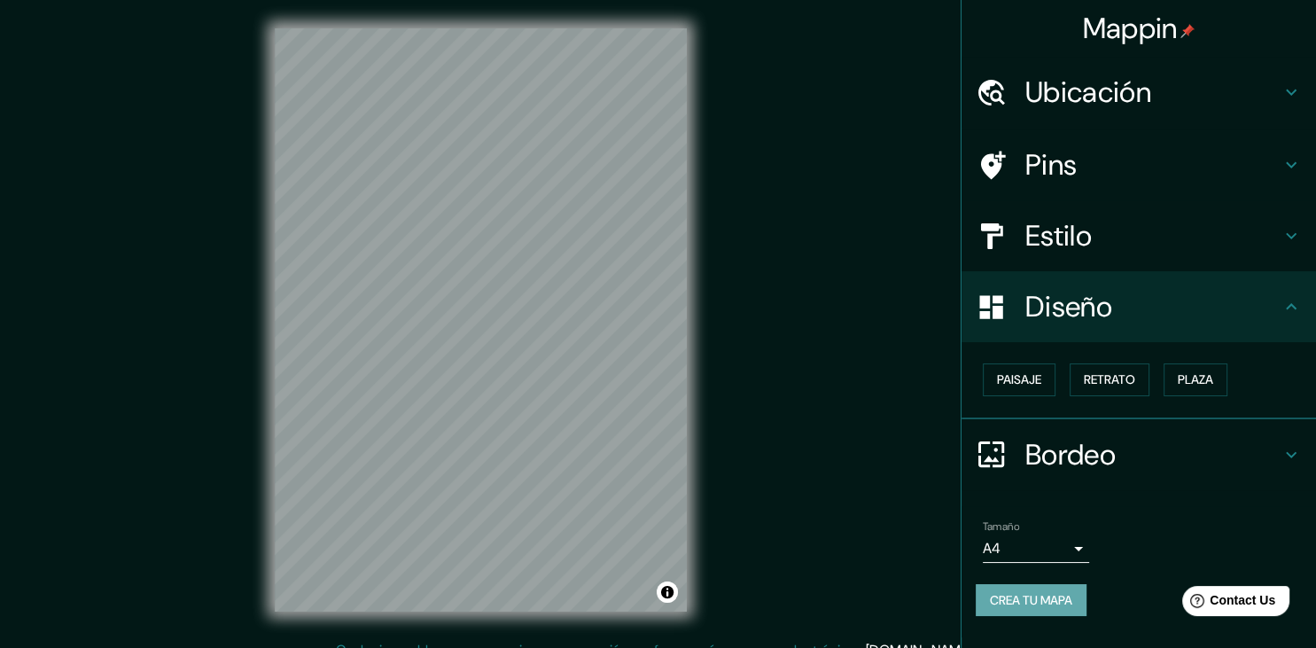
click at [1062, 601] on button "Crea tu mapa" at bounding box center [1031, 600] width 111 height 33
click at [1031, 601] on div "Crea tu mapa" at bounding box center [1139, 600] width 326 height 33
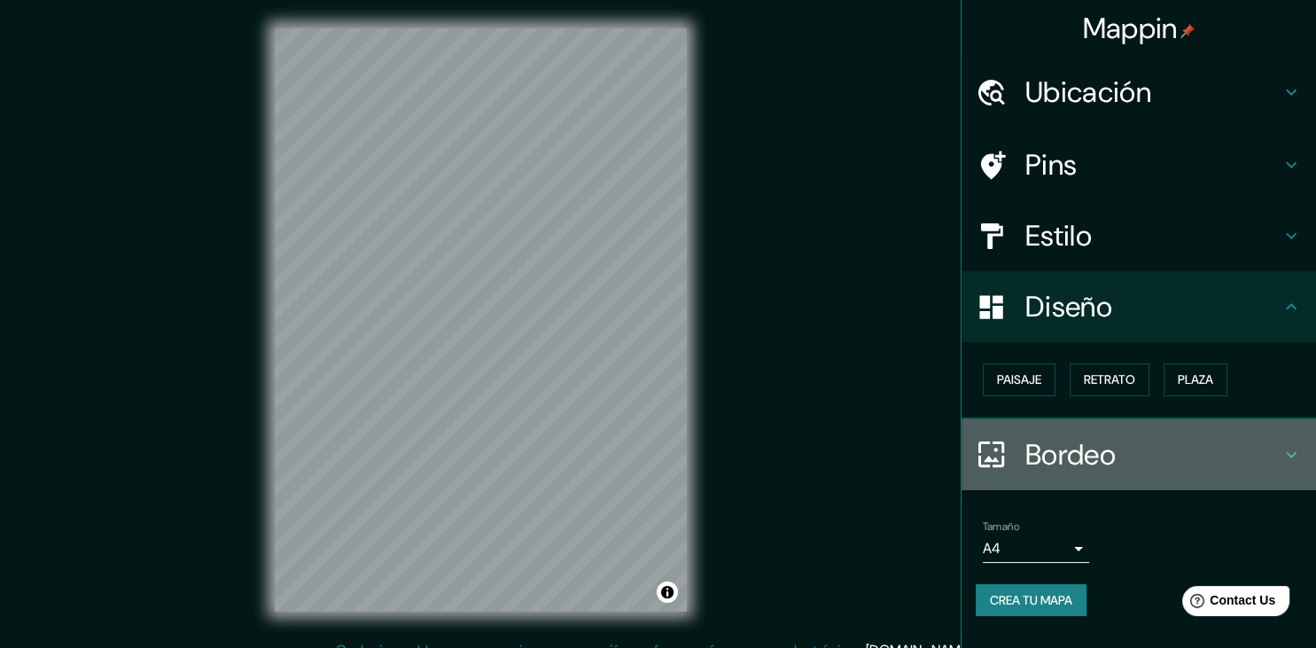
click at [1299, 453] on icon at bounding box center [1291, 454] width 21 height 21
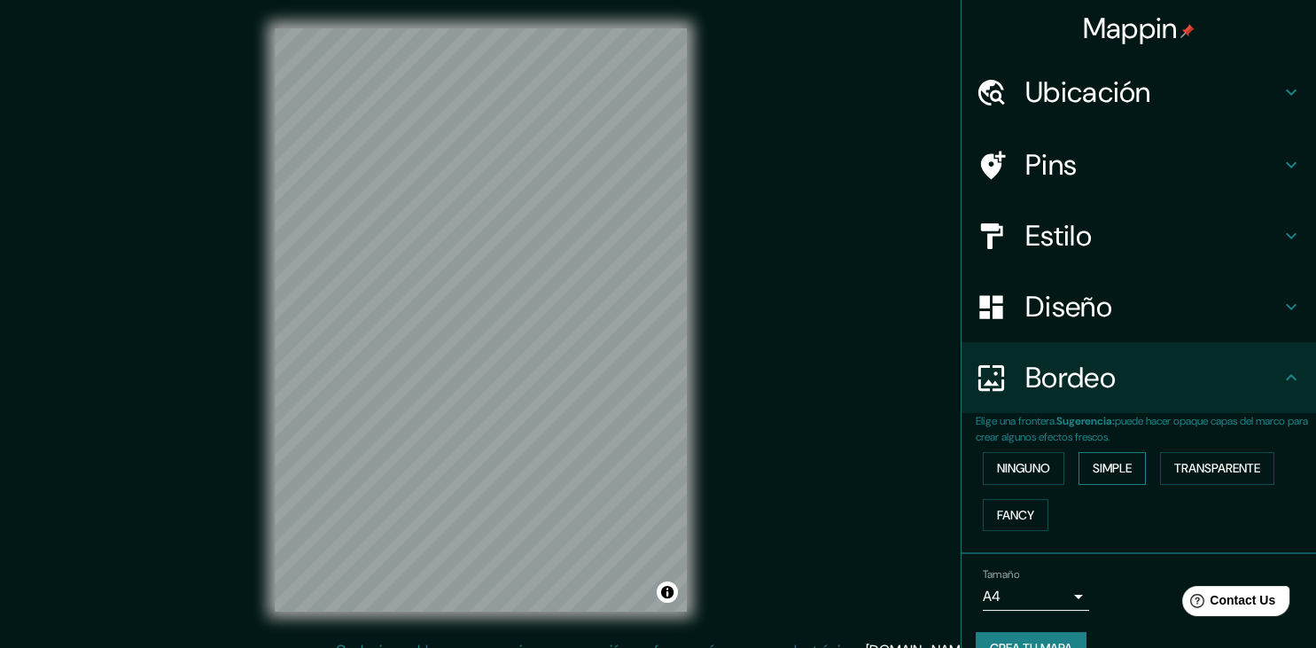
click at [1124, 470] on button "Simple" at bounding box center [1112, 468] width 67 height 33
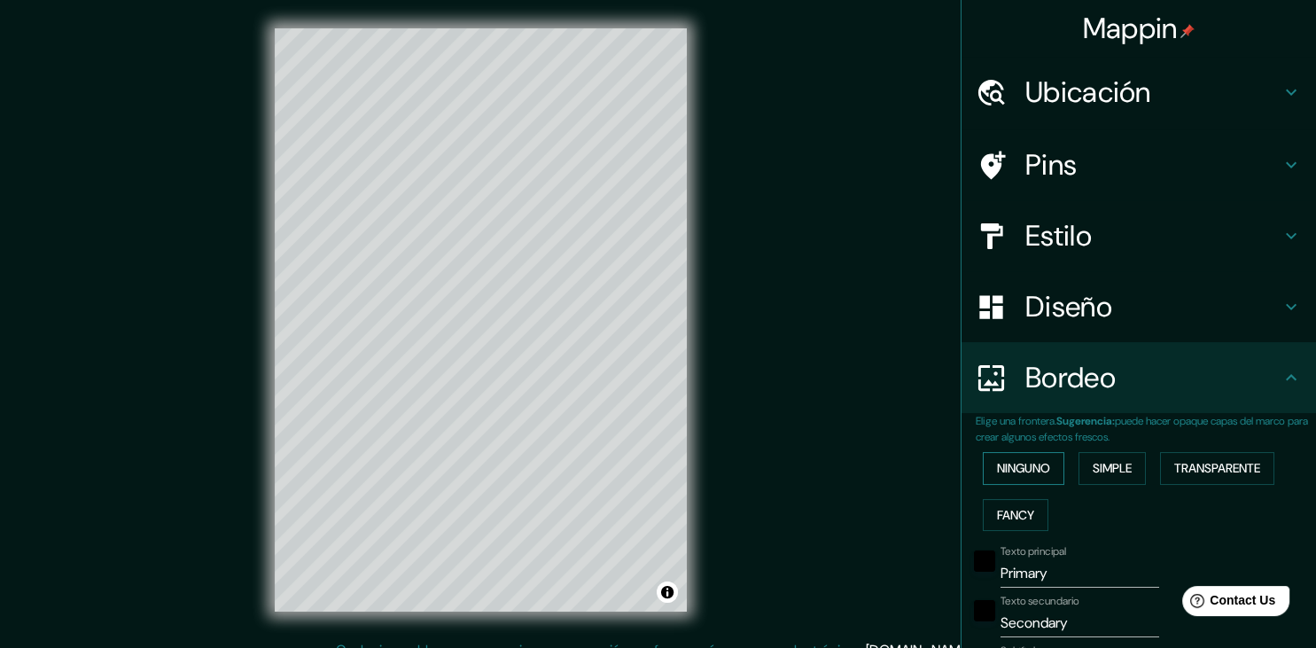
click at [1043, 462] on button "Ninguno" at bounding box center [1024, 468] width 82 height 33
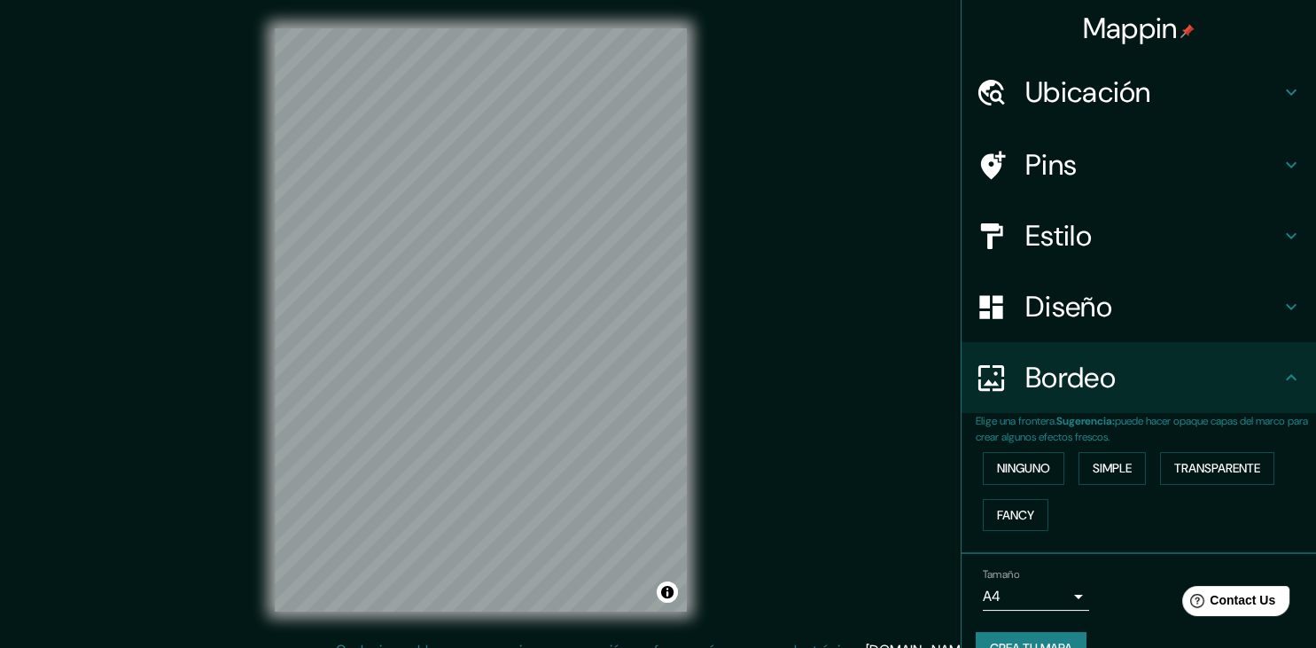
click at [1072, 230] on h4 "Estilo" at bounding box center [1153, 235] width 255 height 35
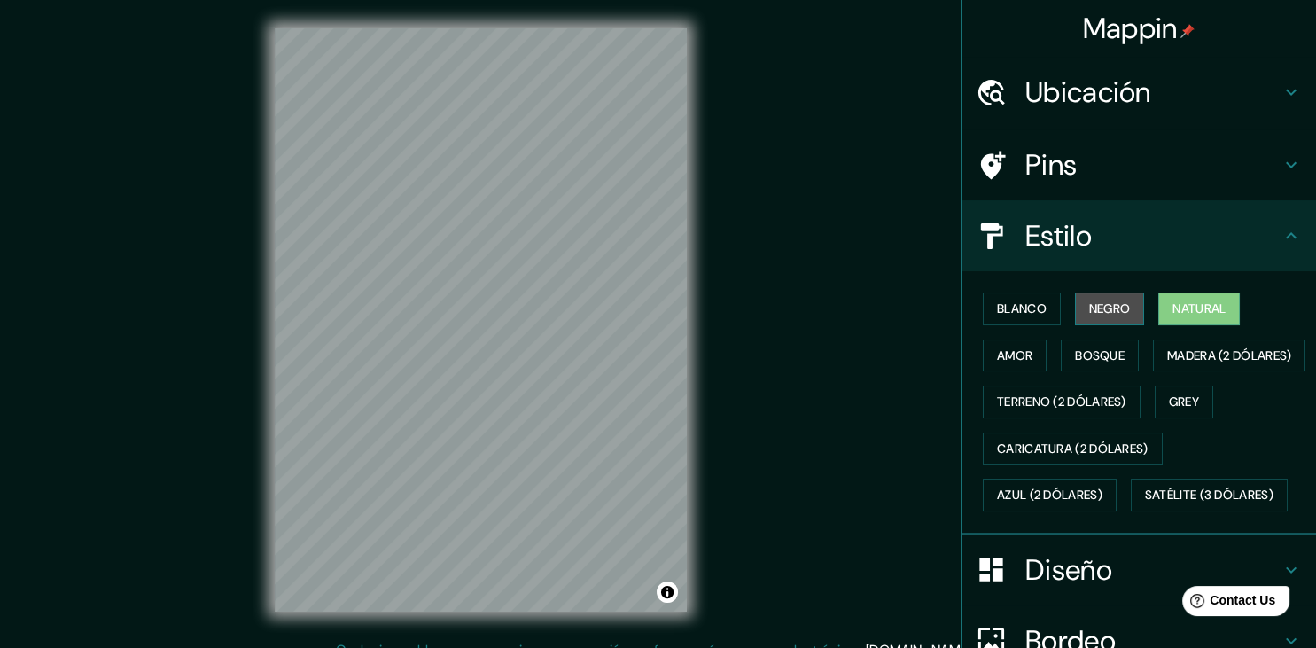
click at [1111, 307] on button "Negro" at bounding box center [1110, 308] width 70 height 33
click at [1204, 418] on button "Grey" at bounding box center [1184, 402] width 58 height 33
click at [1185, 305] on button "Natural" at bounding box center [1199, 308] width 82 height 33
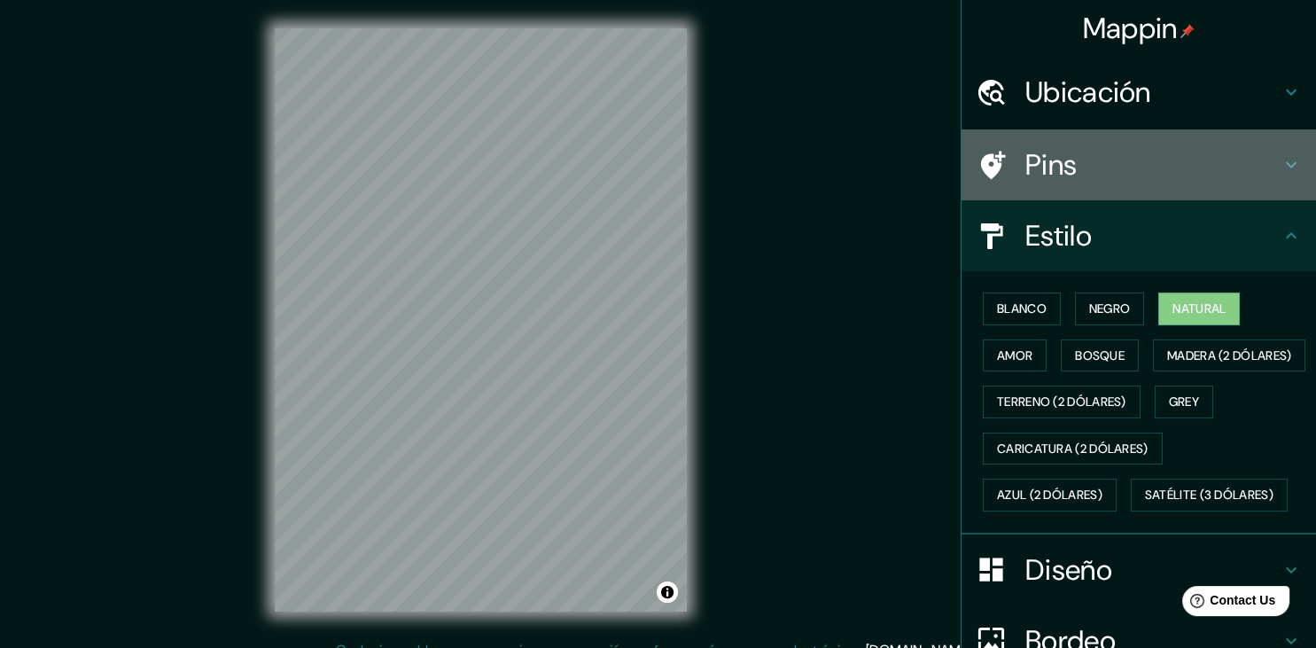
click at [1116, 176] on h4 "Pins" at bounding box center [1153, 164] width 255 height 35
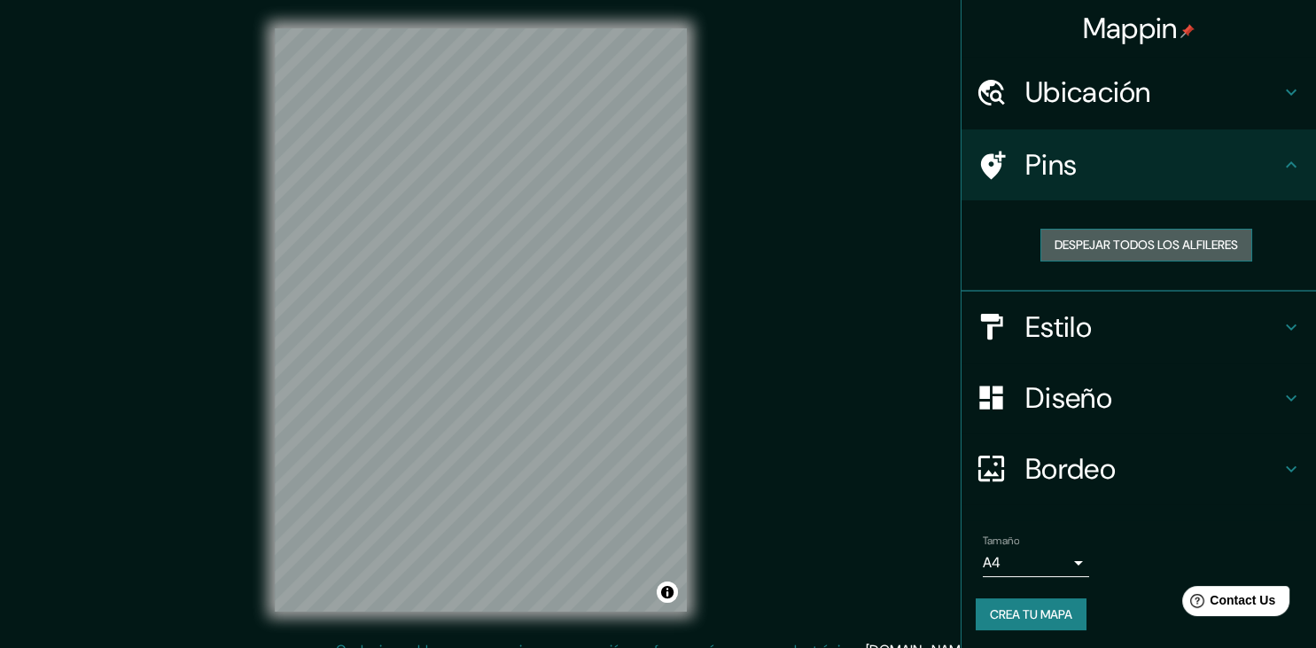
click at [1125, 249] on button "Despejar todos los alfileres" at bounding box center [1147, 245] width 212 height 33
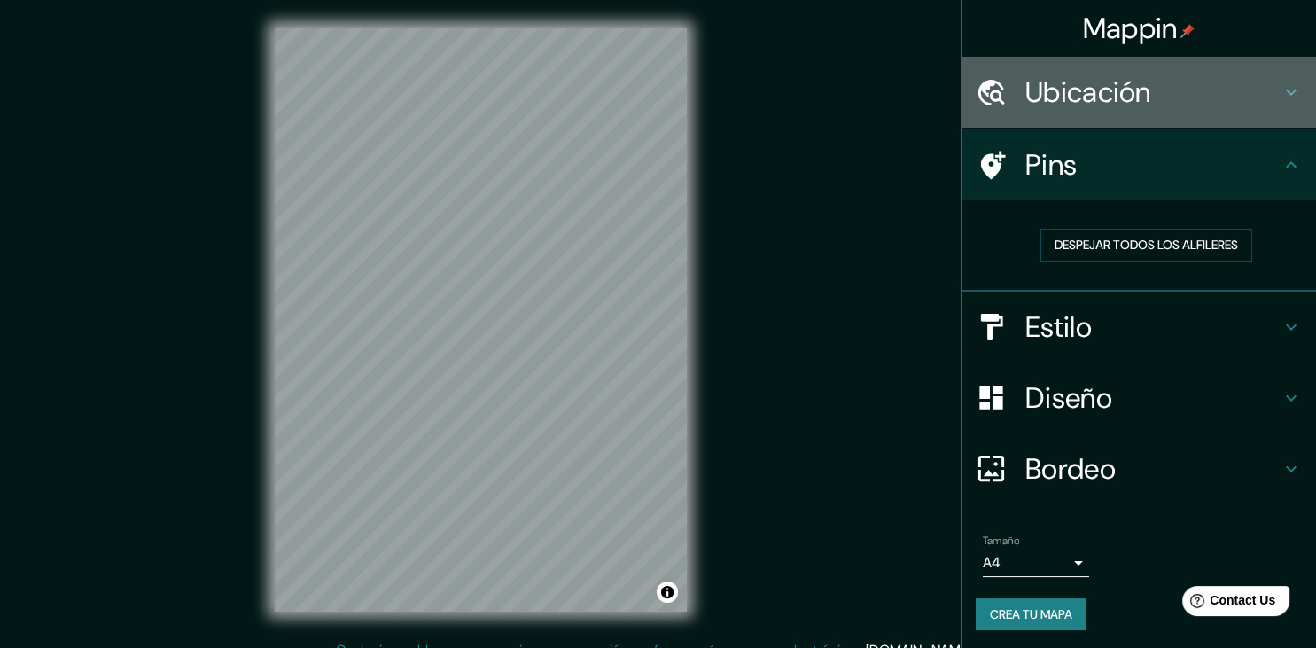
click at [1188, 97] on h4 "Ubicación" at bounding box center [1153, 91] width 255 height 35
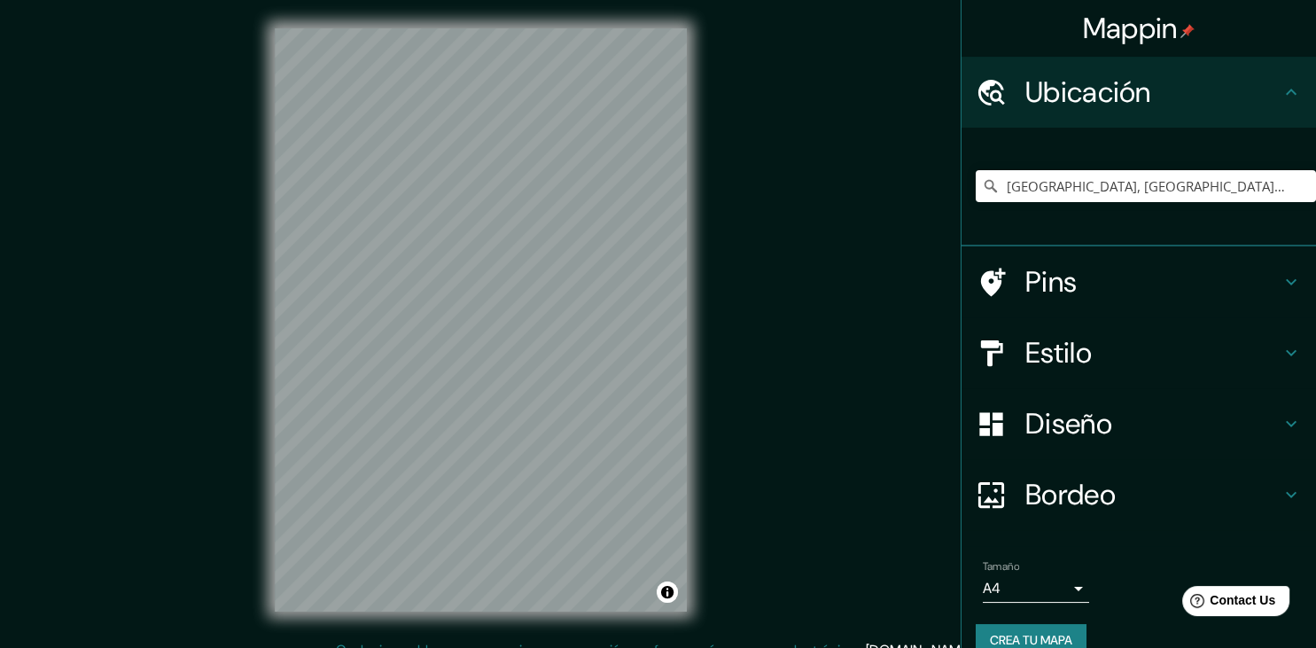
click at [1099, 424] on h4 "Diseño" at bounding box center [1153, 423] width 255 height 35
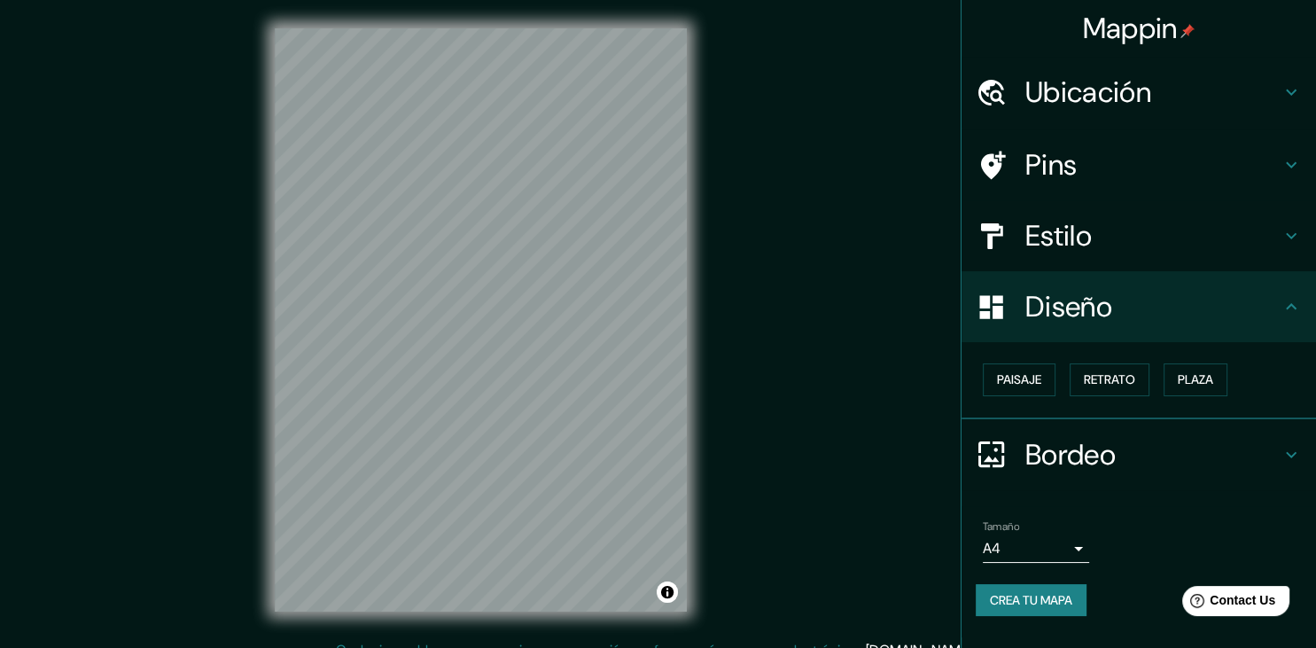
click at [1095, 237] on h4 "Estilo" at bounding box center [1153, 235] width 255 height 35
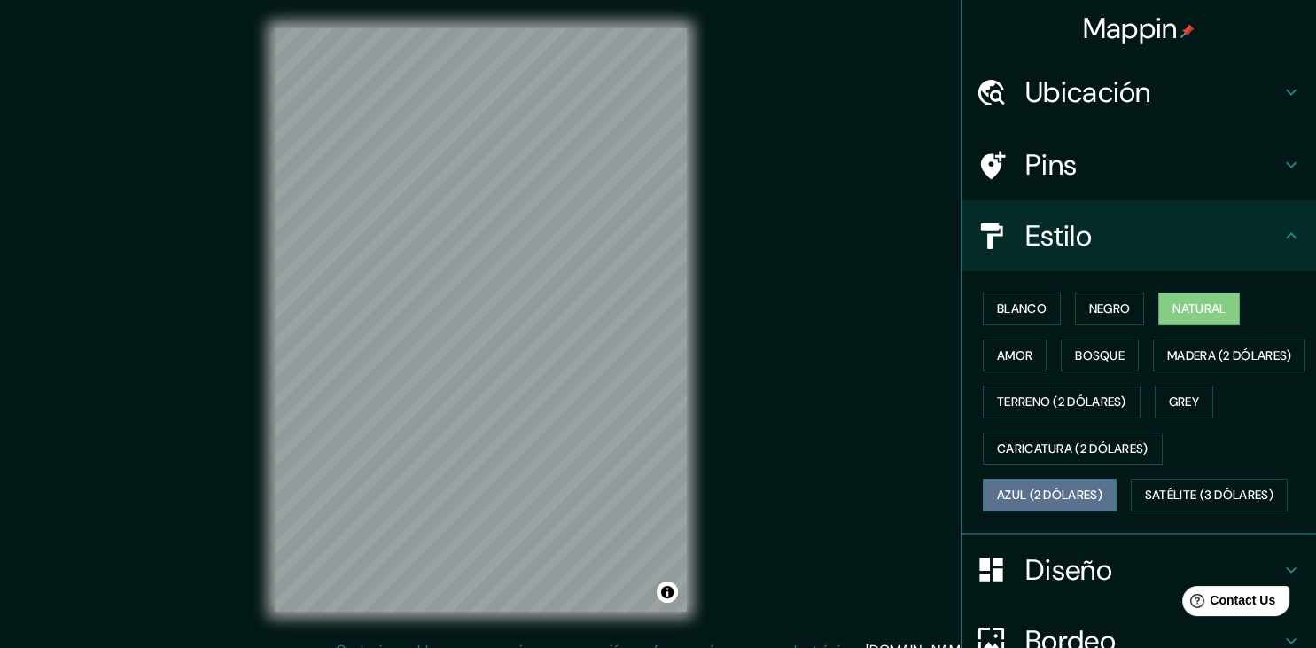
click at [1072, 511] on button "Azul (2 dólares)" at bounding box center [1050, 495] width 134 height 33
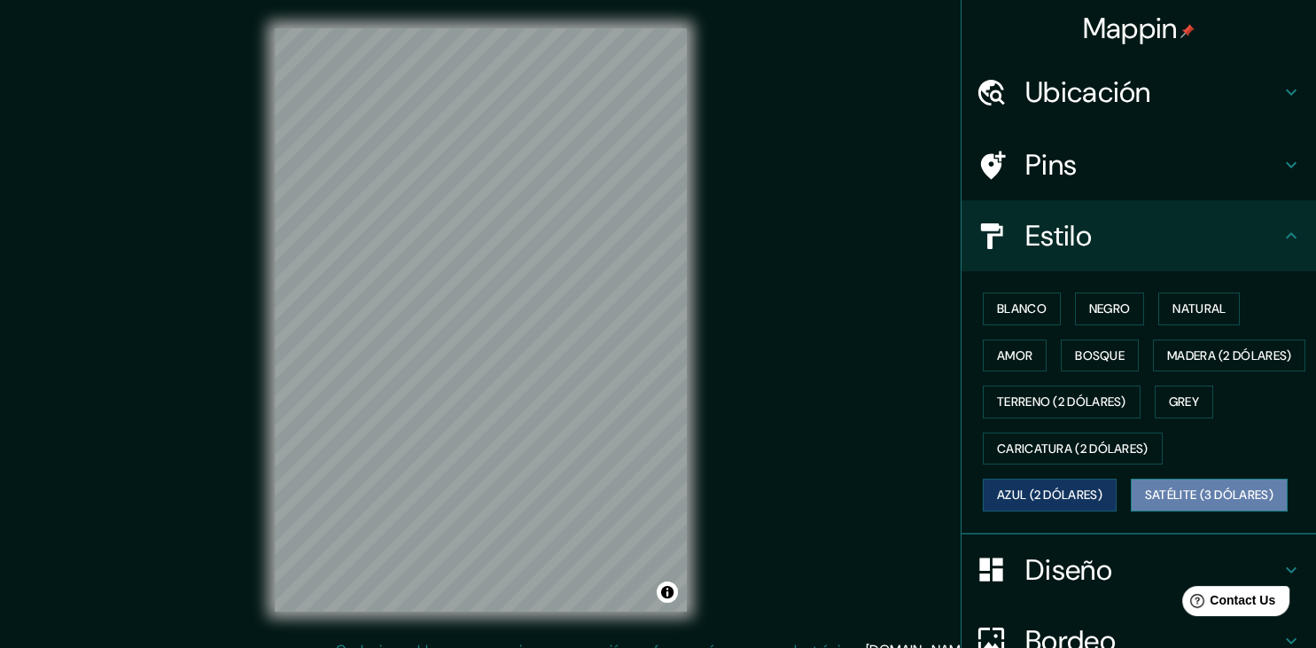
click at [1154, 511] on button "Satélite (3 dólares)" at bounding box center [1209, 495] width 157 height 33
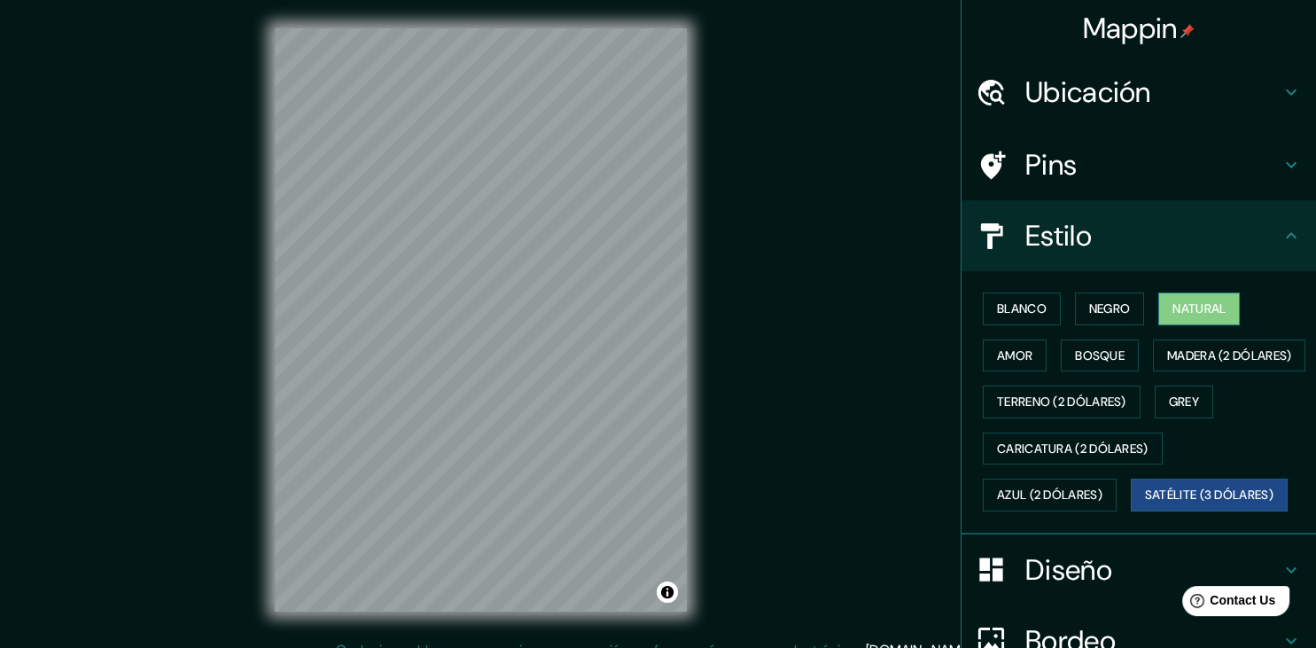
click at [1200, 307] on button "Natural" at bounding box center [1199, 308] width 82 height 33
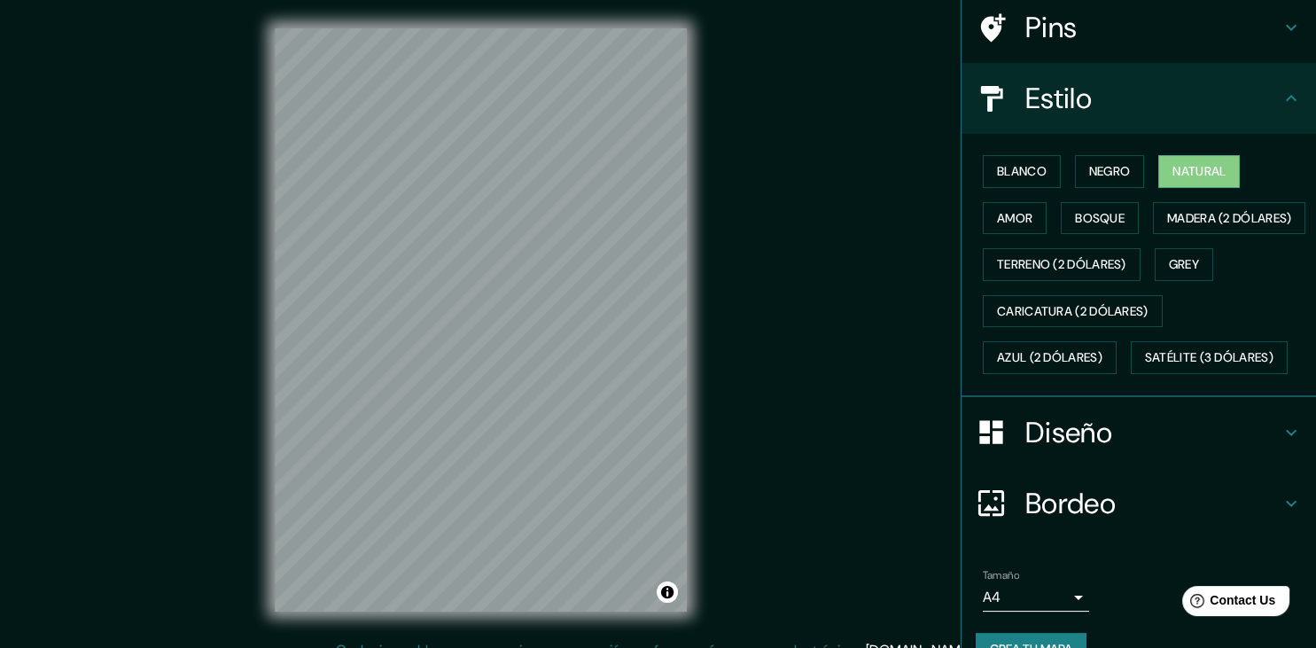
scroll to position [218, 0]
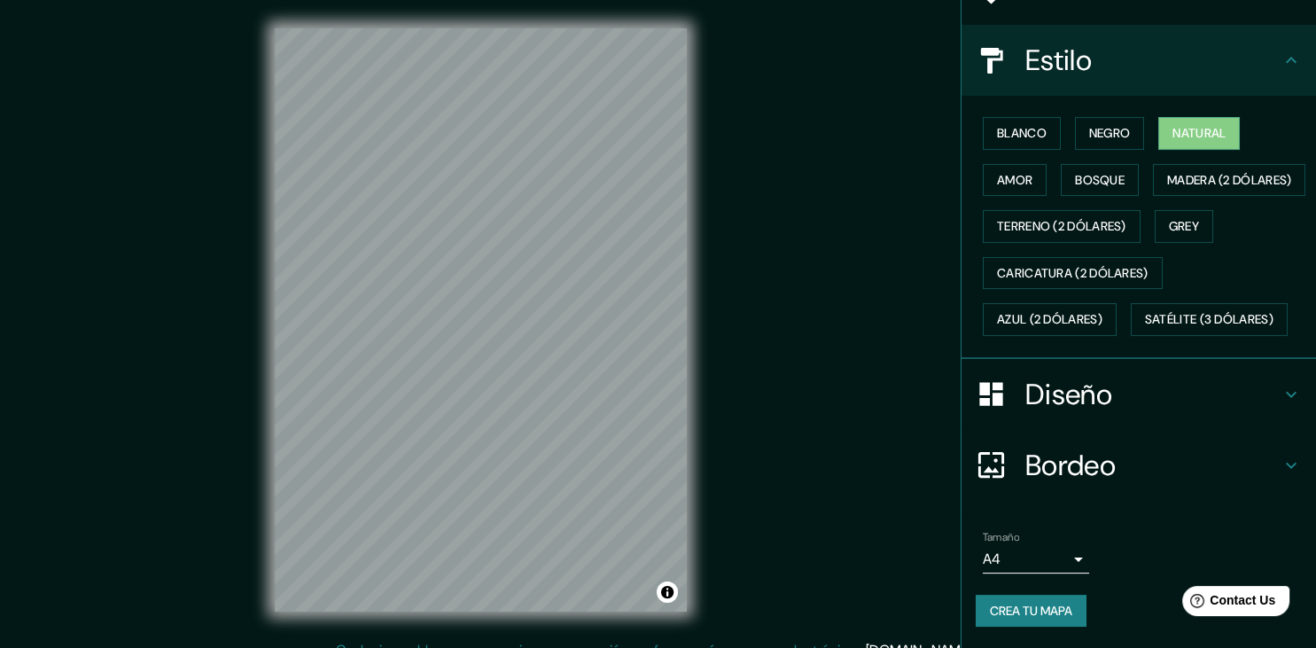
click at [1080, 564] on body "Mappin Ubicación Central, [GEOGRAPHIC_DATA], [GEOGRAPHIC_DATA], [GEOGRAPHIC_DAT…" at bounding box center [658, 324] width 1316 height 648
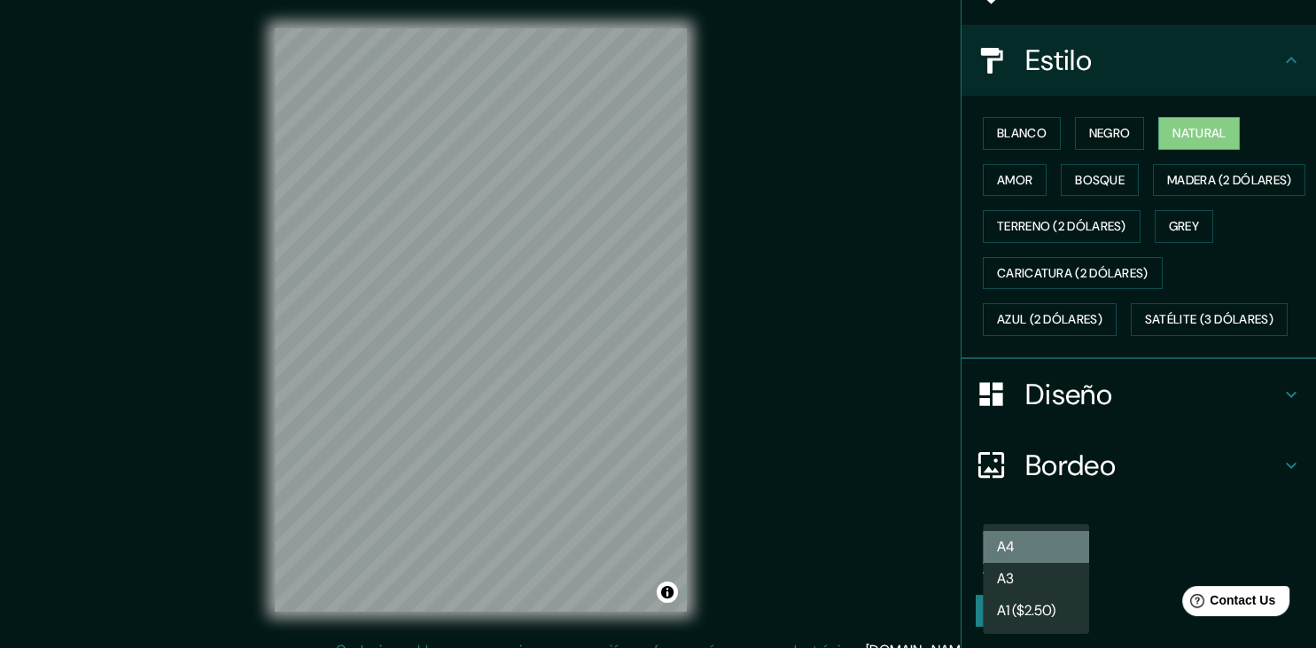
click at [1068, 537] on li "A4" at bounding box center [1036, 547] width 106 height 32
click at [1048, 615] on button "Crea tu mapa" at bounding box center [1031, 611] width 111 height 33
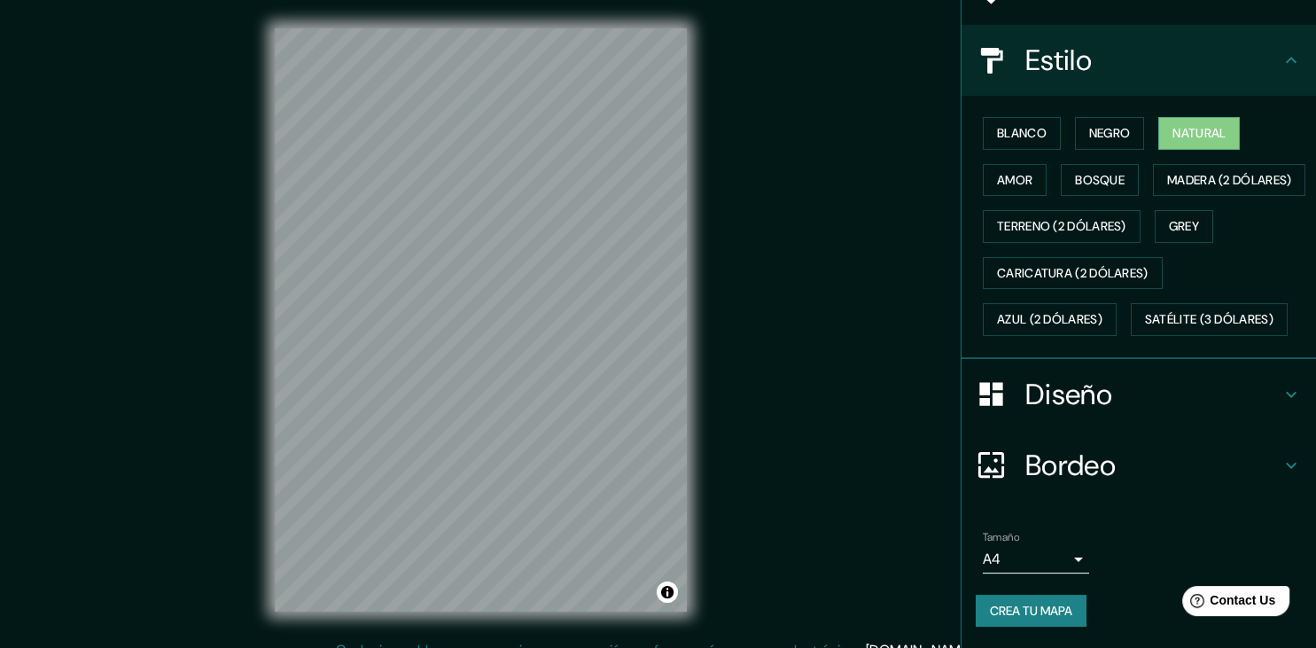
click at [1048, 615] on button "Crea tu mapa" at bounding box center [1031, 611] width 111 height 33
click at [1048, 615] on div "Crea tu mapa" at bounding box center [1139, 611] width 326 height 33
click at [1230, 607] on span "Contact Us" at bounding box center [1243, 600] width 68 height 15
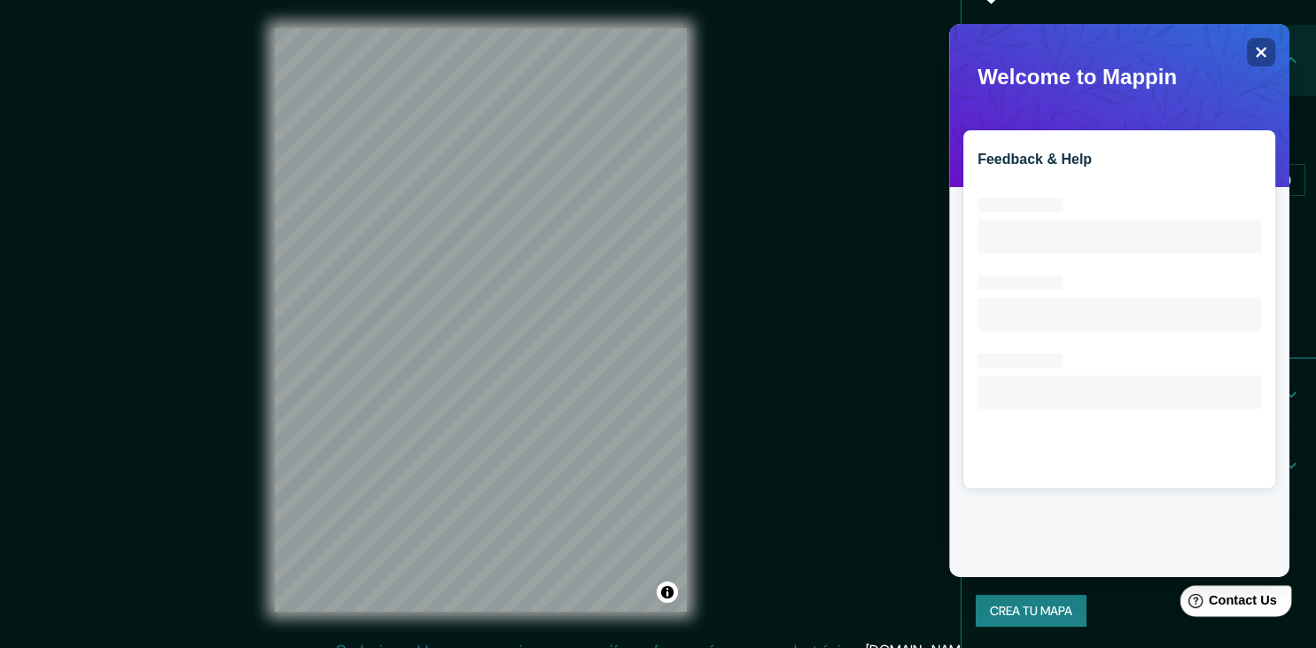
scroll to position [0, 0]
click at [1142, 231] on rect at bounding box center [1120, 327] width 284 height 284
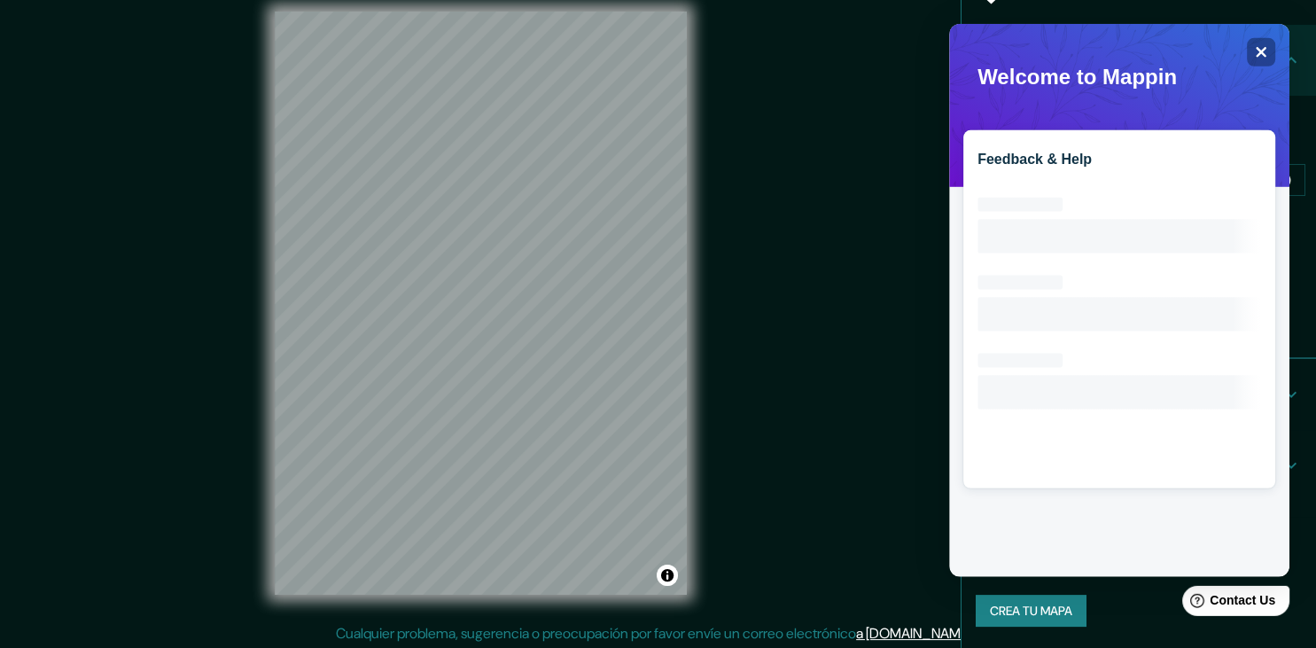
scroll to position [20, 0]
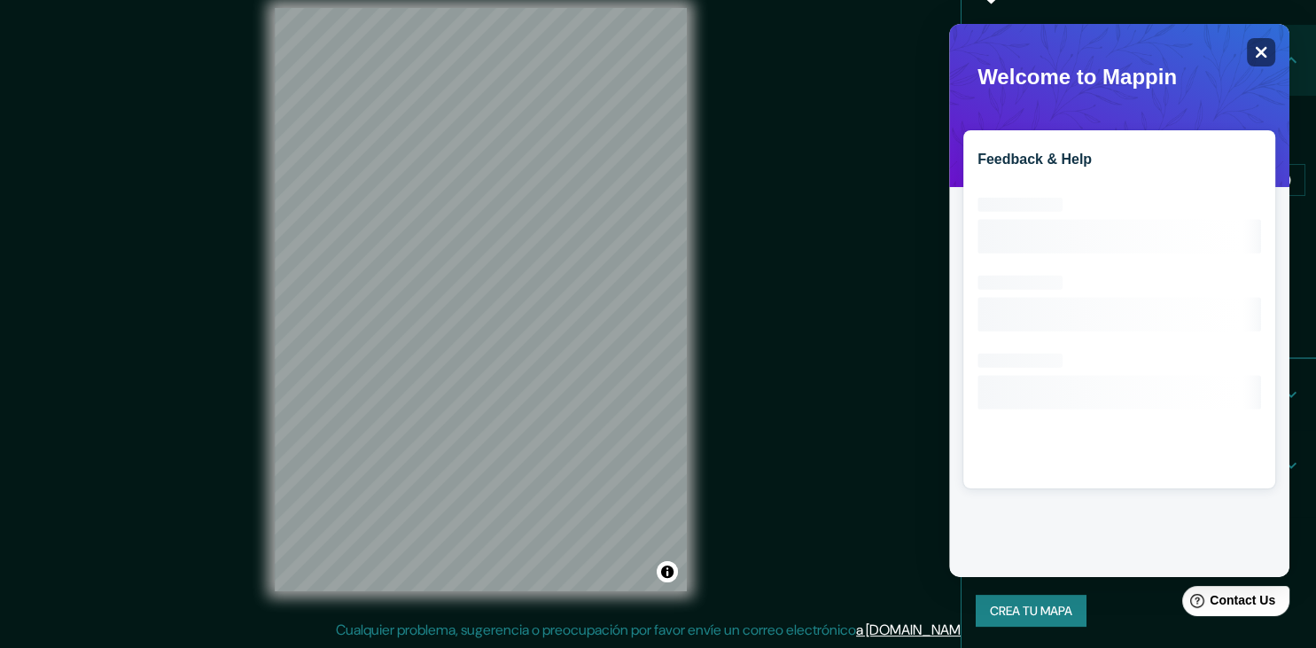
click at [1262, 57] on icon "Close" at bounding box center [1260, 51] width 13 height 13
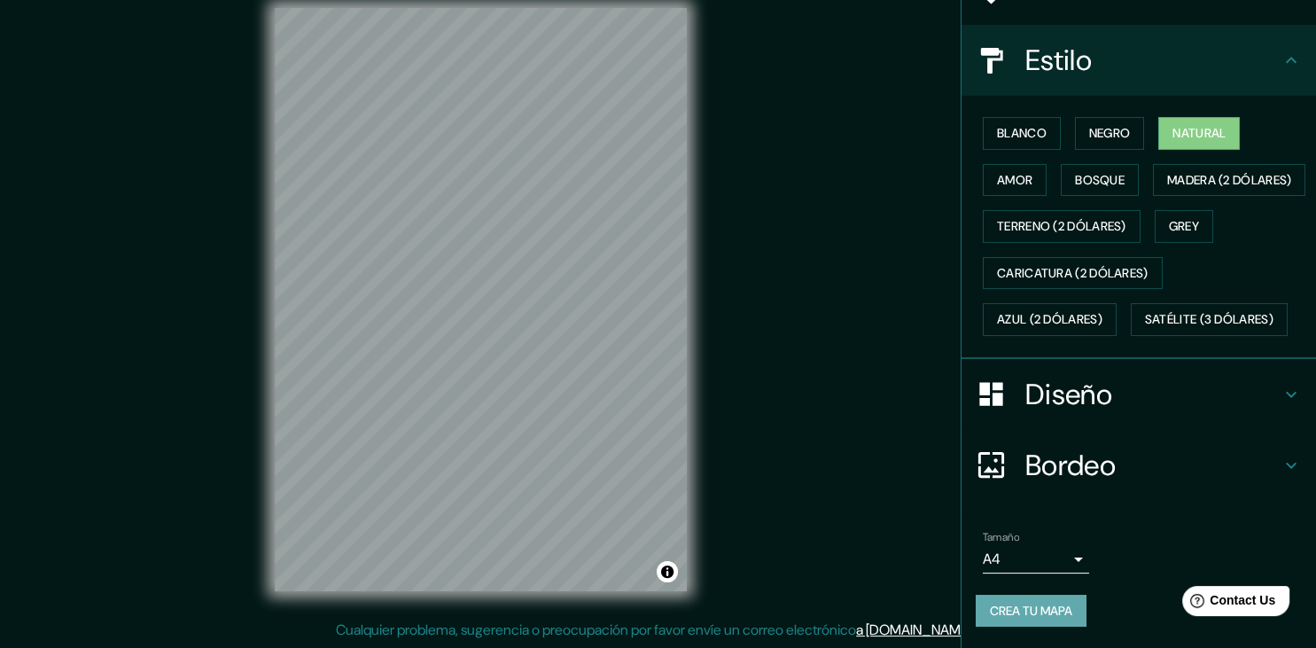
click at [1049, 608] on button "Crea tu mapa" at bounding box center [1031, 611] width 111 height 33
click at [622, 462] on div "© Mapbox © OpenStreetMap Improve this map" at bounding box center [480, 300] width 469 height 640
click at [1077, 559] on body "Mappin Ubicación Central, [GEOGRAPHIC_DATA], [GEOGRAPHIC_DATA], [GEOGRAPHIC_DAT…" at bounding box center [658, 304] width 1316 height 648
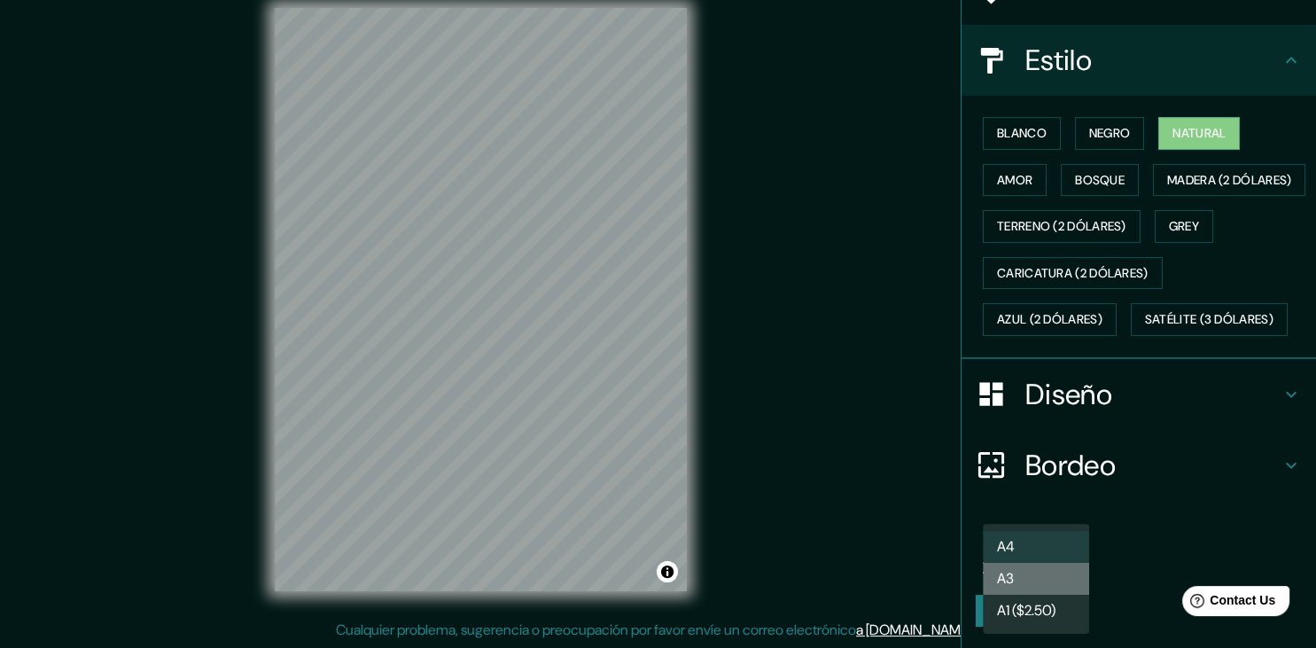
click at [1051, 576] on li "A3" at bounding box center [1036, 579] width 106 height 32
type input "a4"
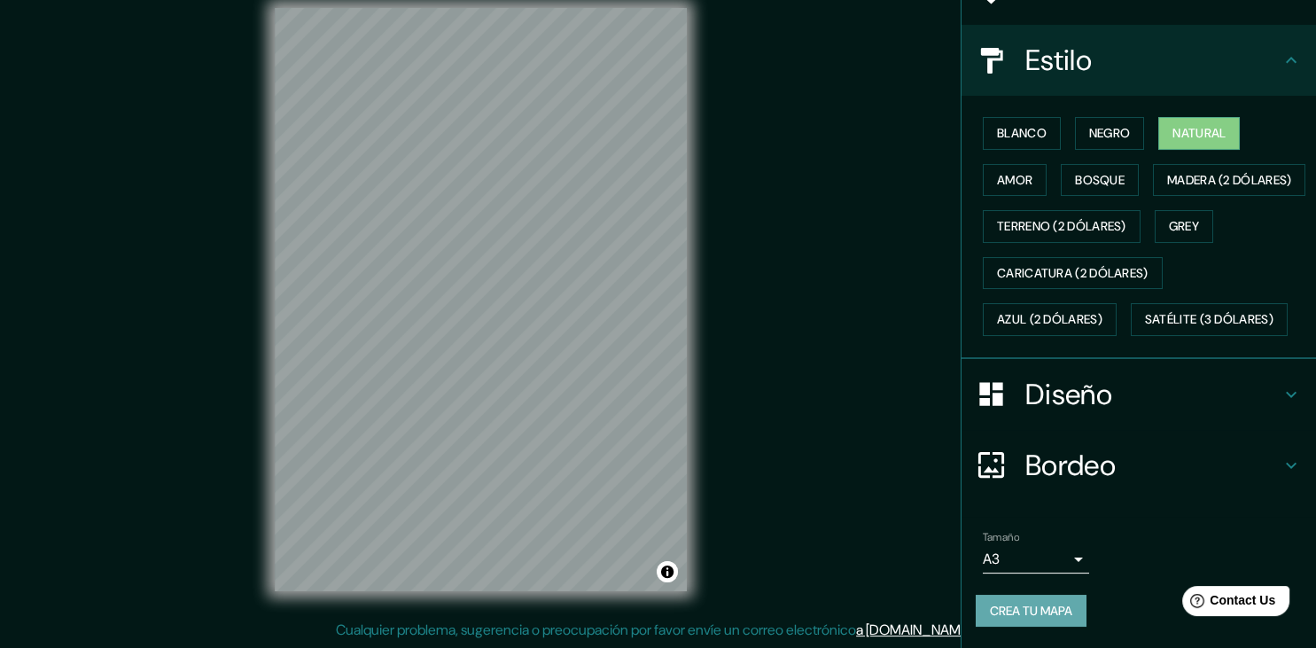
click at [1030, 612] on button "Crea tu mapa" at bounding box center [1031, 611] width 111 height 33
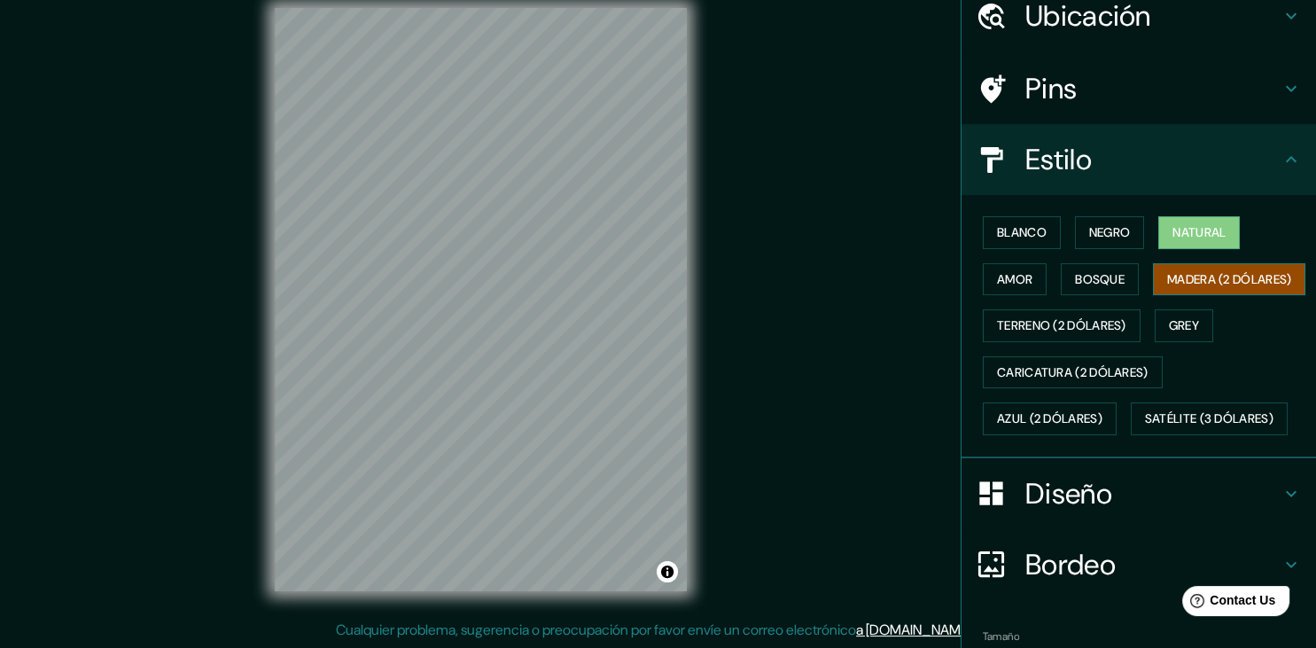
scroll to position [0, 0]
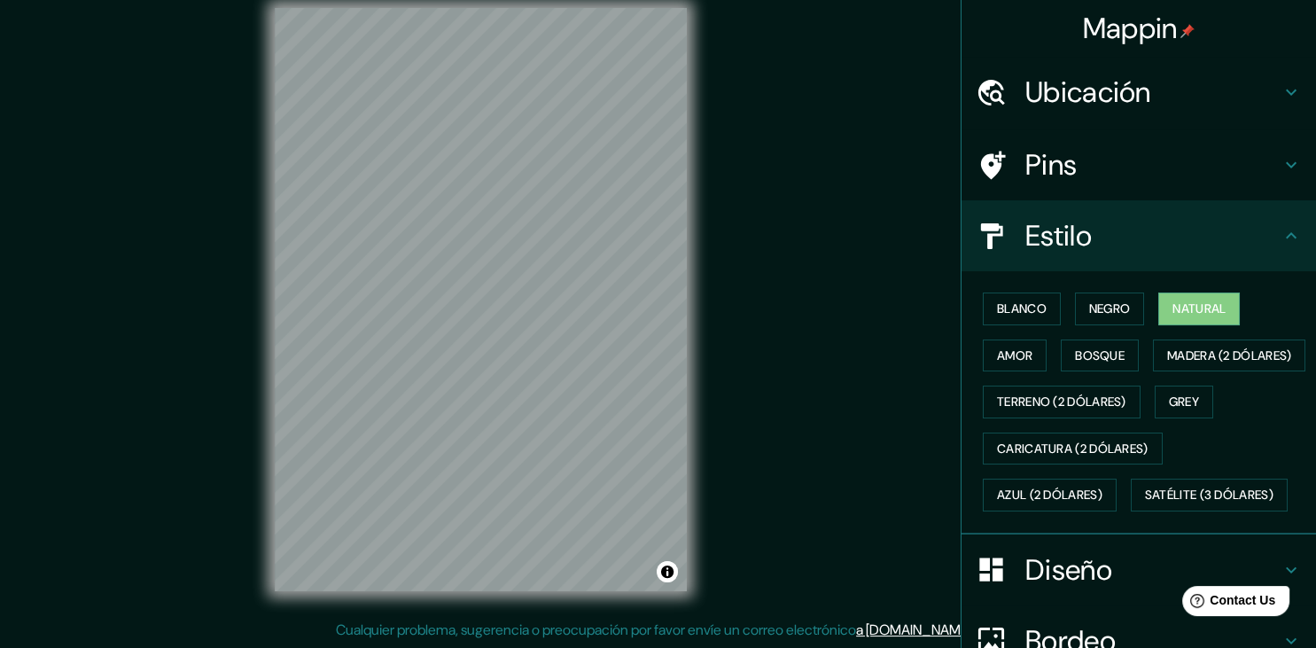
click at [1151, 28] on h4 "Mappin" at bounding box center [1139, 28] width 113 height 35
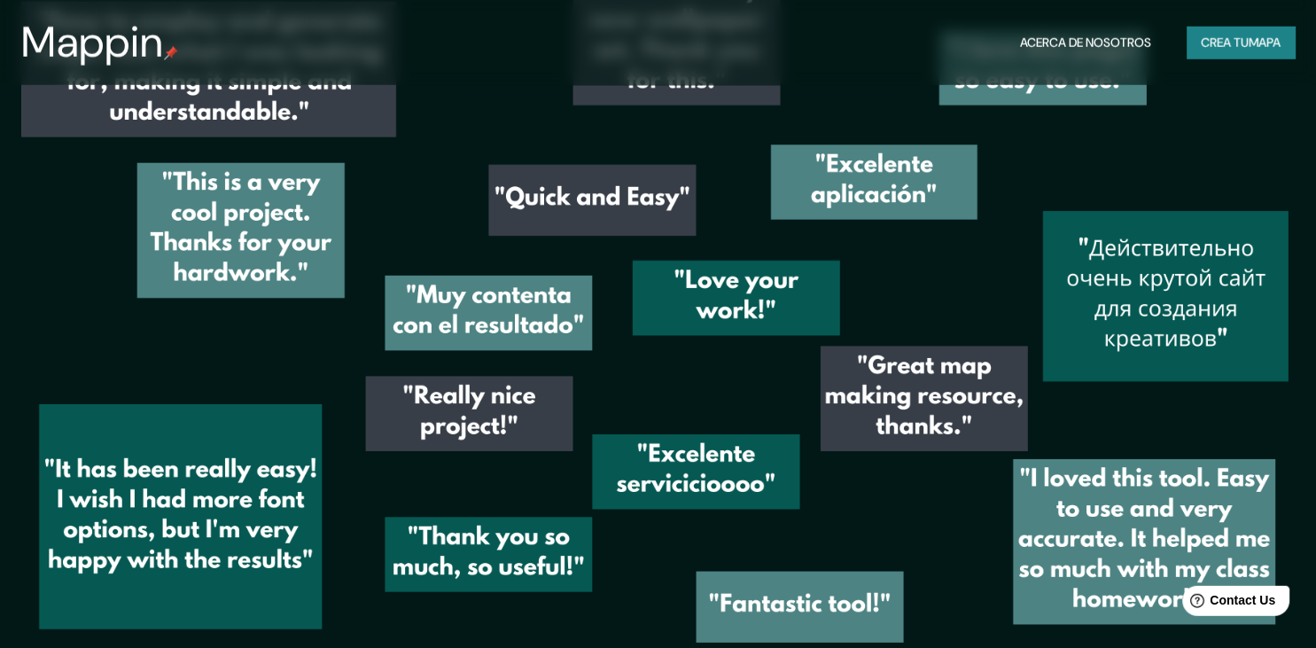
scroll to position [2583, 0]
